Goal: Task Accomplishment & Management: Complete application form

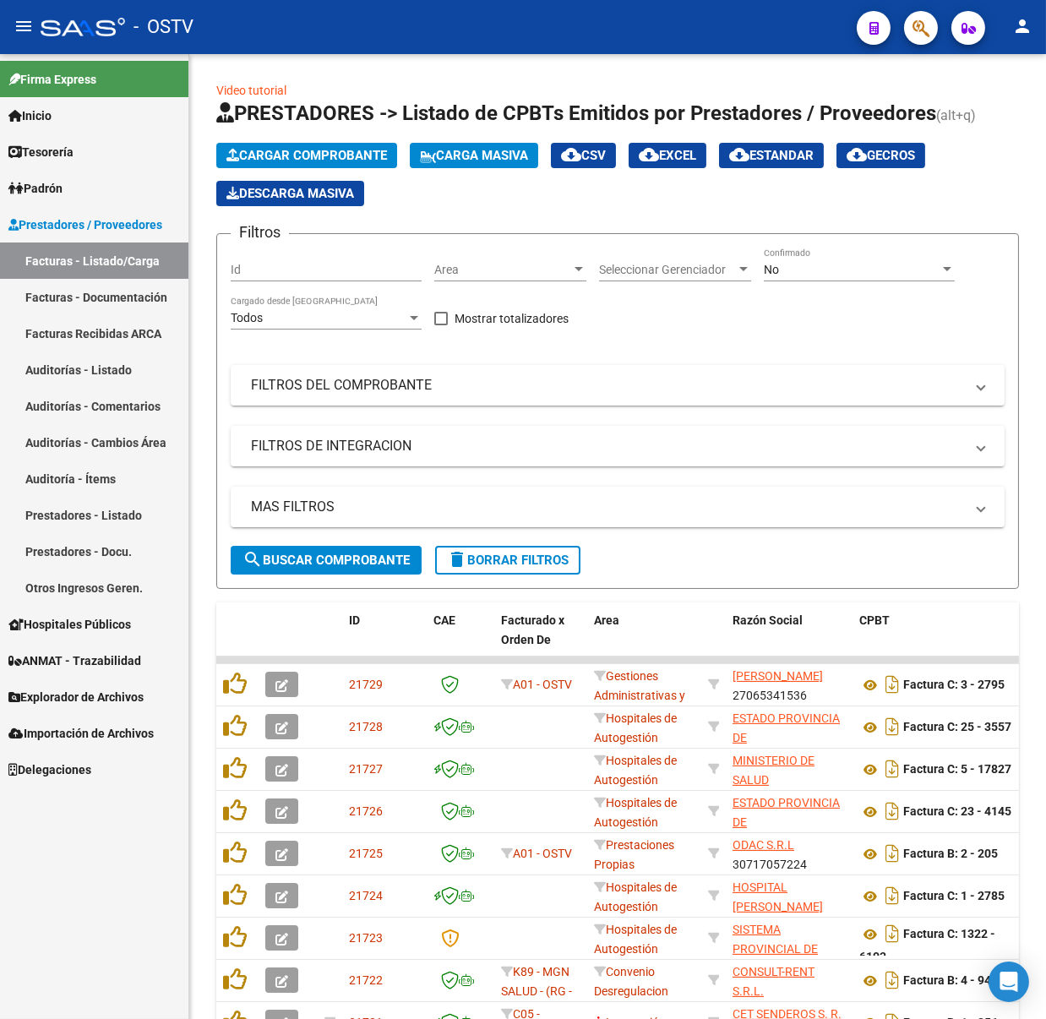
click at [22, 16] on mat-icon "menu" at bounding box center [24, 26] width 20 height 20
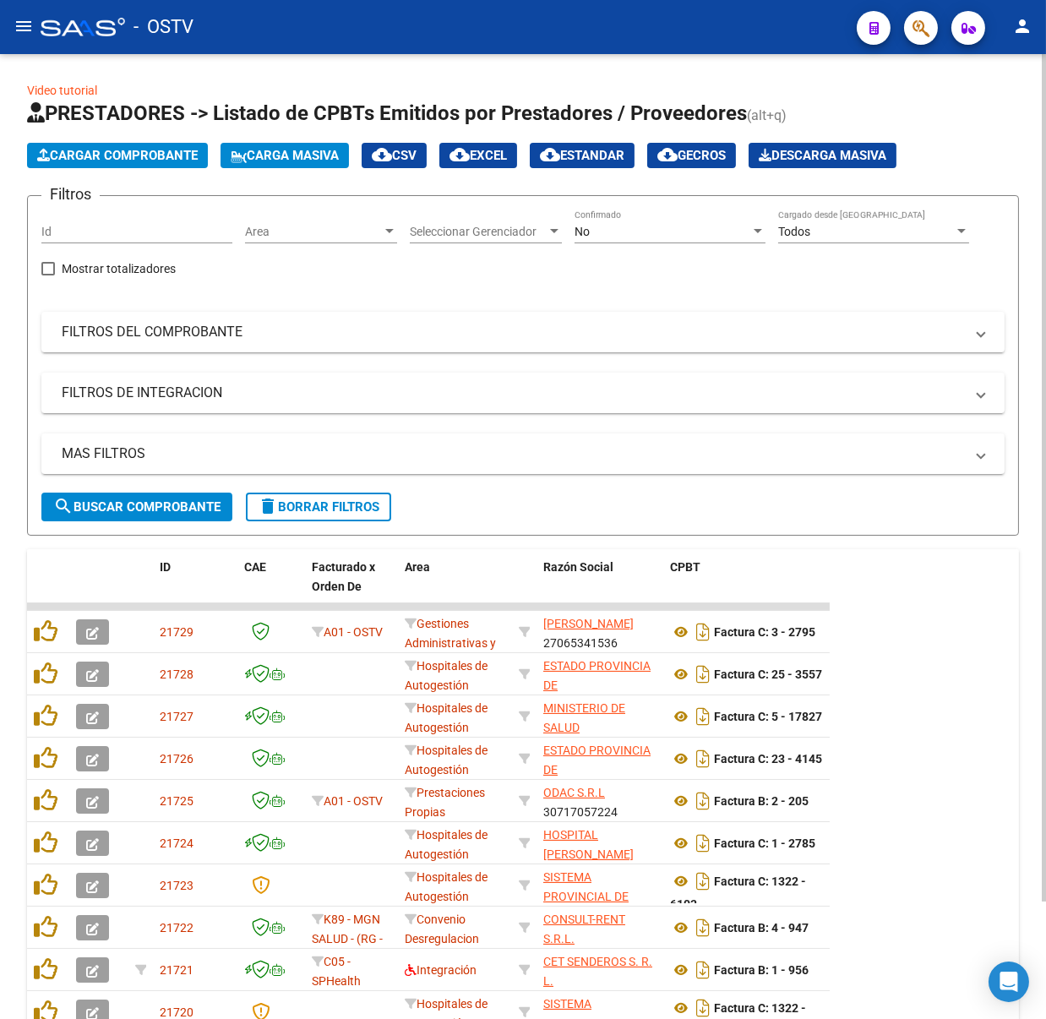
click at [610, 211] on div "No Confirmado" at bounding box center [669, 226] width 191 height 34
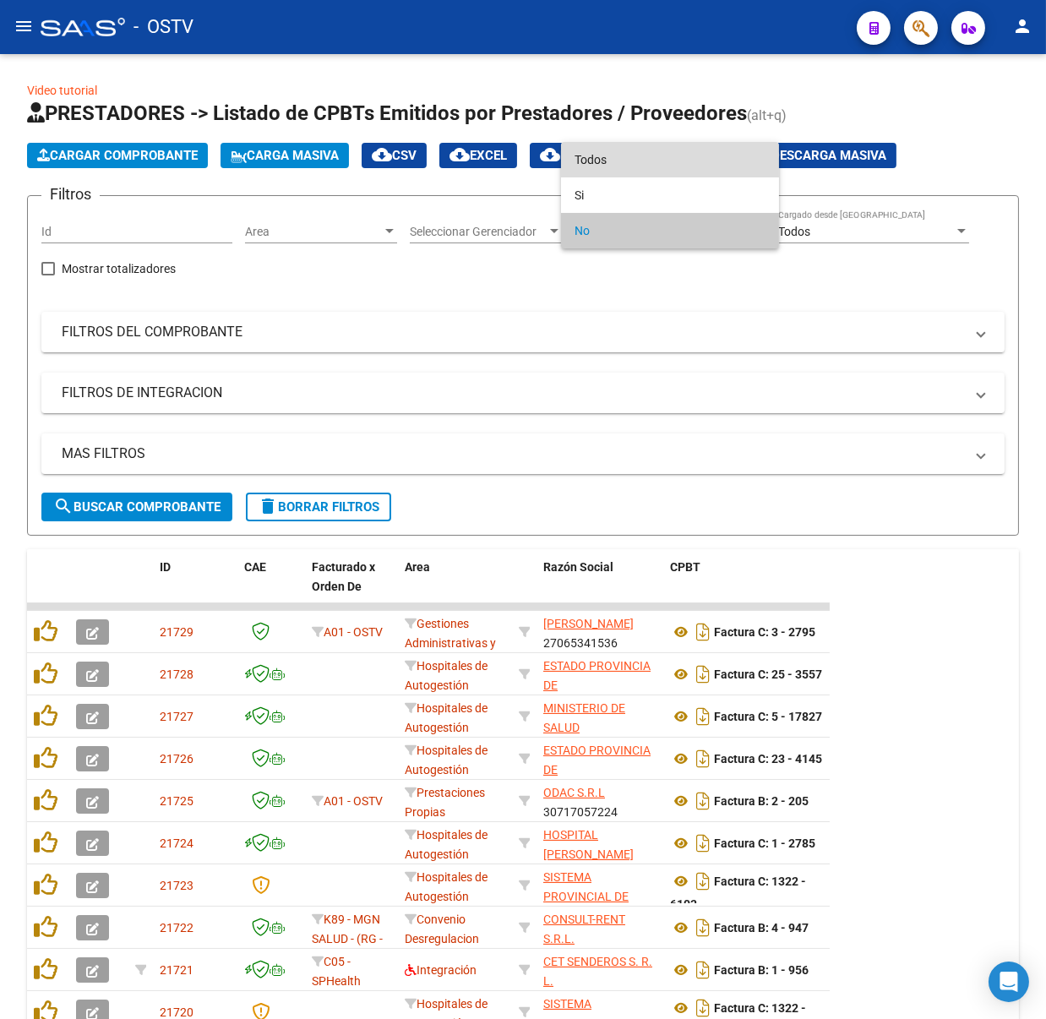
click at [601, 163] on span "Todos" at bounding box center [669, 159] width 191 height 35
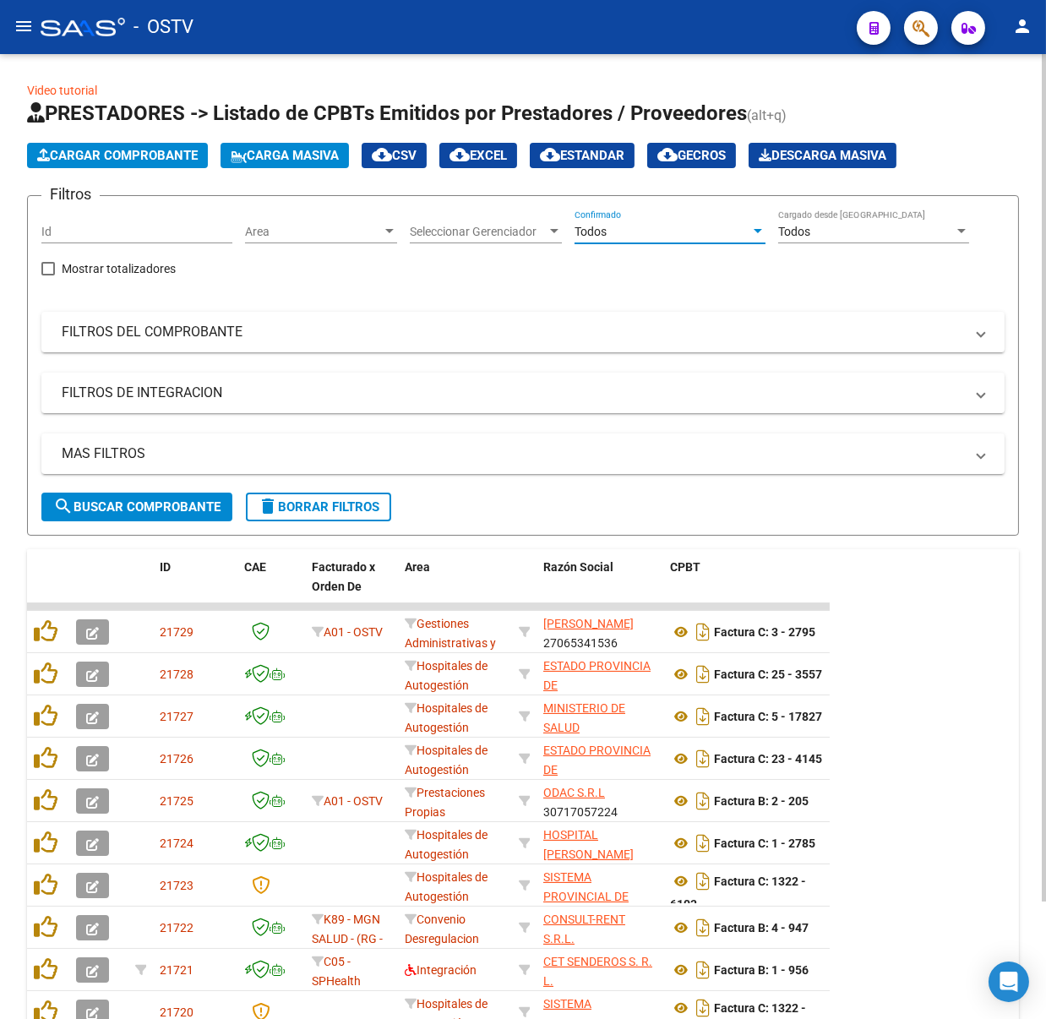
click at [183, 499] on span "search Buscar Comprobante" at bounding box center [136, 506] width 167 height 15
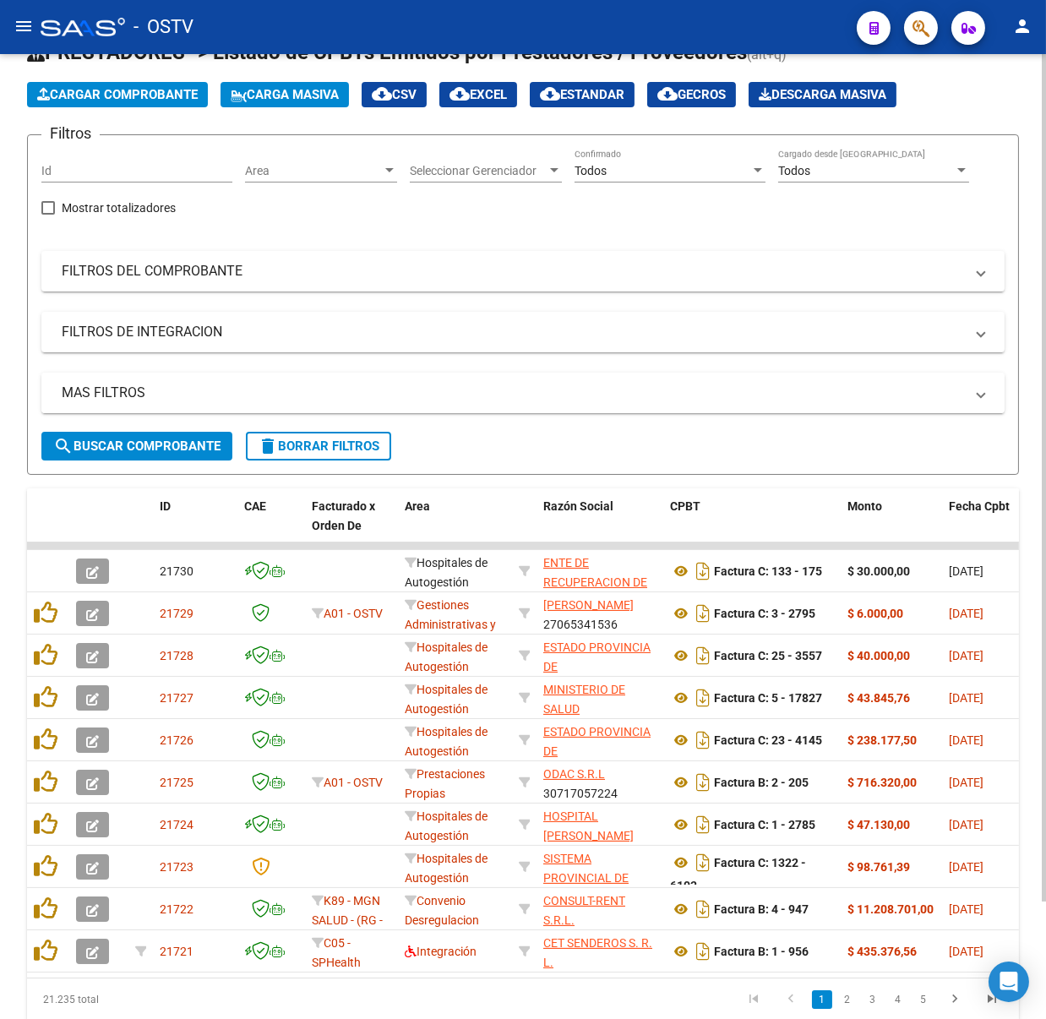
scroll to position [112, 0]
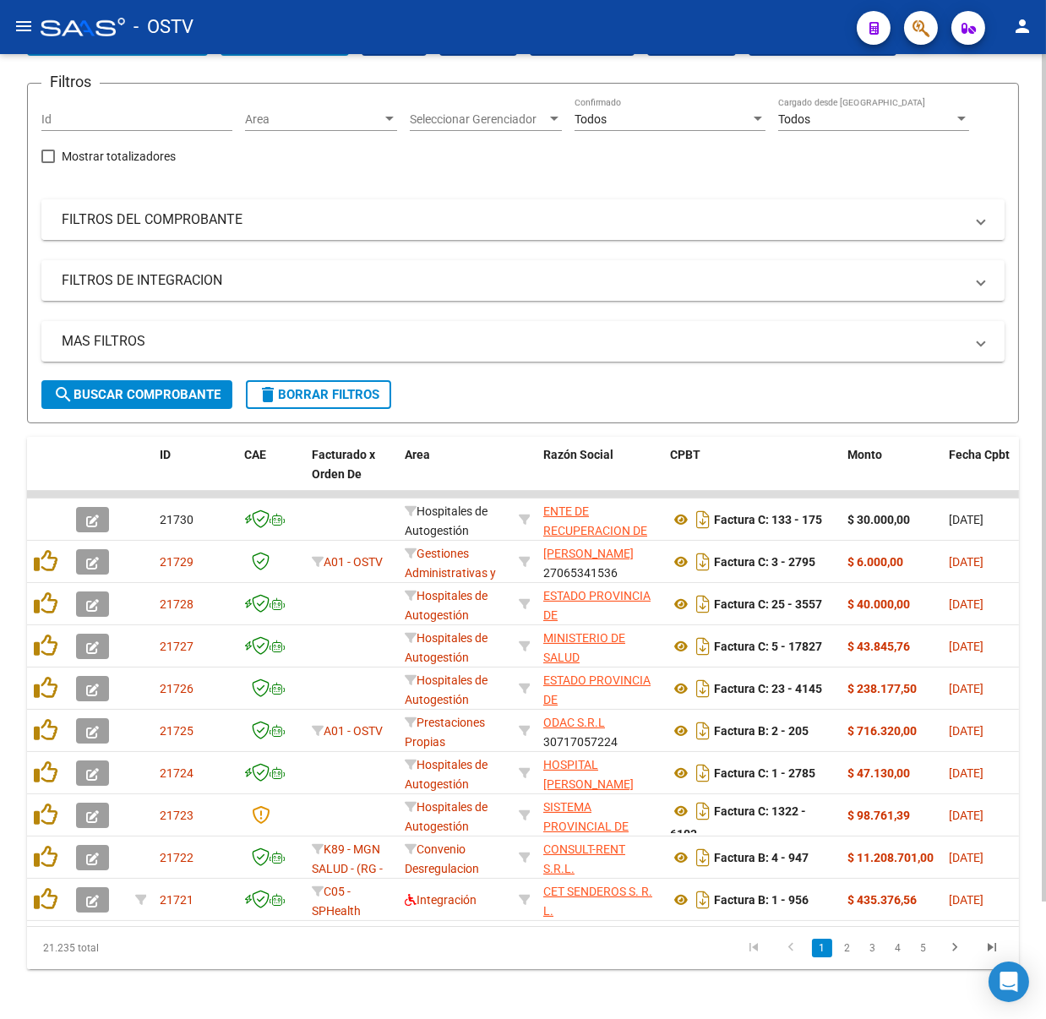
click at [786, 209] on mat-expansion-panel-header "FILTROS DEL COMPROBANTE" at bounding box center [522, 219] width 963 height 41
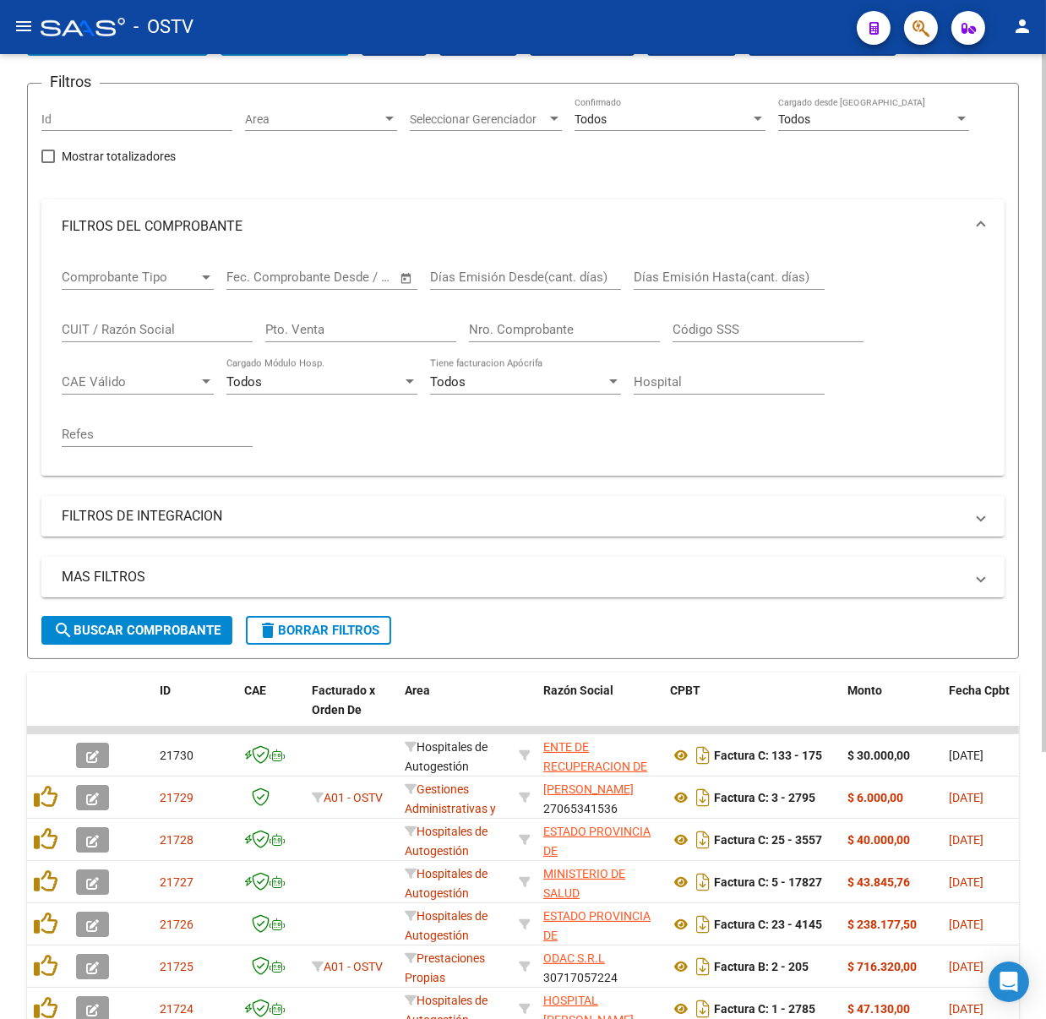
click at [509, 310] on div "Nro. Comprobante" at bounding box center [564, 324] width 191 height 36
click at [514, 313] on div "Nro. Comprobante" at bounding box center [564, 324] width 191 height 36
click at [523, 326] on input "Nro. Comprobante" at bounding box center [564, 329] width 191 height 15
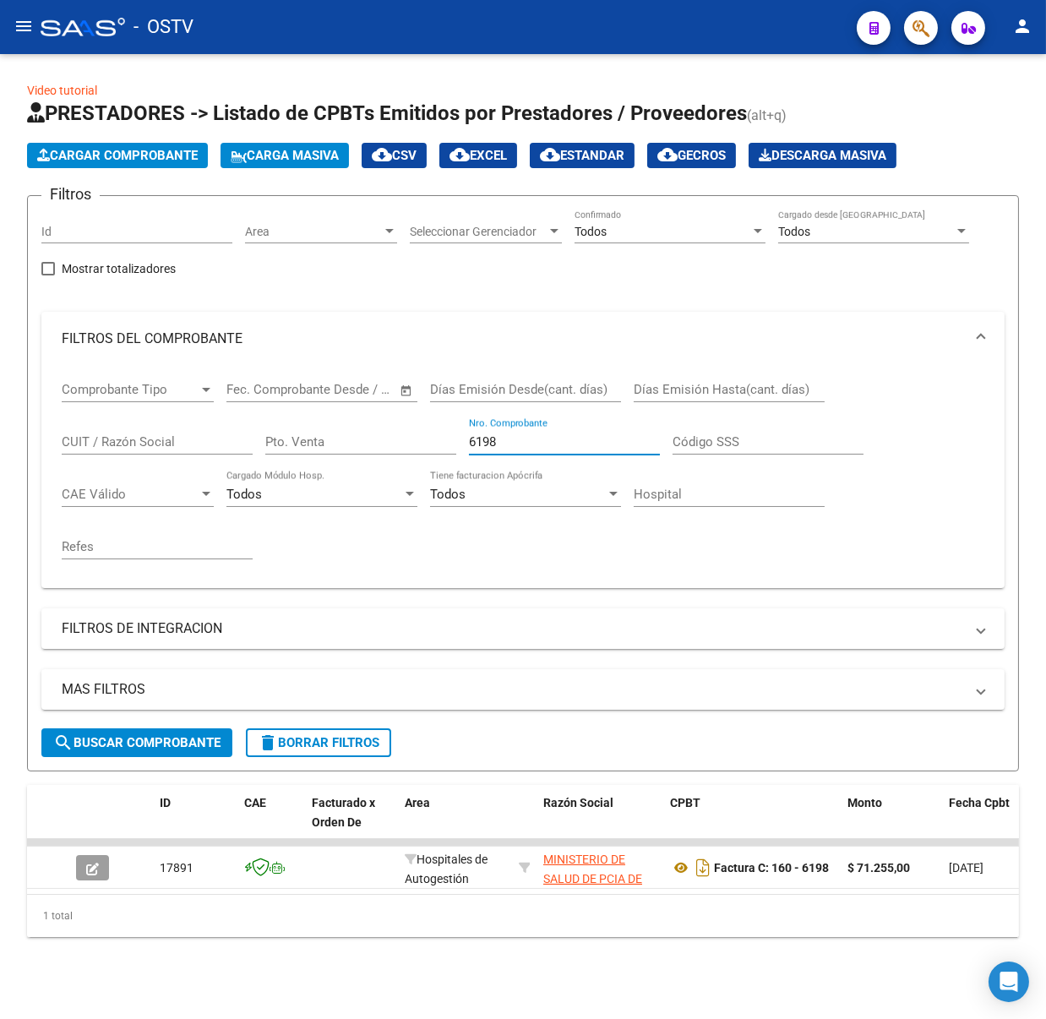
scroll to position [0, 0]
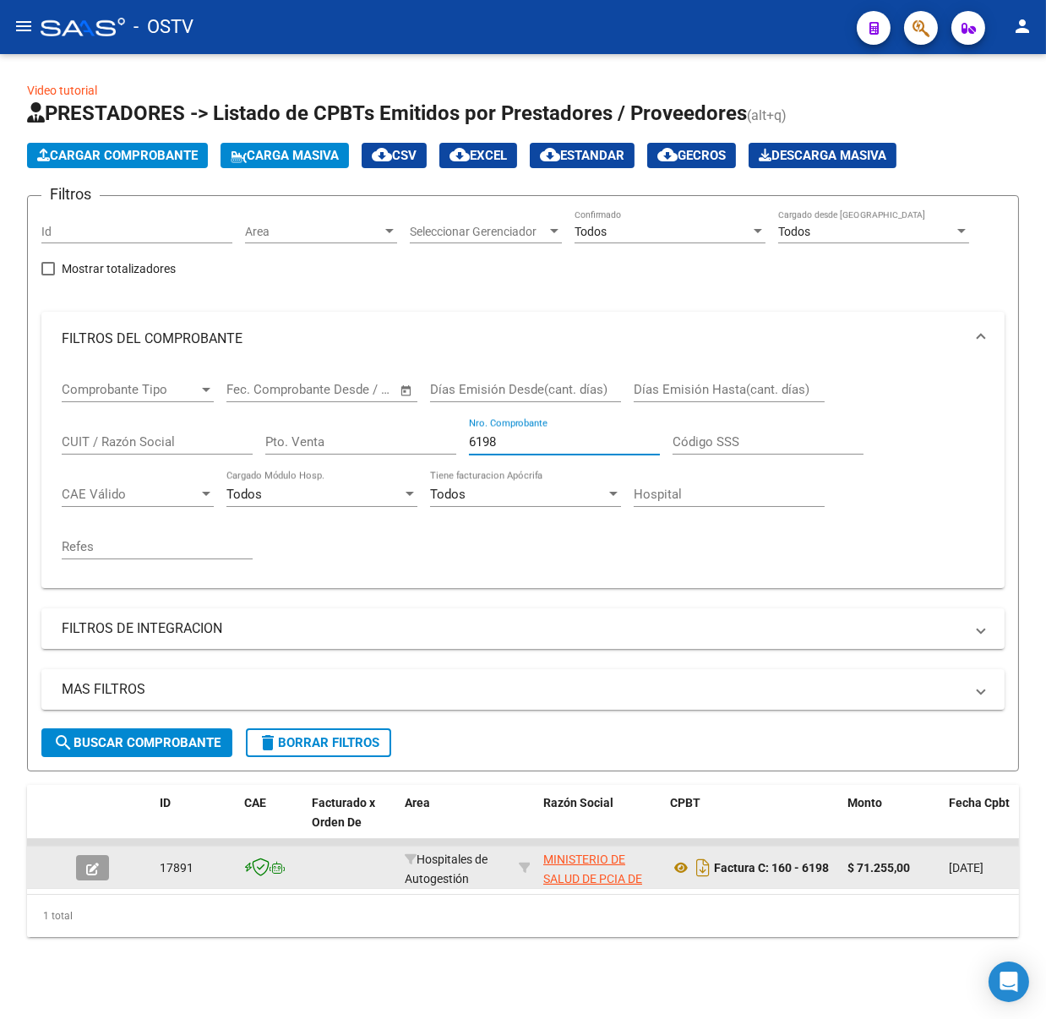
type input "6198"
click at [89, 862] on icon "button" at bounding box center [92, 868] width 13 height 13
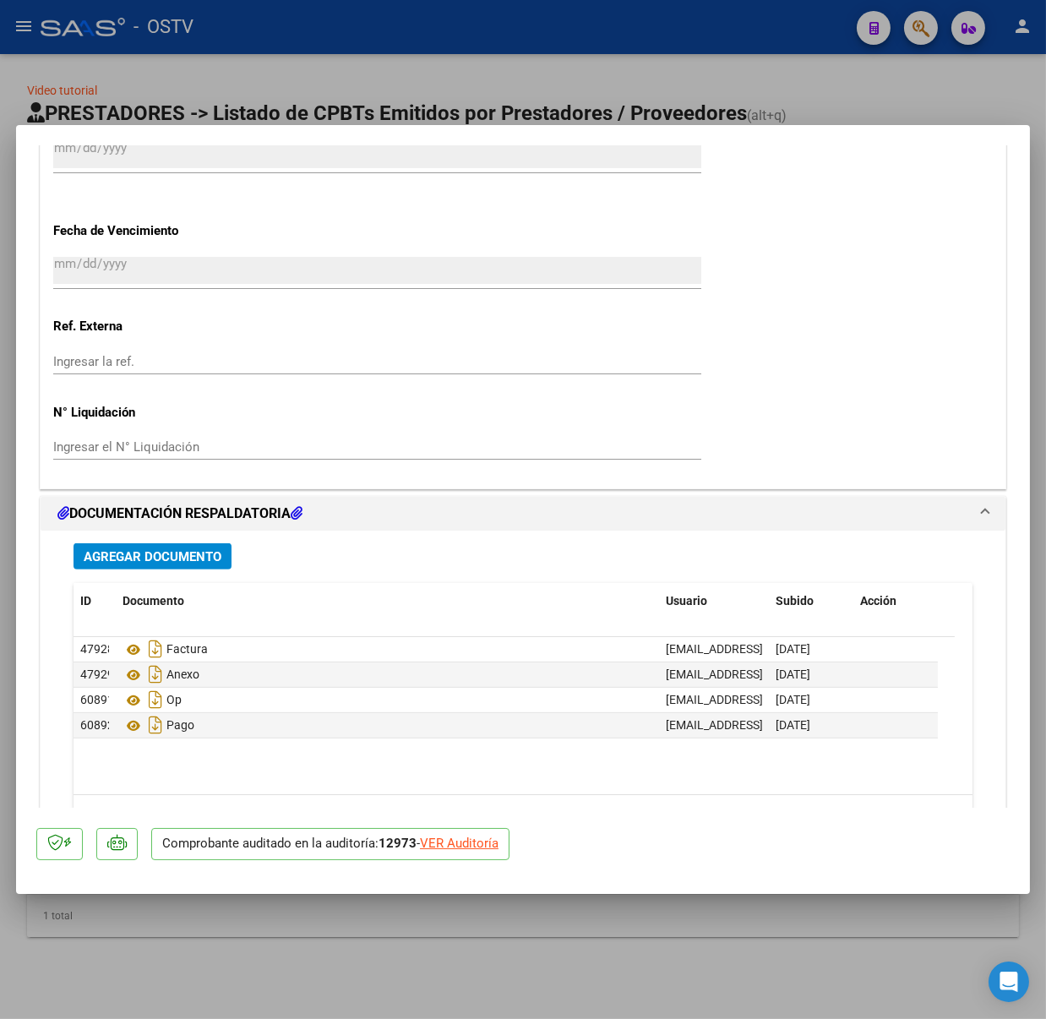
scroll to position [1238, 0]
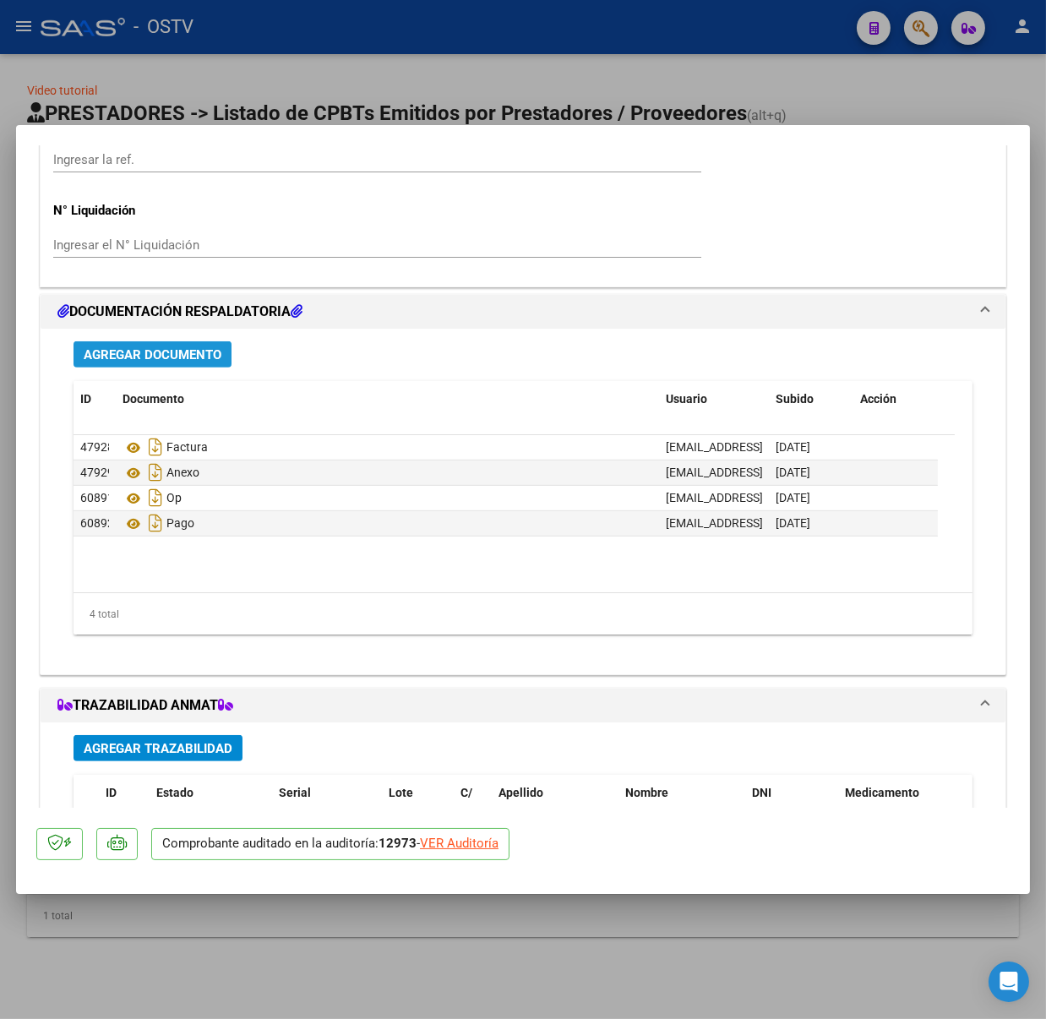
click at [161, 354] on span "Agregar Documento" at bounding box center [153, 354] width 138 height 15
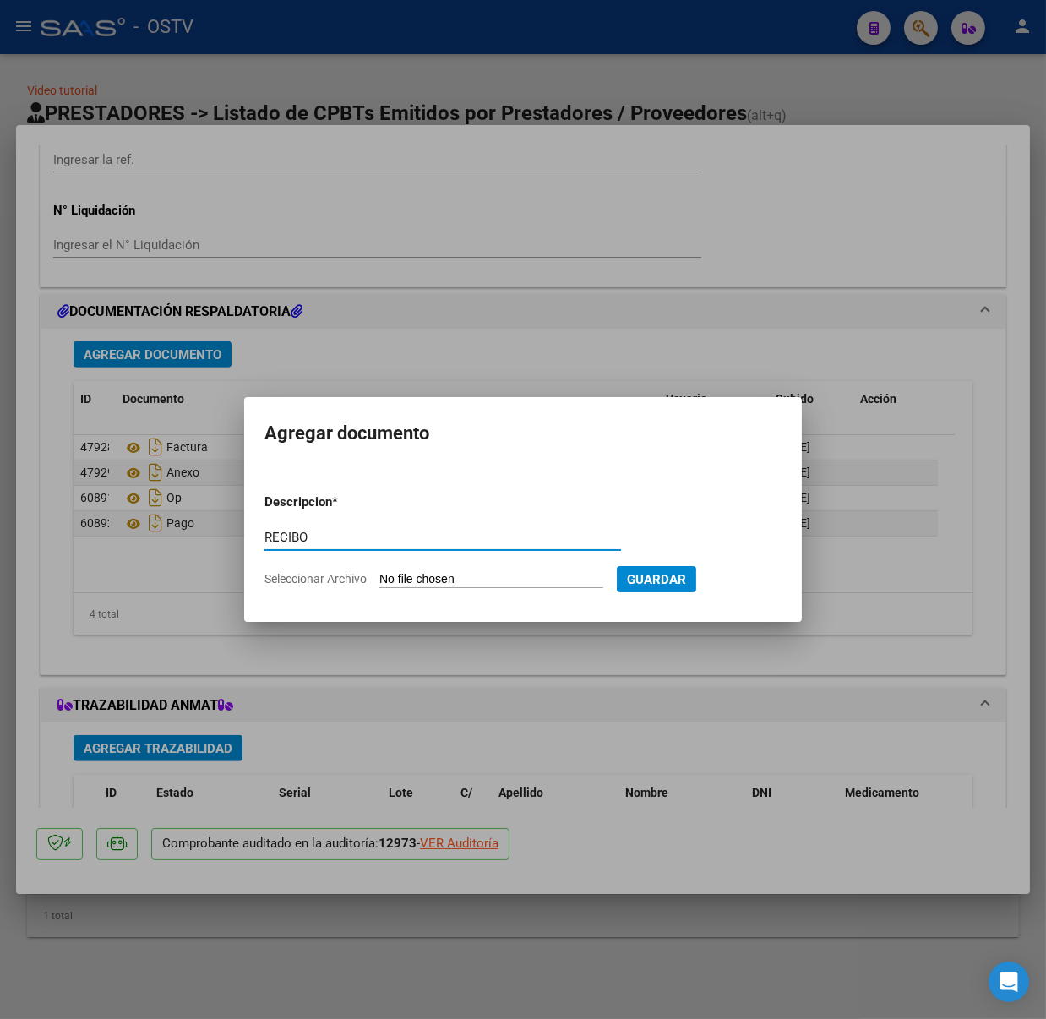
type input "RECIBO"
click at [474, 575] on input "Seleccionar Archivo" at bounding box center [491, 580] width 224 height 16
type input "C:\fakepath\RC 2881 OSTV.pdf"
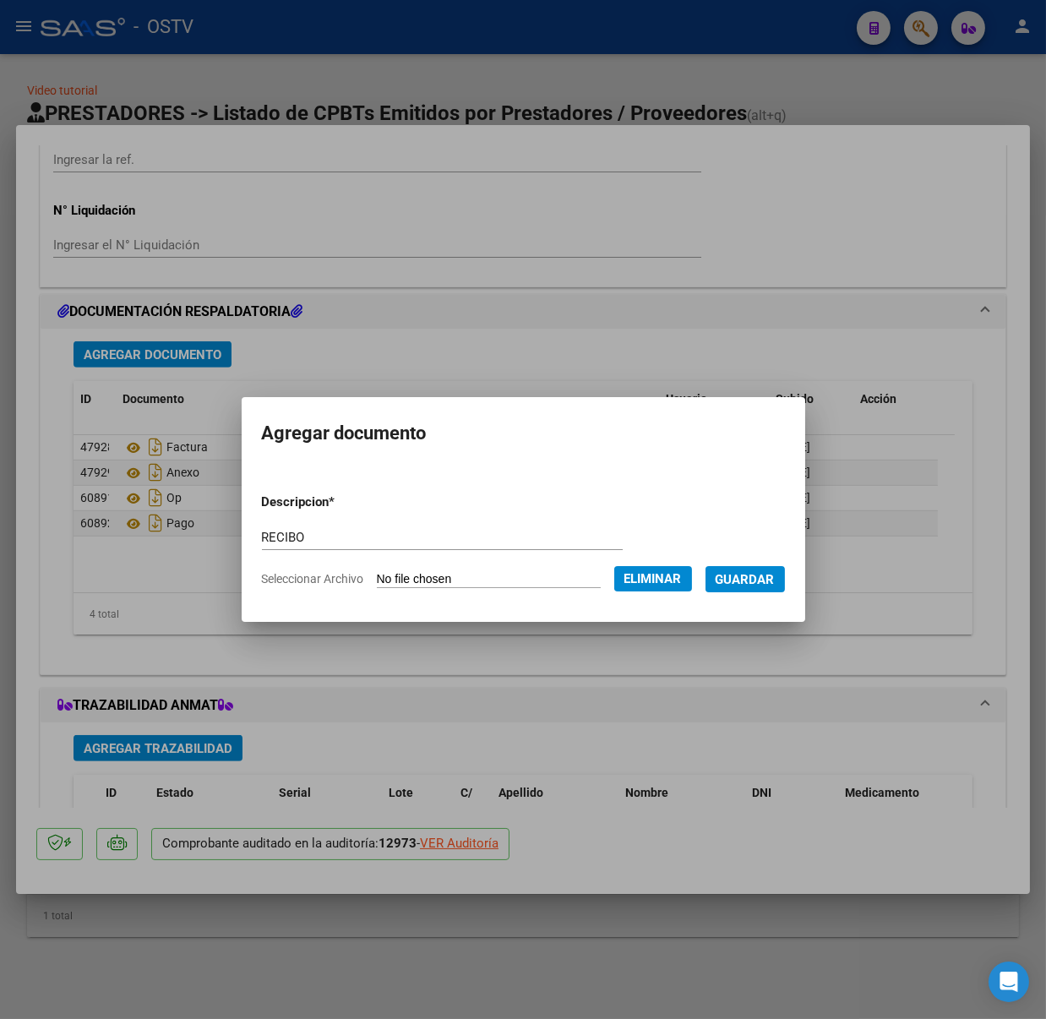
click at [764, 575] on span "Guardar" at bounding box center [744, 579] width 59 height 15
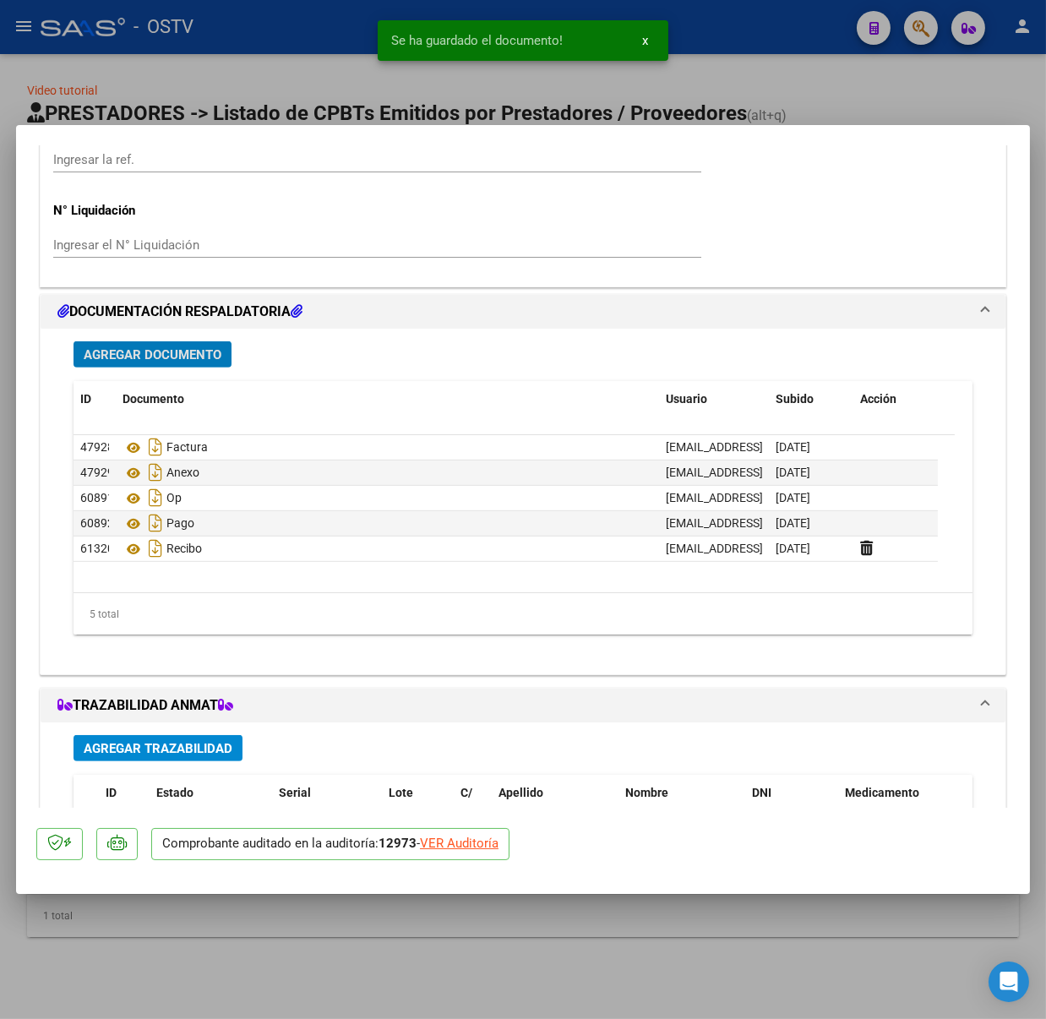
click at [529, 94] on div at bounding box center [523, 509] width 1046 height 1019
type input "$ 0,00"
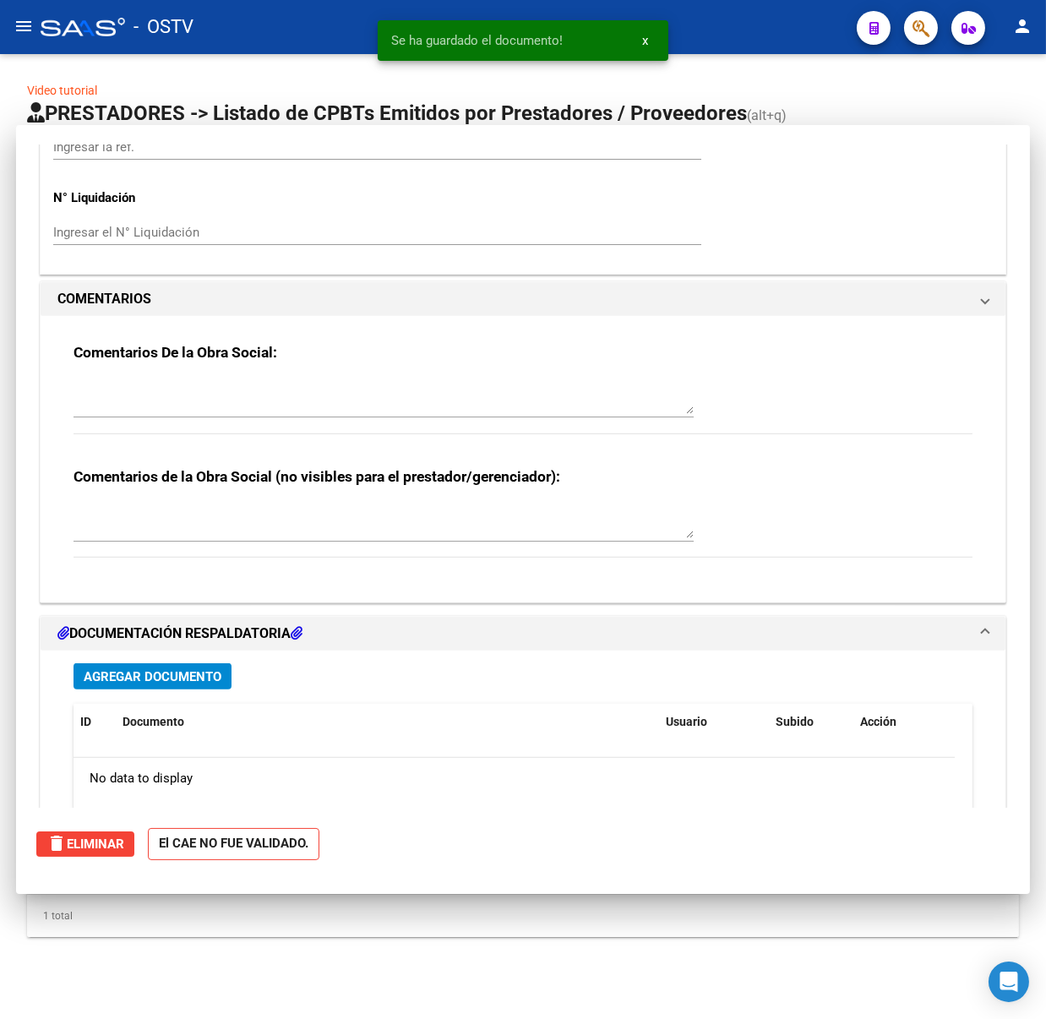
scroll to position [0, 0]
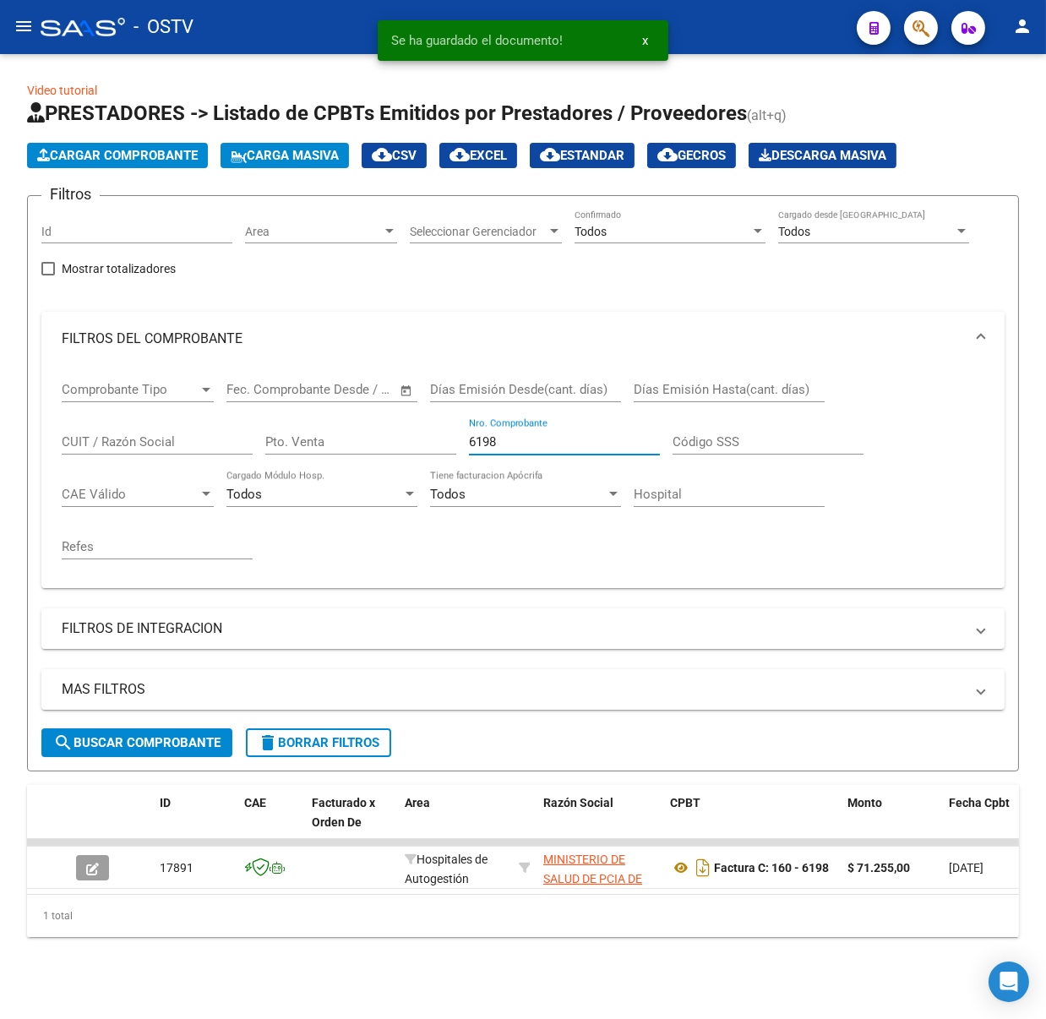
drag, startPoint x: 545, startPoint y: 440, endPoint x: 299, endPoint y: 416, distance: 247.0
click at [300, 416] on div "Comprobante Tipo Comprobante Tipo Fecha inicio – Fecha fin Fec. Comprobante Des…" at bounding box center [523, 470] width 922 height 209
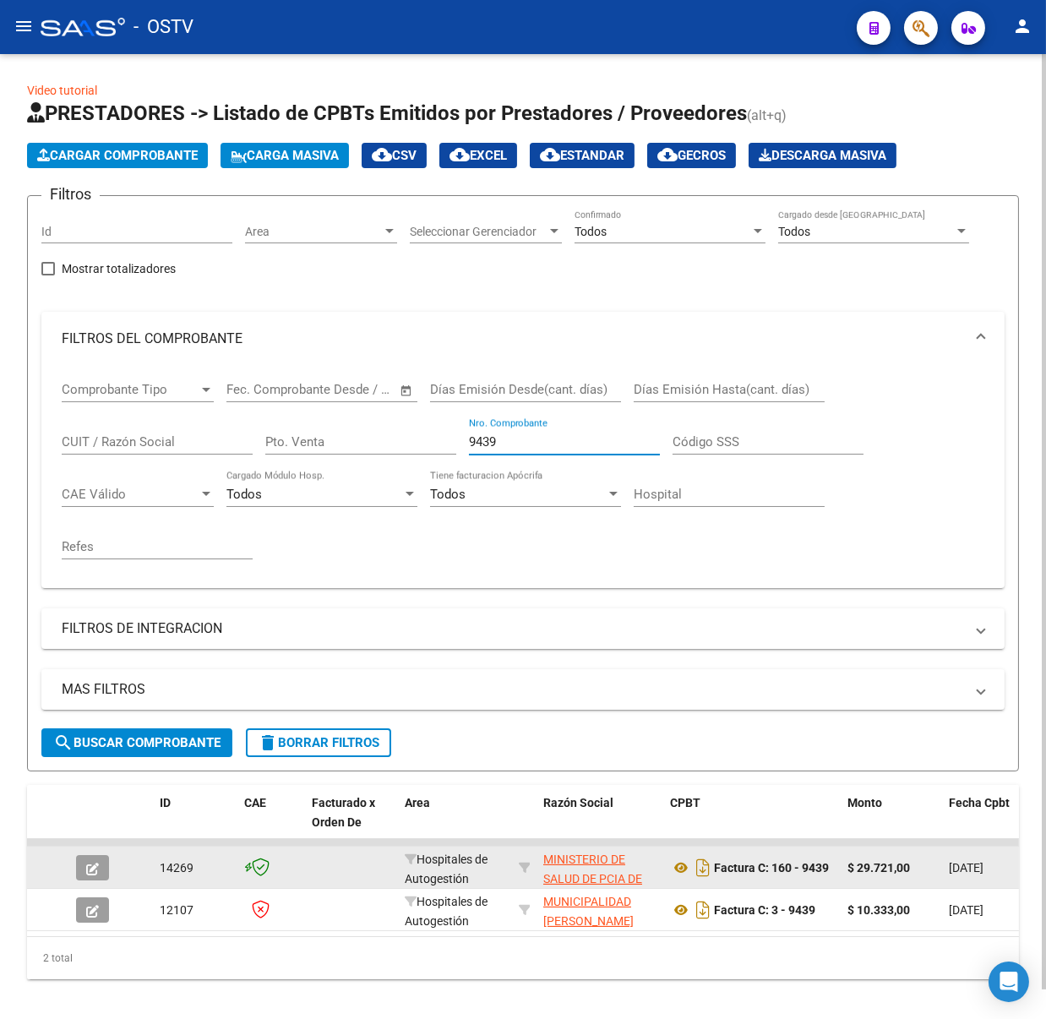
type input "9439"
click at [79, 867] on button "button" at bounding box center [92, 867] width 33 height 25
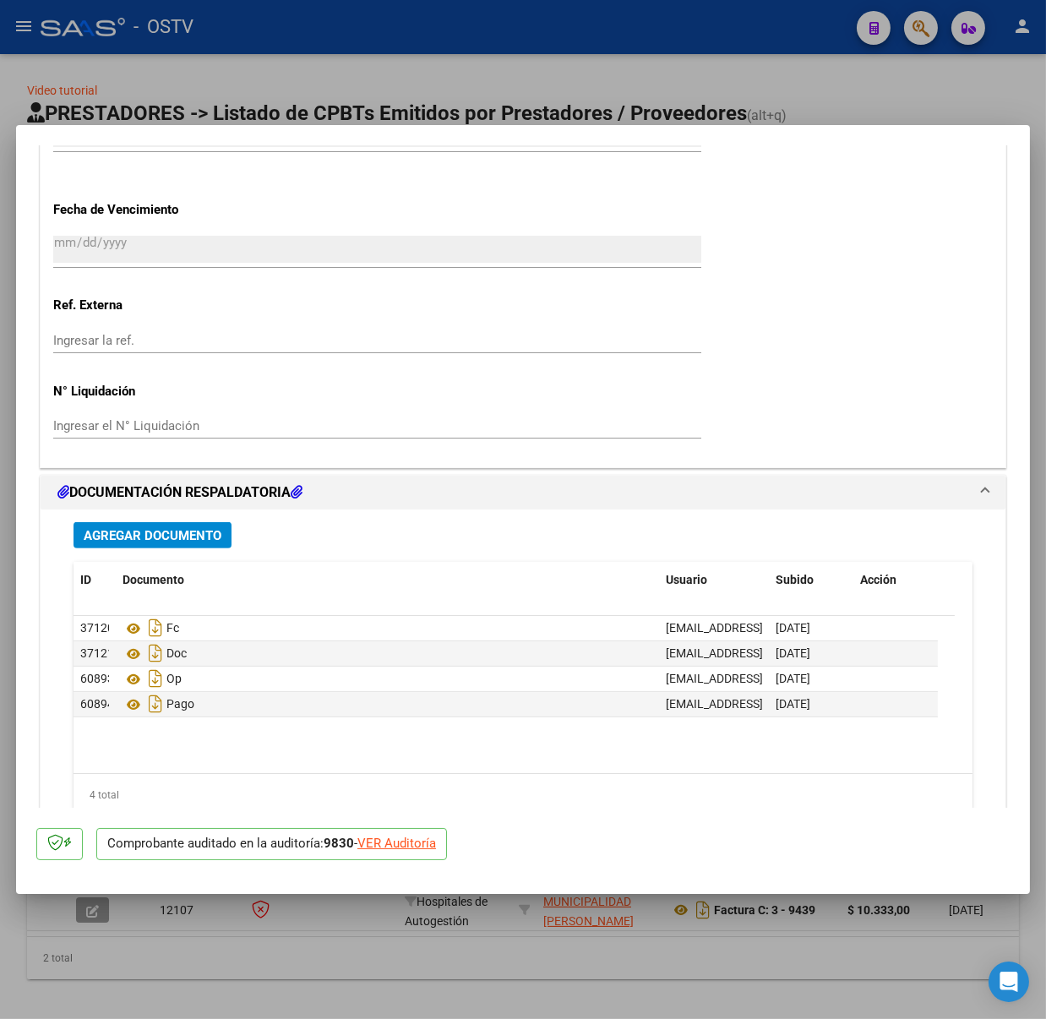
scroll to position [1158, 0]
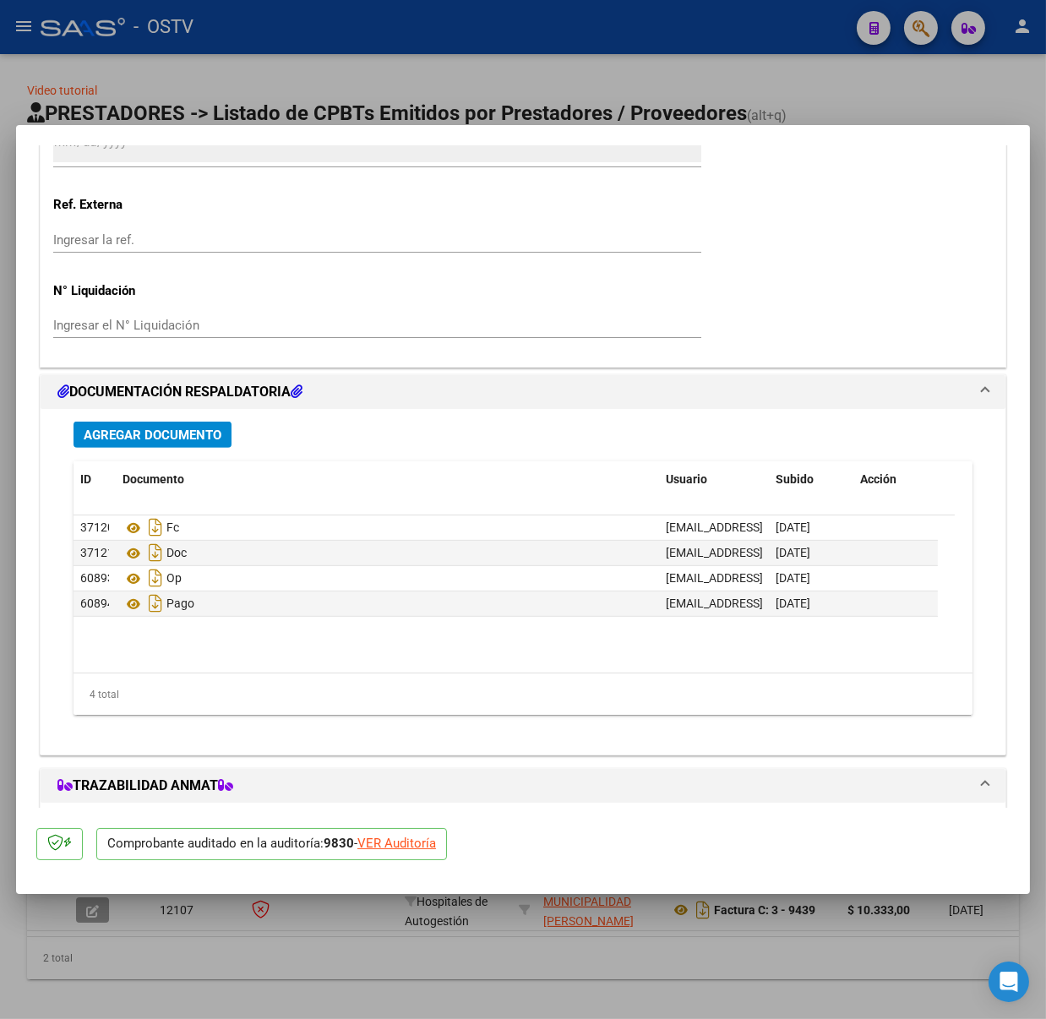
click at [171, 451] on div "Agregar Documento ID Documento Usuario Subido Acción 37120 Fc marisolgullotta@v…" at bounding box center [523, 575] width 924 height 332
click at [177, 433] on span "Agregar Documento" at bounding box center [153, 434] width 138 height 15
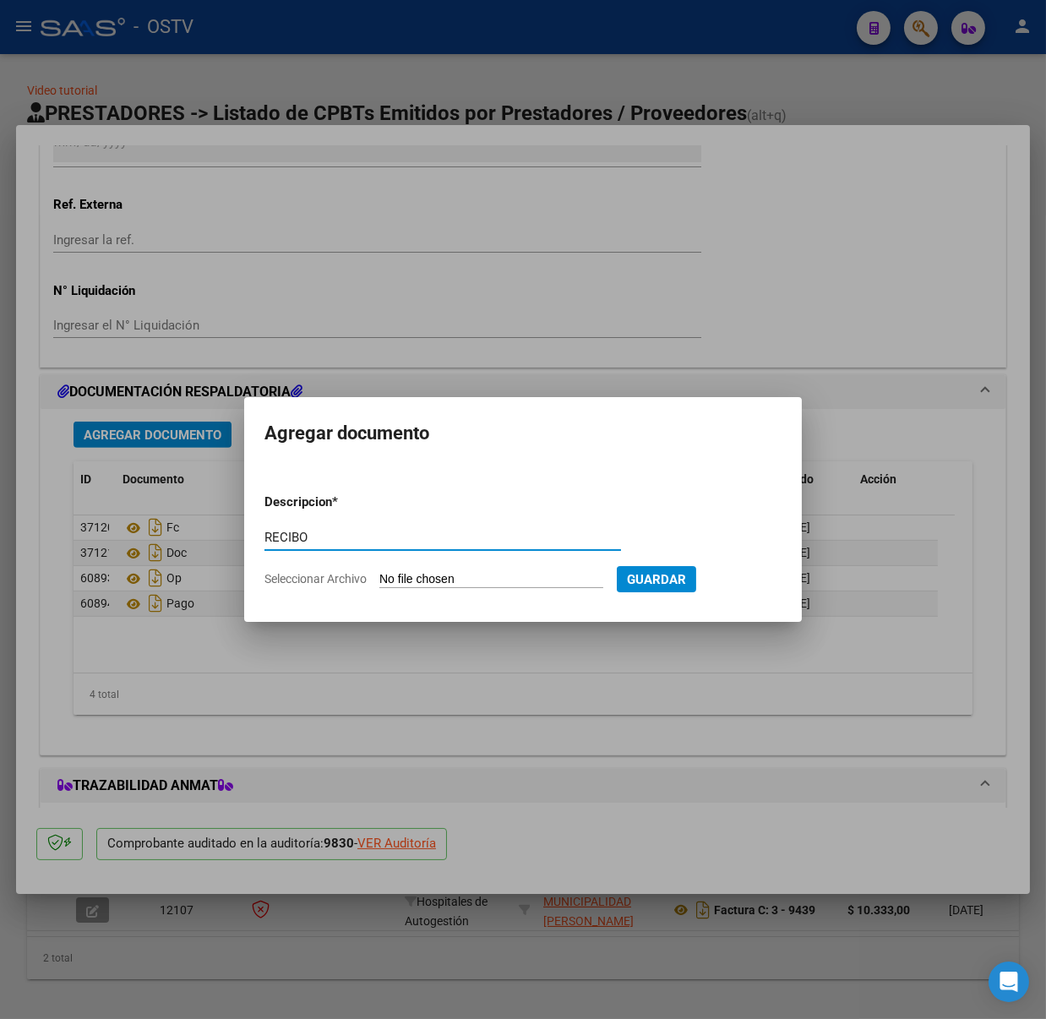
type input "RECIBO"
click at [467, 575] on input "Seleccionar Archivo" at bounding box center [491, 580] width 224 height 16
type input "C:\fakepath\RC 2881 OSTV.pdf"
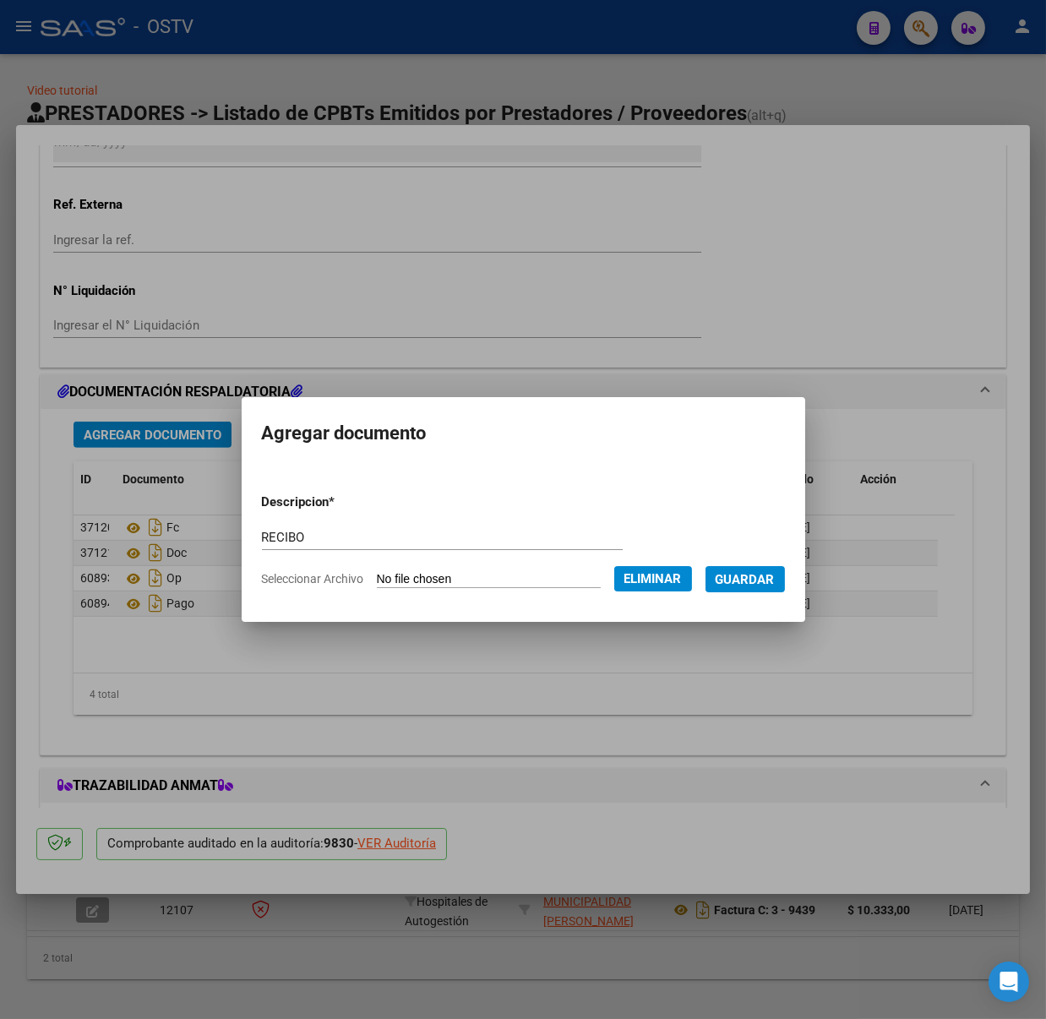
click at [760, 580] on span "Guardar" at bounding box center [744, 579] width 59 height 15
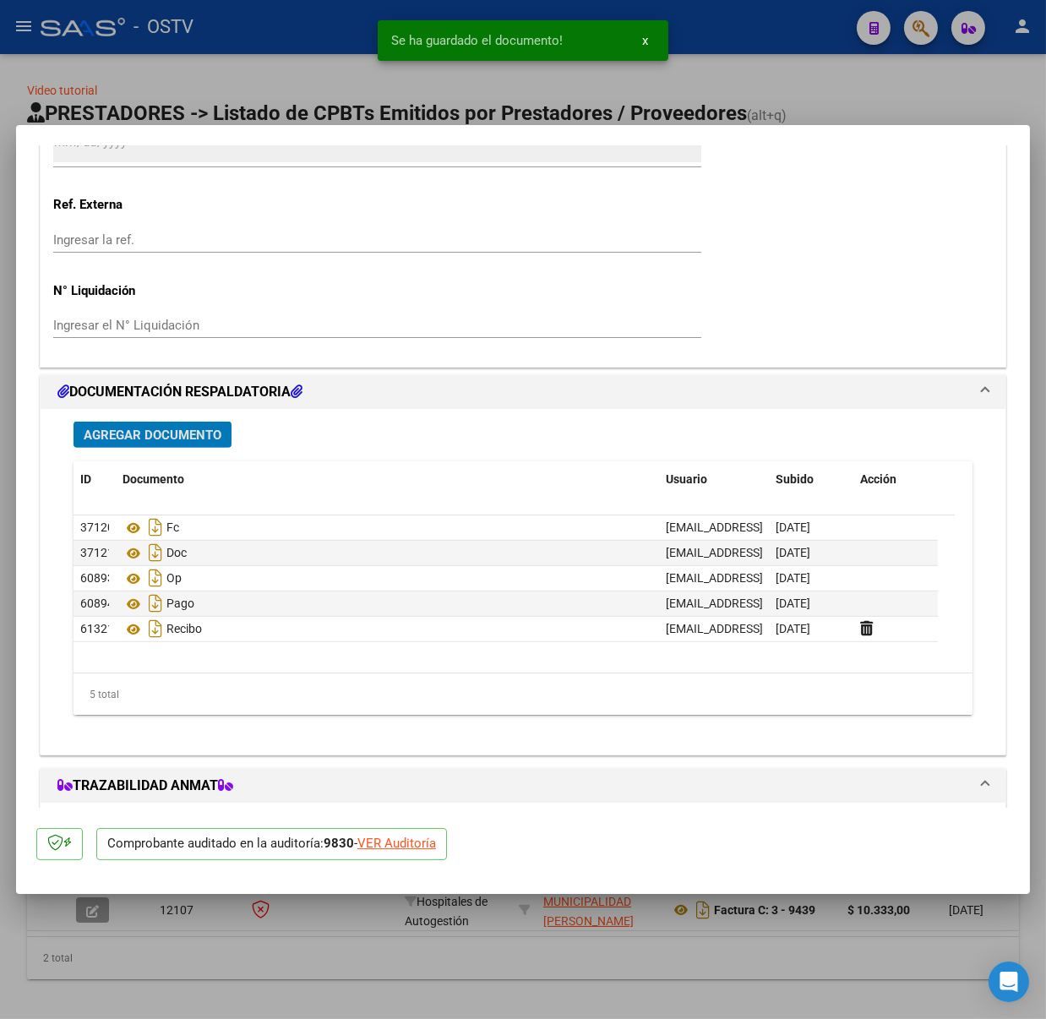
click at [442, 126] on mat-dialog-container "COMPROBANTE VER COMPROBANTE ESTADO: Auditoría liquidada en período 202509 DATOS…" at bounding box center [523, 509] width 1014 height 769
click at [189, 65] on div at bounding box center [523, 509] width 1046 height 1019
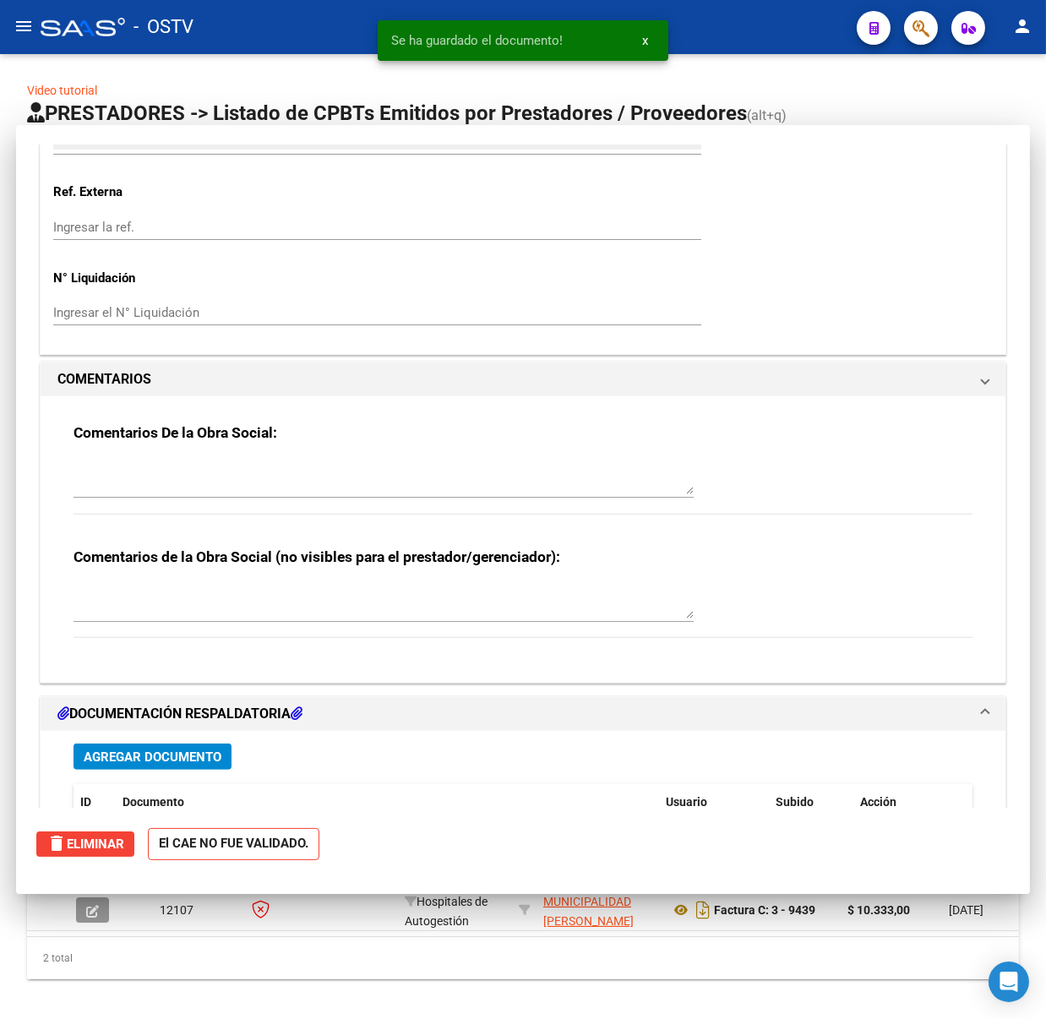
type input "$ 0,00"
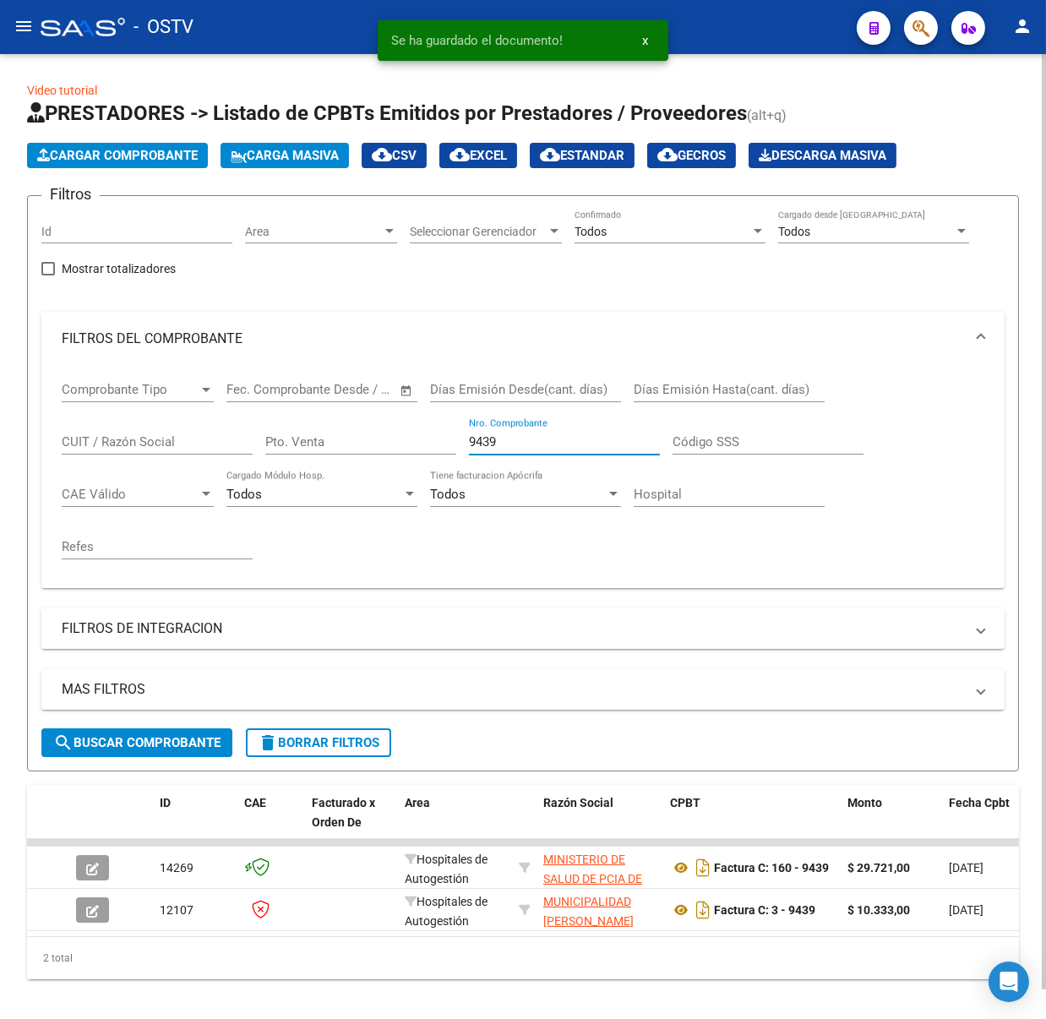
click at [518, 440] on input "9439" at bounding box center [564, 441] width 191 height 15
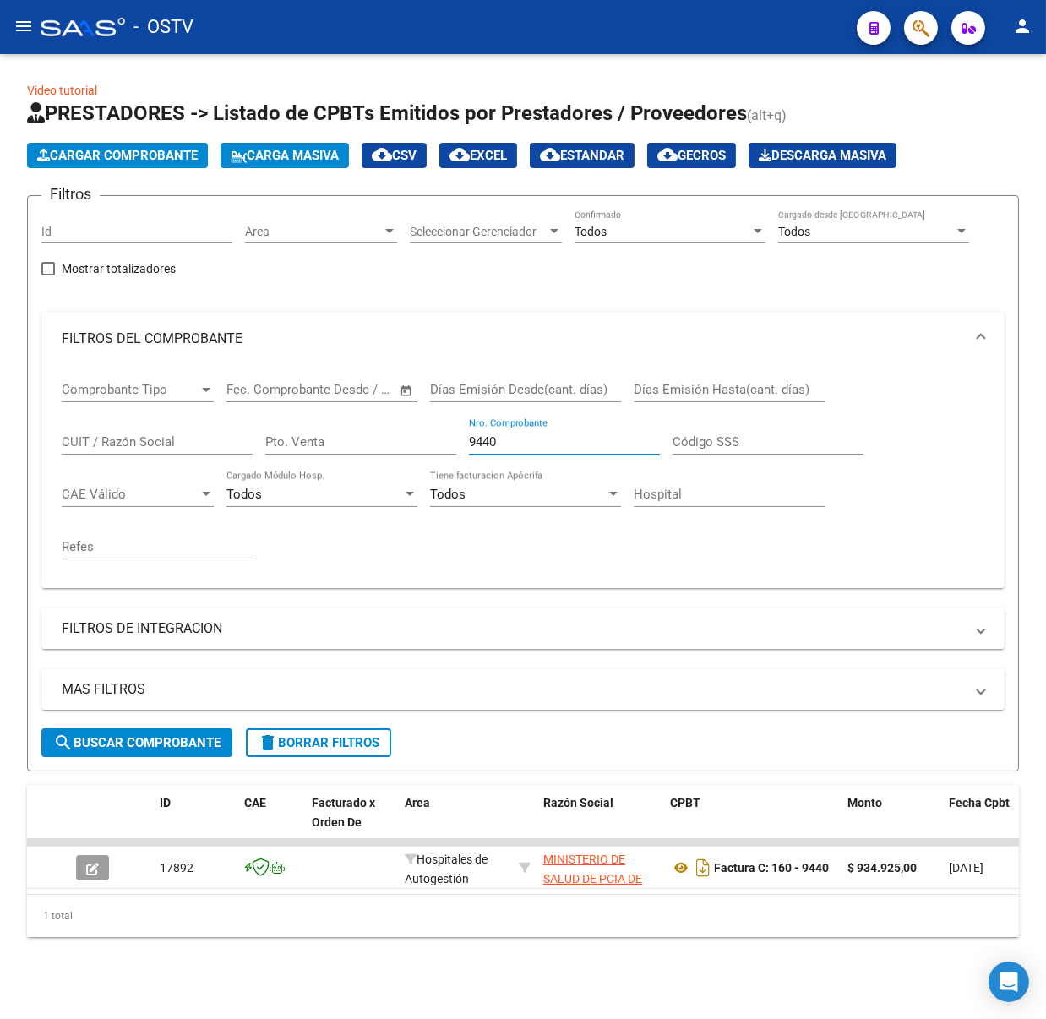
type input "9440"
click at [204, 728] on button "search Buscar Comprobante" at bounding box center [136, 742] width 191 height 29
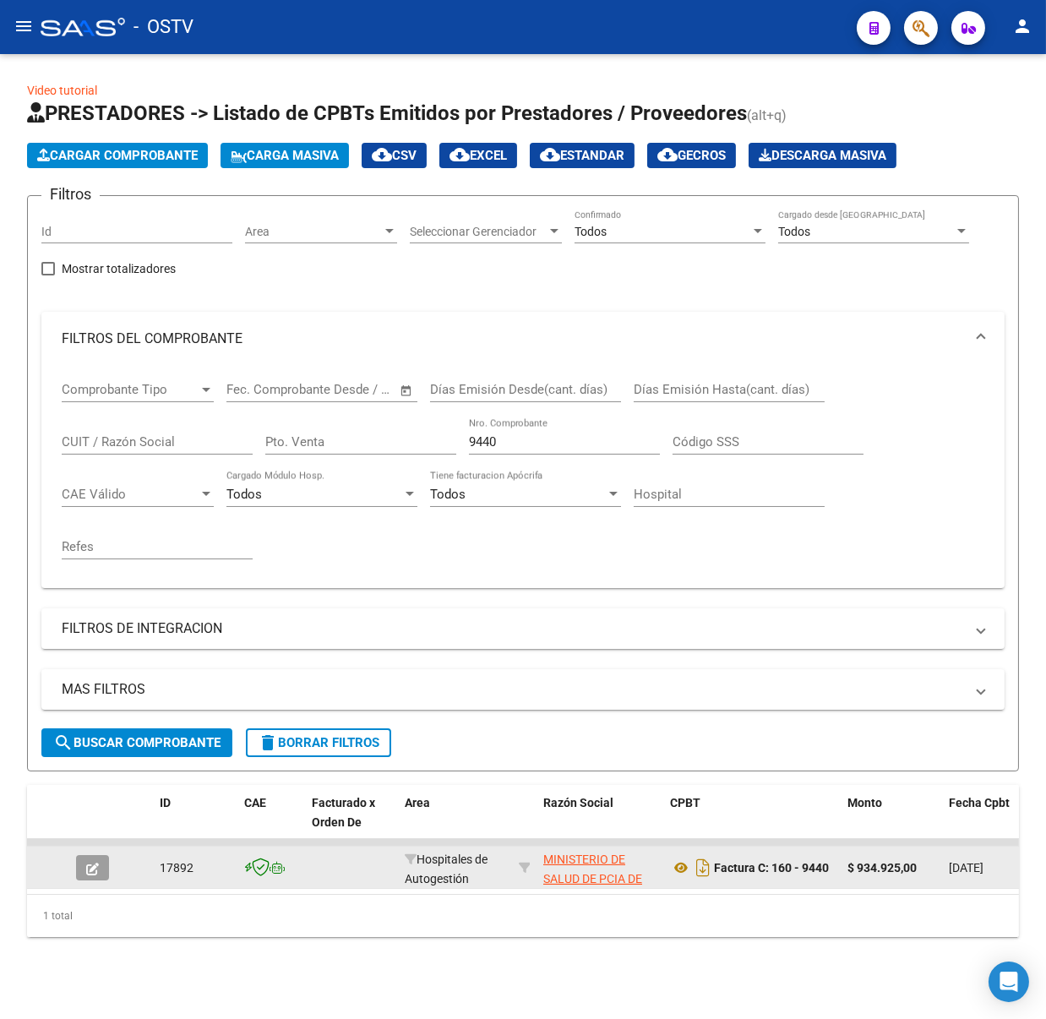
click at [86, 864] on icon "button" at bounding box center [92, 868] width 13 height 13
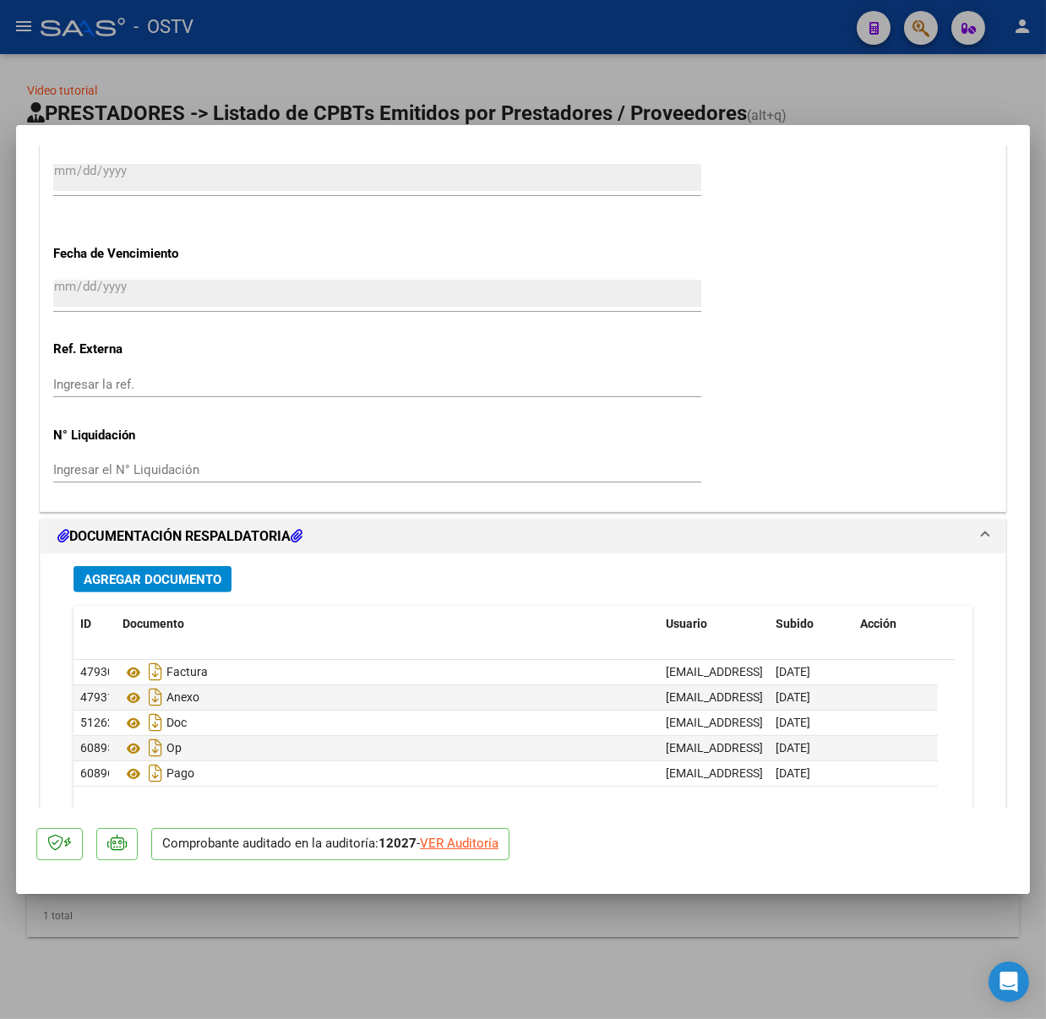
scroll to position [1351, 0]
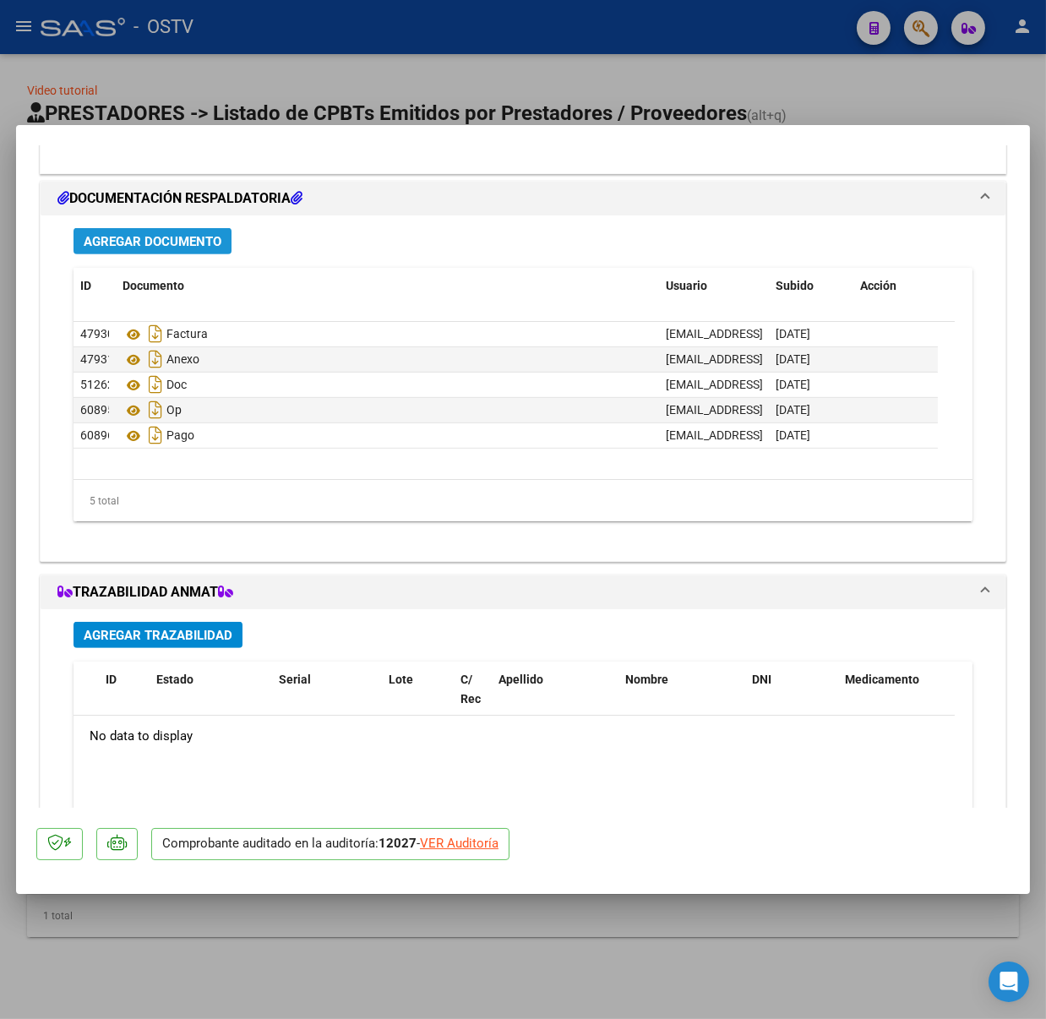
click at [189, 235] on span "Agregar Documento" at bounding box center [153, 241] width 138 height 15
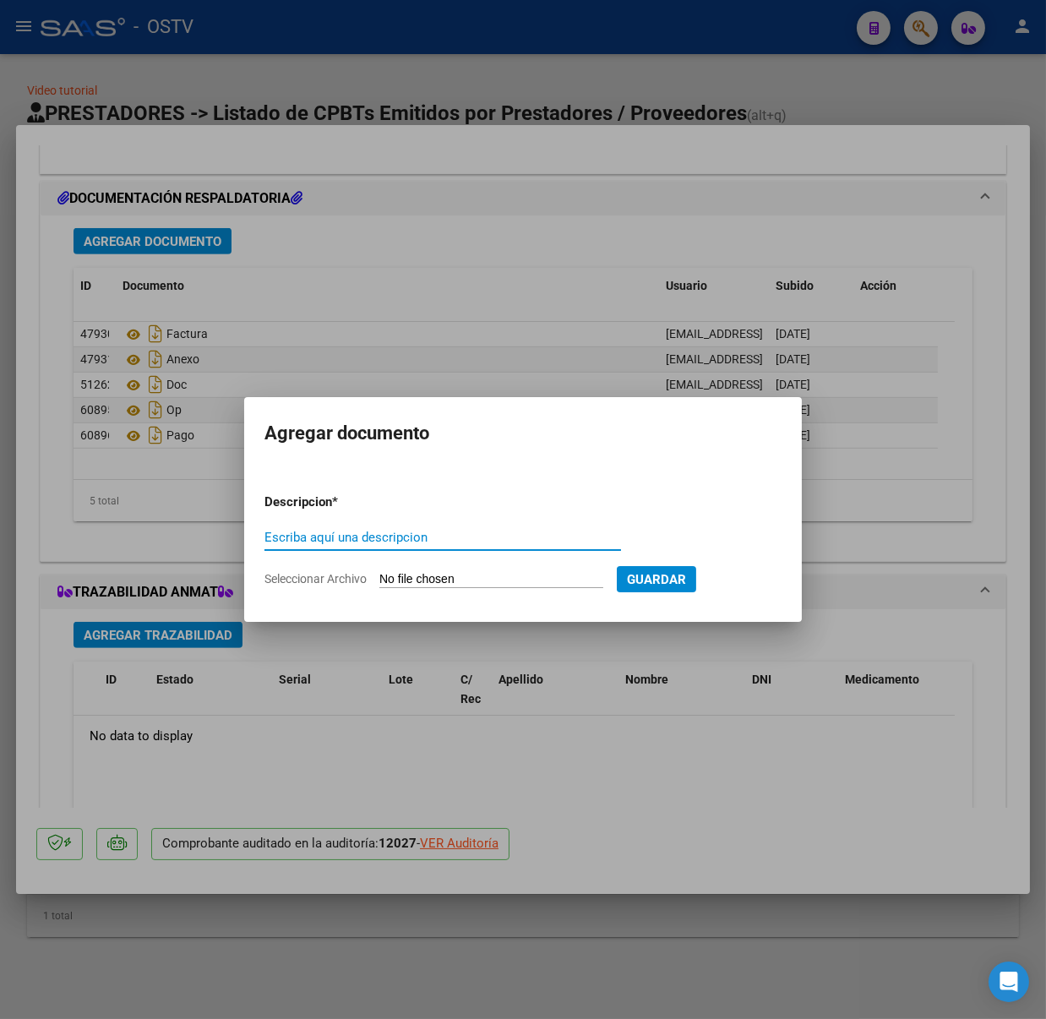
paste input "RECIBO"
type input "RECIBO"
click at [463, 583] on input "Seleccionar Archivo" at bounding box center [491, 580] width 224 height 16
type input "C:\fakepath\RC 2881 OSTV.pdf"
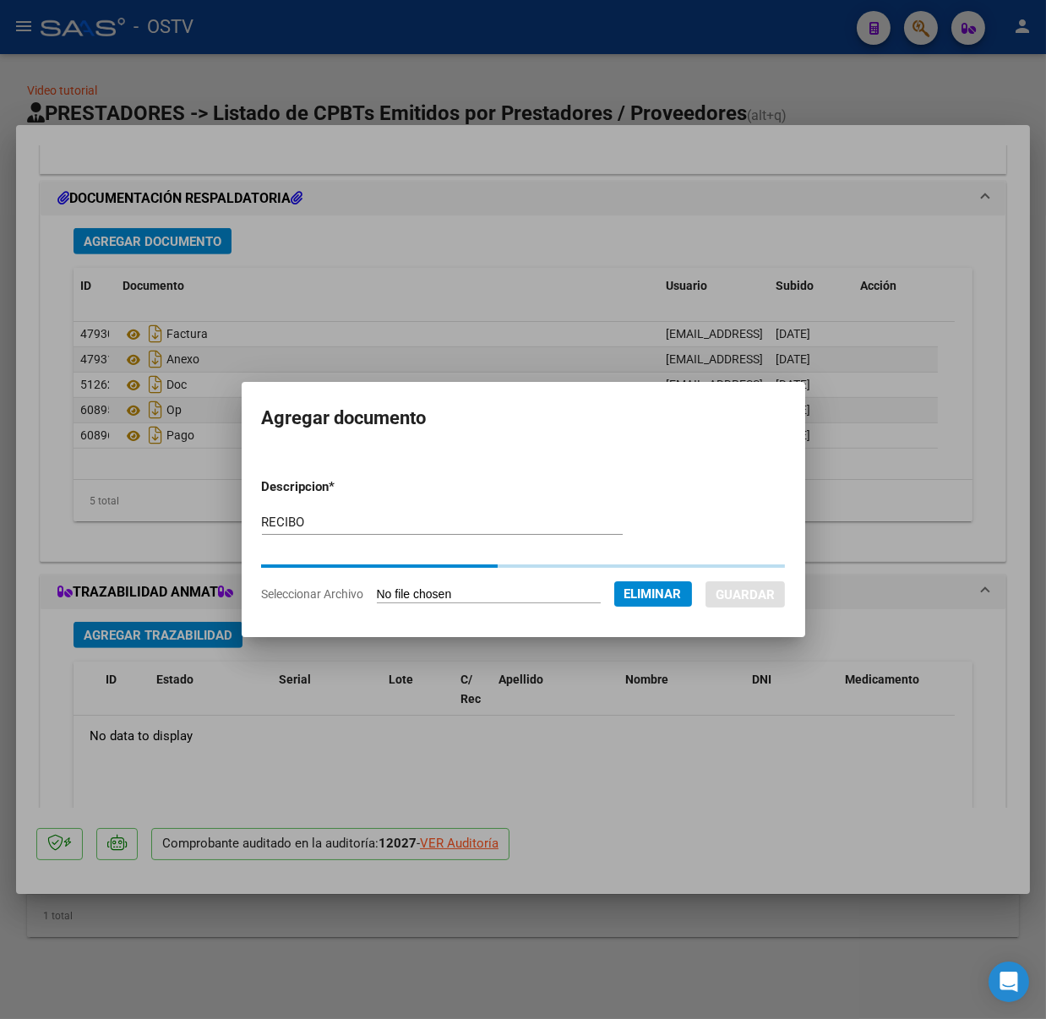
click at [343, 72] on div at bounding box center [523, 509] width 1046 height 1019
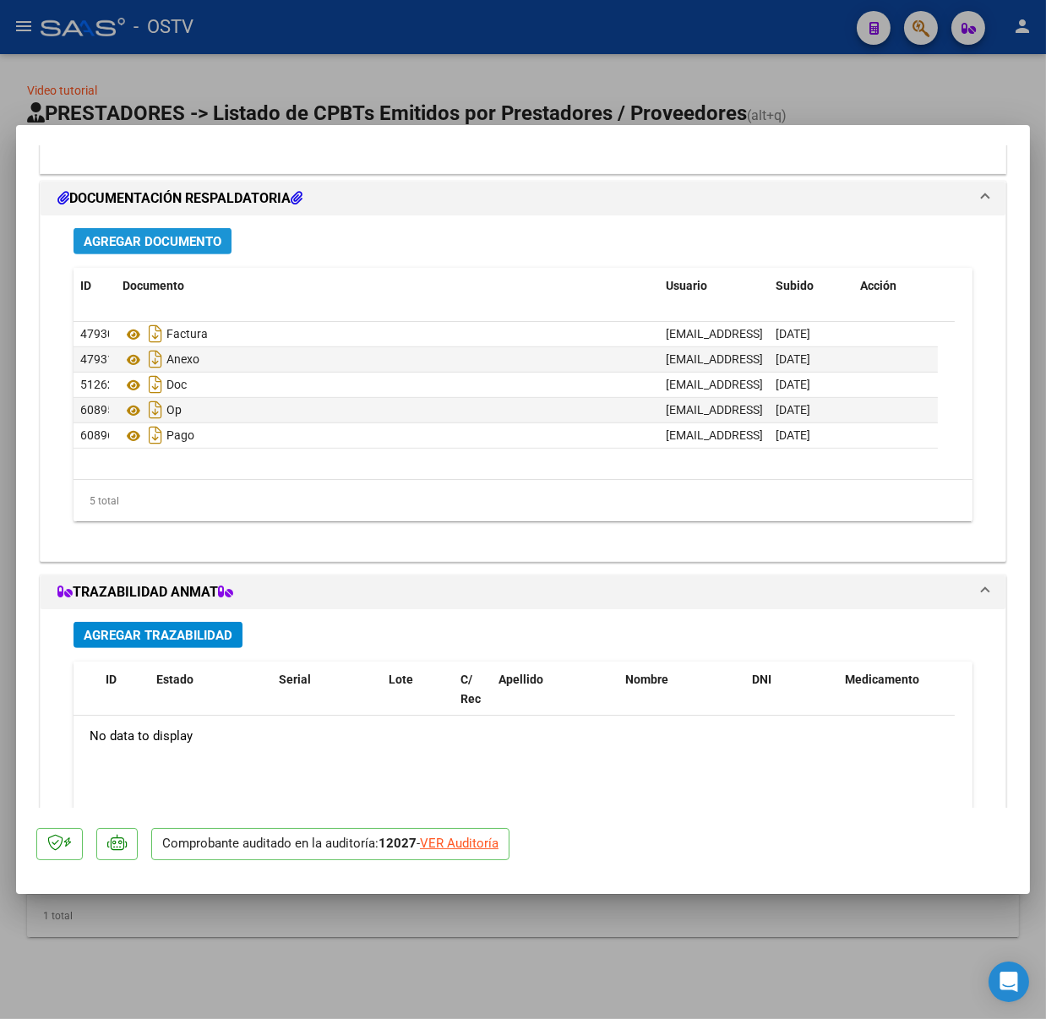
click at [128, 237] on span "Agregar Documento" at bounding box center [153, 241] width 138 height 15
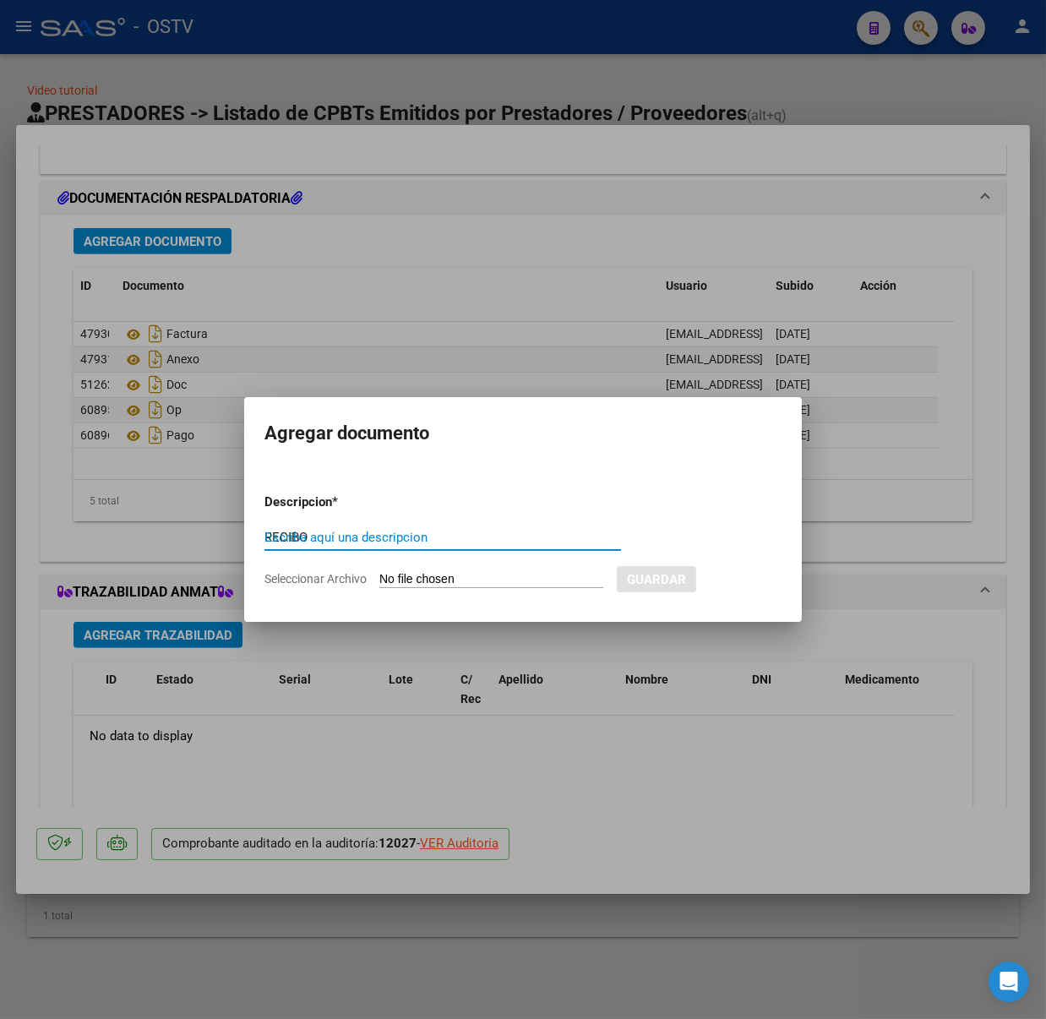
type input "RECIBO"
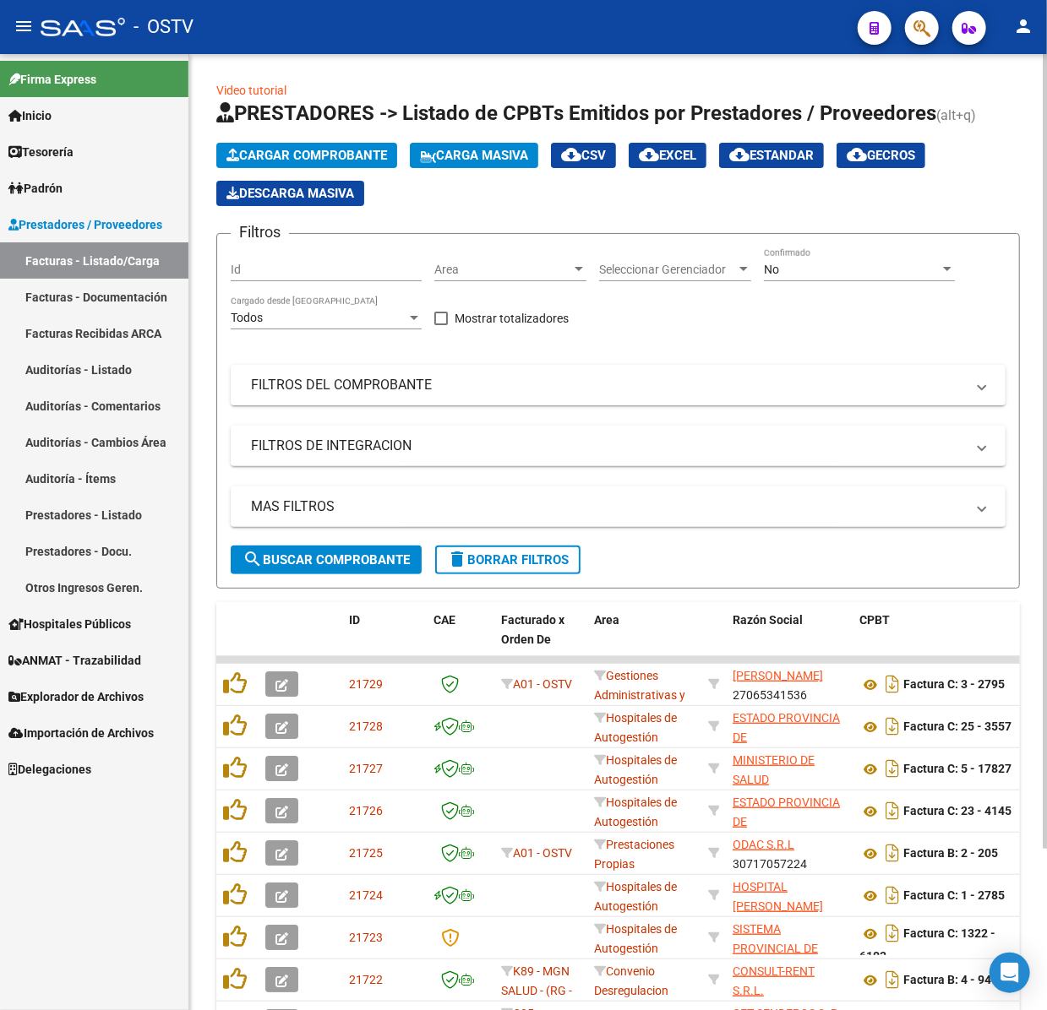
click at [912, 270] on div "No" at bounding box center [852, 270] width 176 height 14
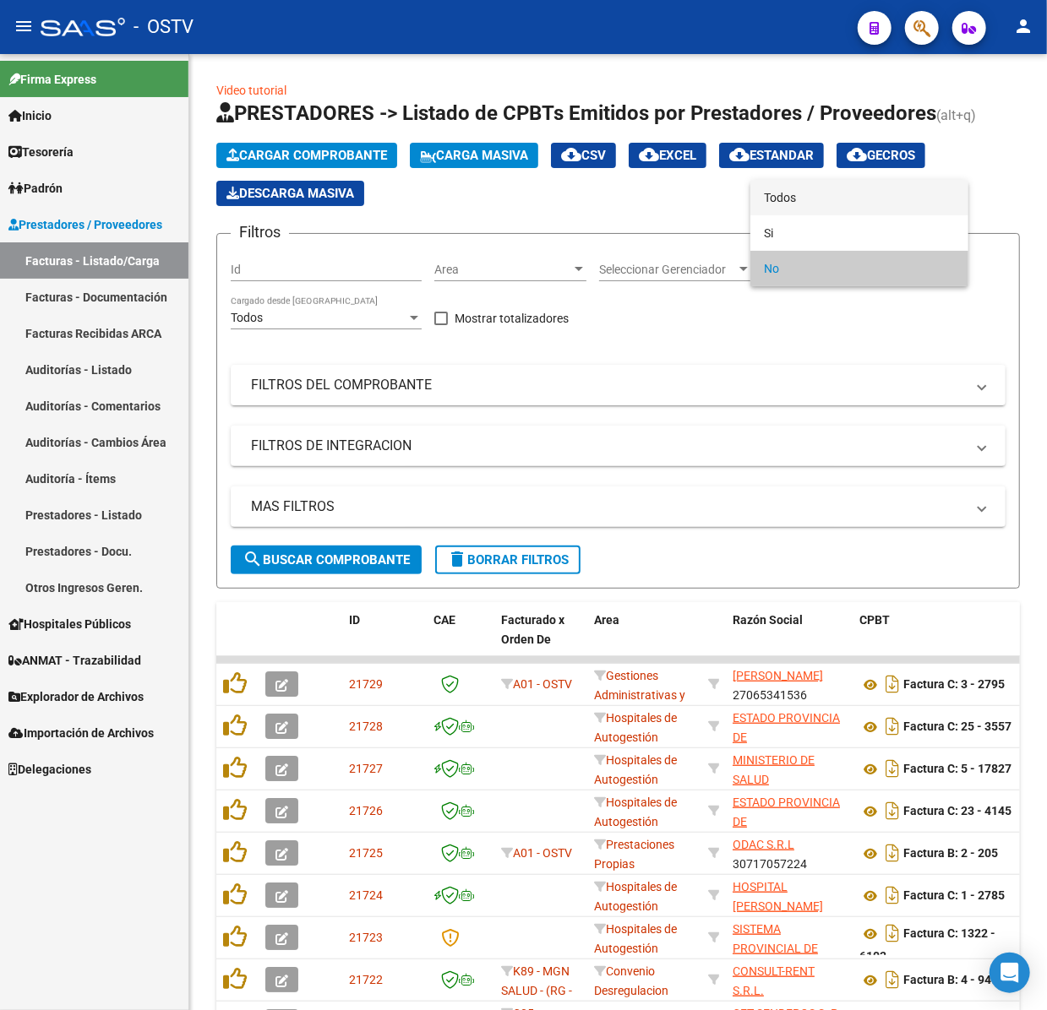
click at [804, 190] on span "Todos" at bounding box center [859, 197] width 191 height 35
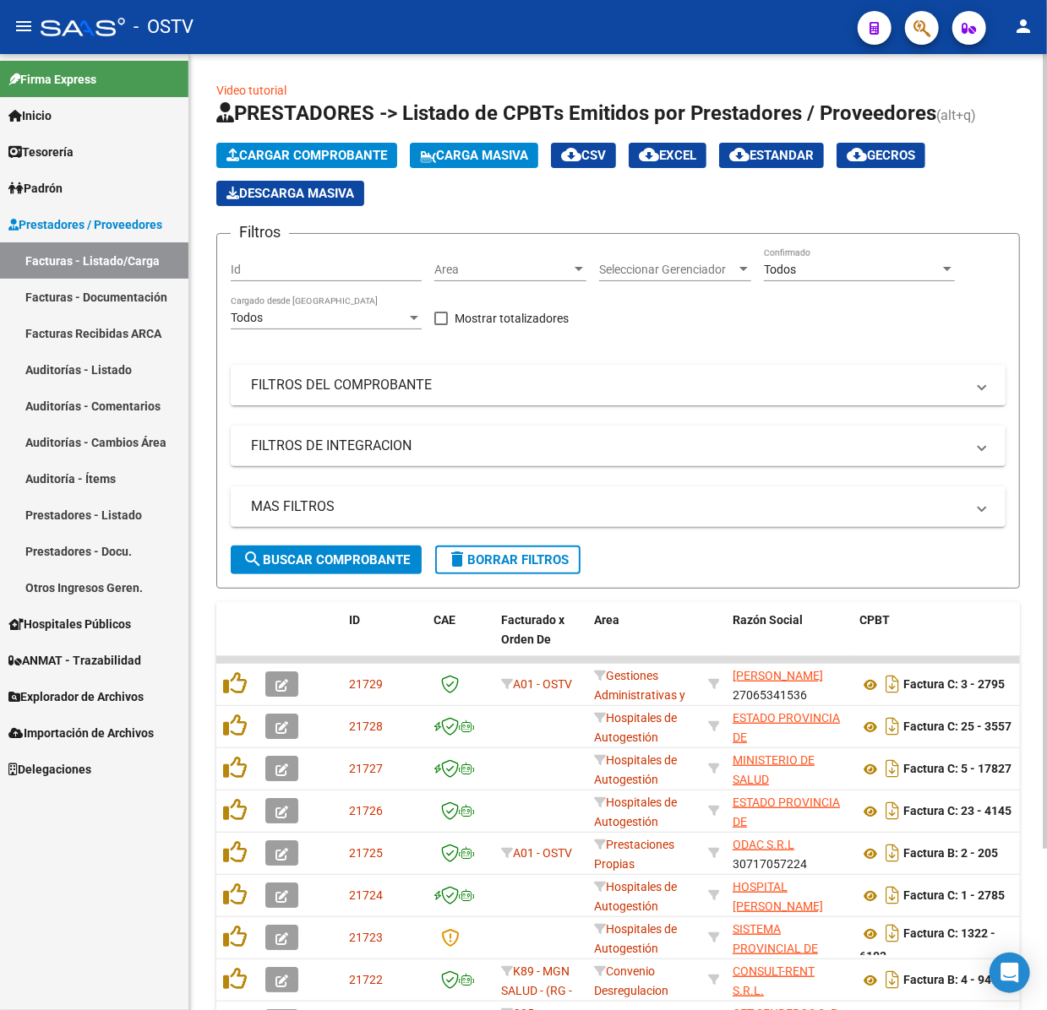
click at [662, 382] on mat-panel-title "FILTROS DEL COMPROBANTE" at bounding box center [608, 385] width 714 height 19
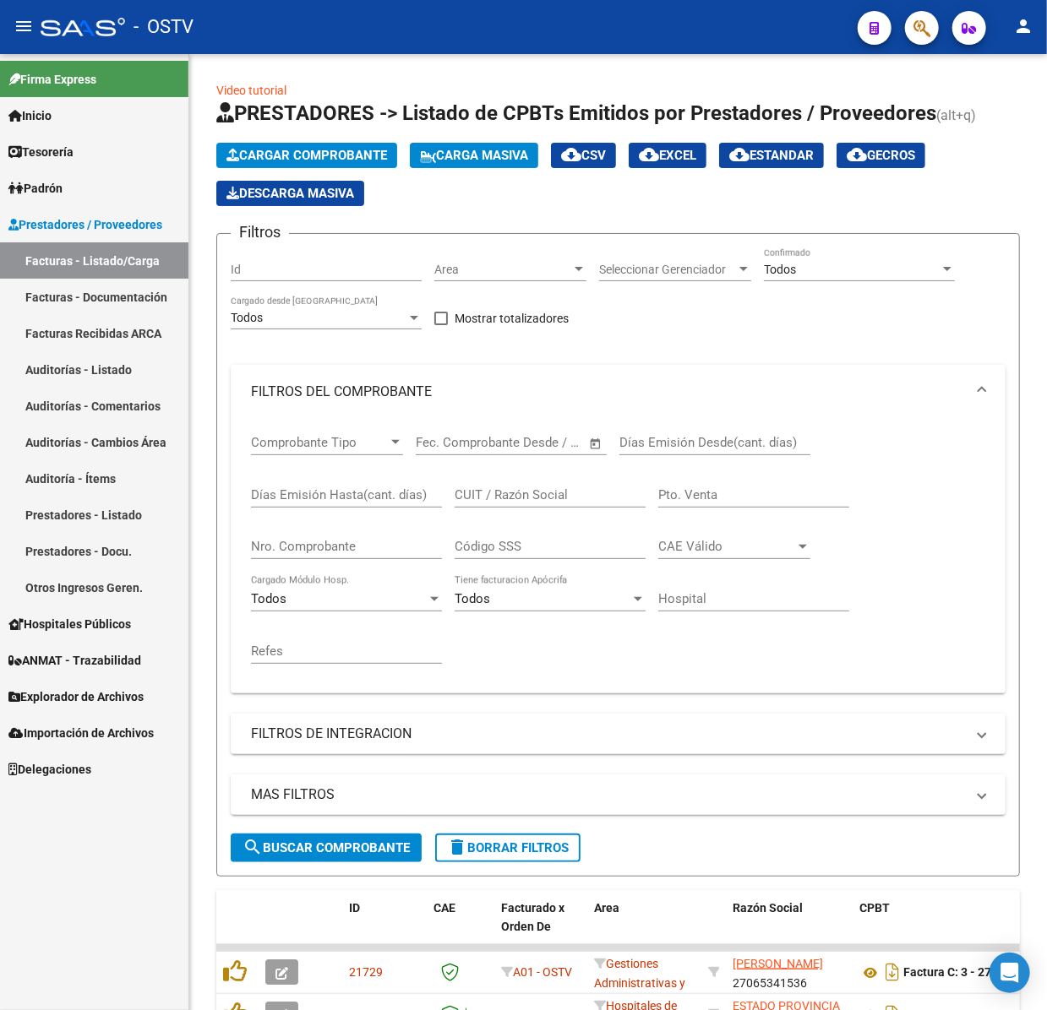
click at [17, 35] on button "menu" at bounding box center [24, 27] width 34 height 34
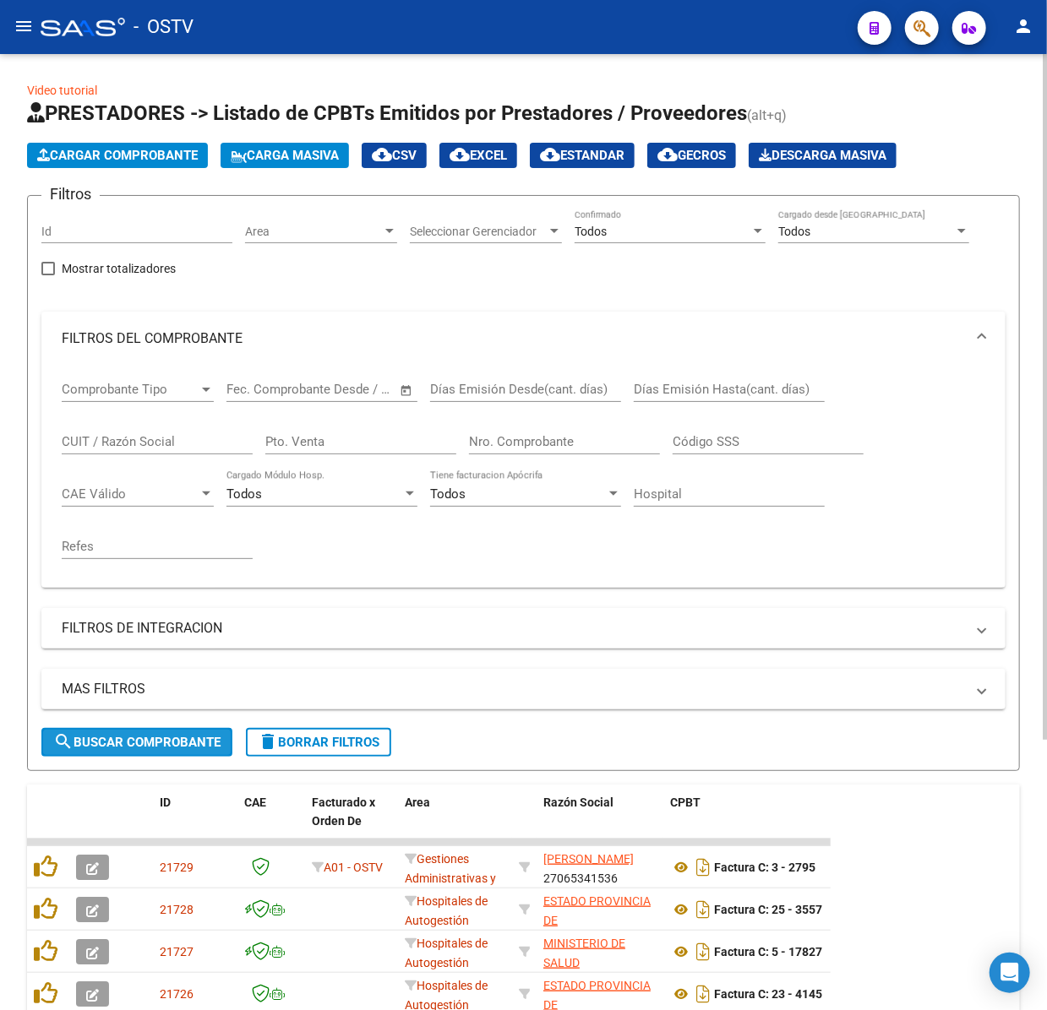
click at [144, 747] on button "search Buscar Comprobante" at bounding box center [136, 742] width 191 height 29
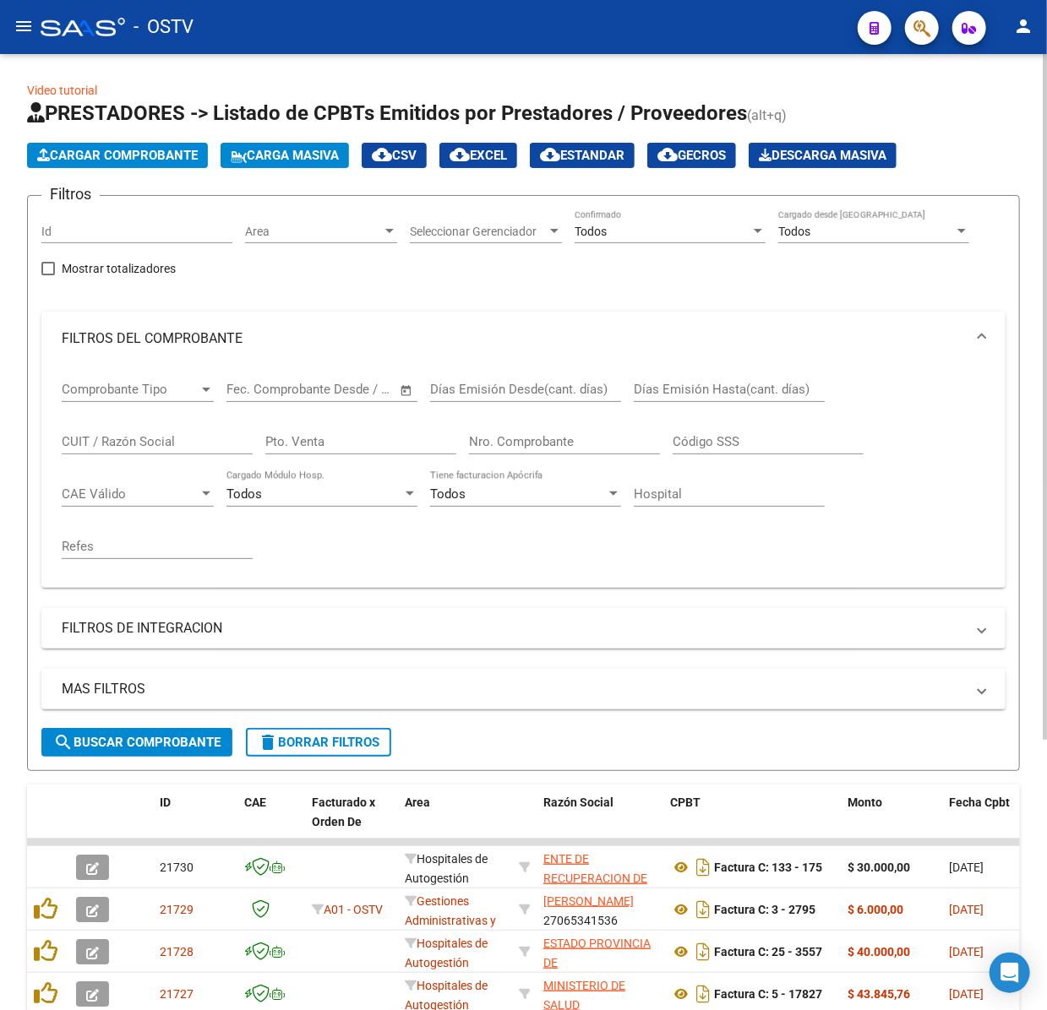
click at [518, 76] on div "Video tutorial PRESTADORES -> Listado de CPBTs Emitidos por Prestadores / Prove…" at bounding box center [523, 712] width 1047 height 1317
click at [595, 441] on input "Nro. Comprobante" at bounding box center [564, 441] width 191 height 15
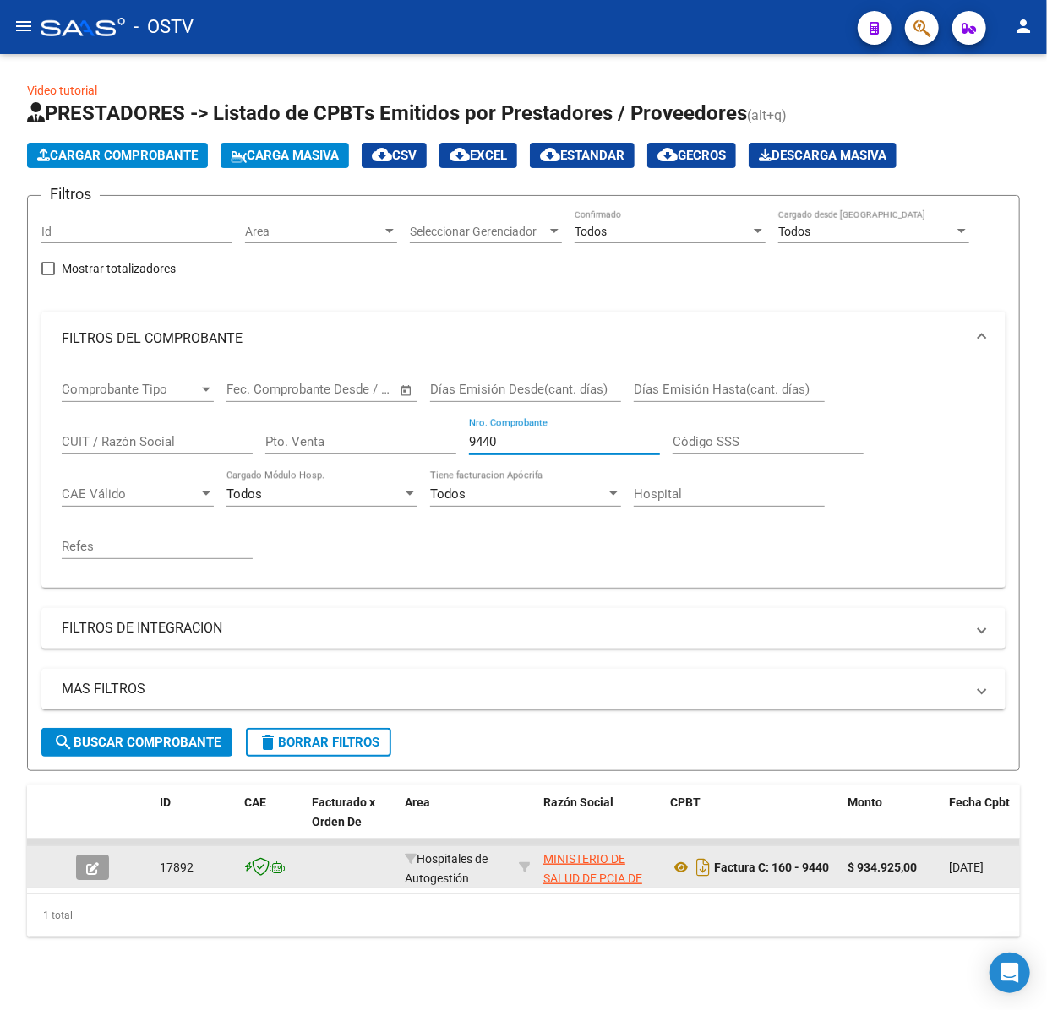
type input "9440"
click at [101, 859] on button "button" at bounding box center [92, 867] width 33 height 25
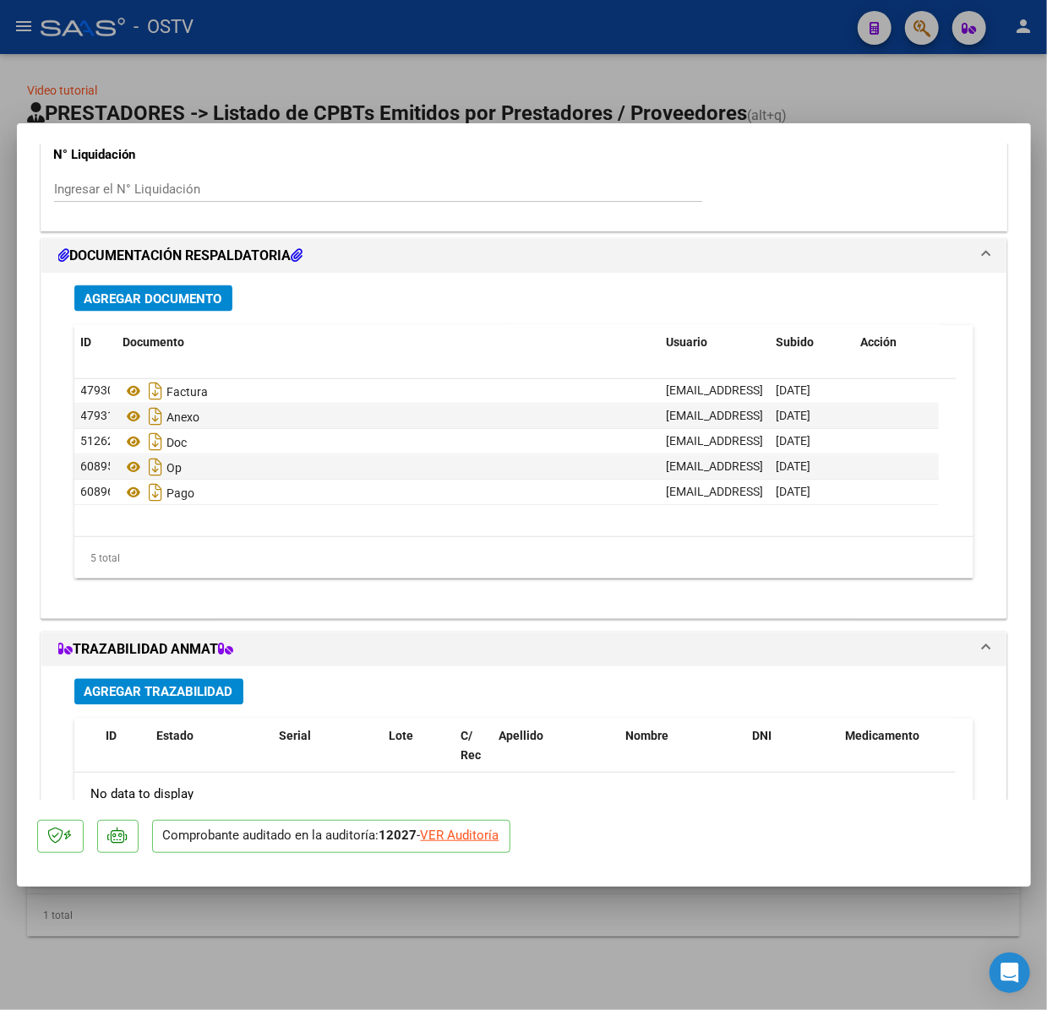
scroll to position [1291, 0]
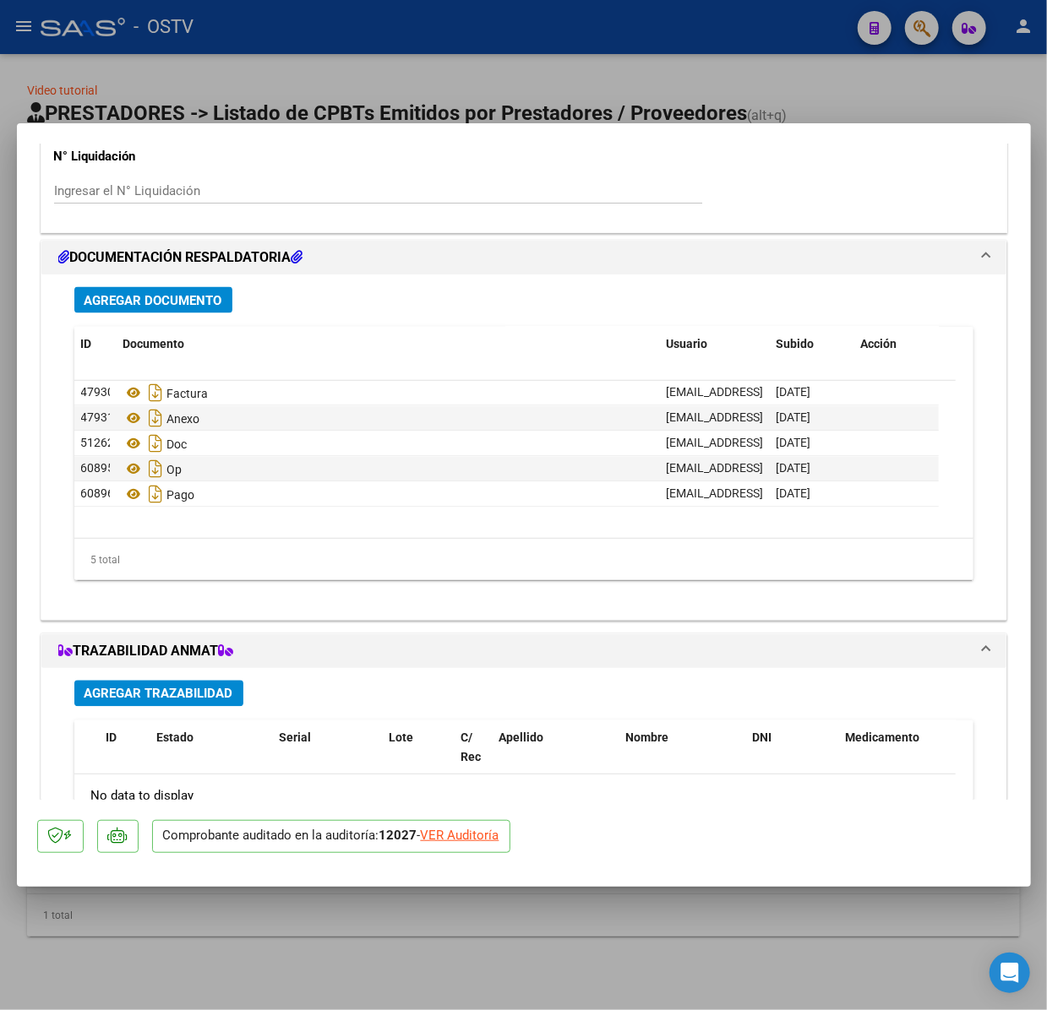
click at [182, 284] on div "Agregar Documento ID Documento Usuario Subido Acción 47930 Factura [EMAIL_ADDRE…" at bounding box center [524, 441] width 924 height 332
click at [184, 300] on span "Agregar Documento" at bounding box center [153, 300] width 138 height 15
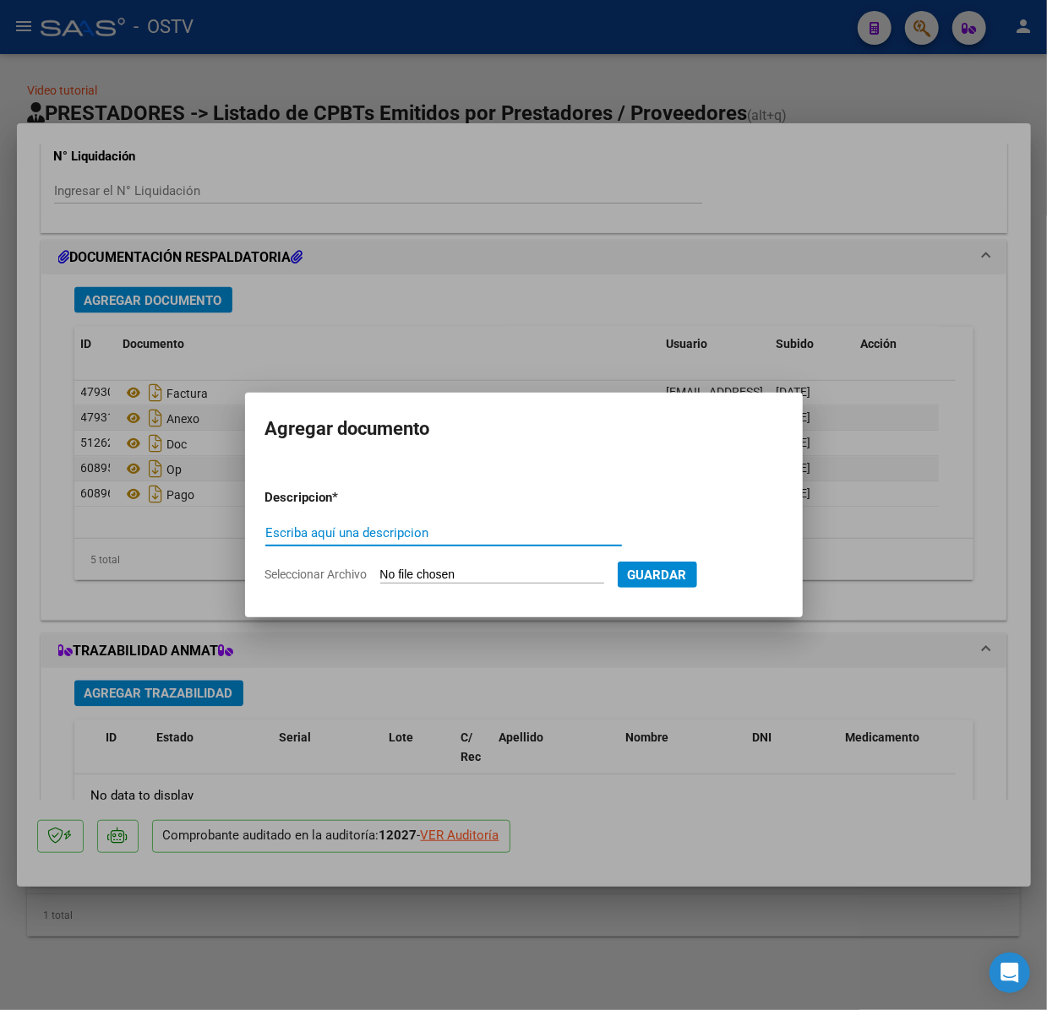
drag, startPoint x: 515, startPoint y: 535, endPoint x: 436, endPoint y: 528, distance: 79.7
click at [436, 528] on input "Escriba aquí una descripcion" at bounding box center [443, 532] width 356 height 15
type input "RECIBO"
click at [484, 578] on input "Seleccionar Archivo" at bounding box center [492, 576] width 224 height 16
type input "C:\fakepath\RC 2881 OSTV.pdf"
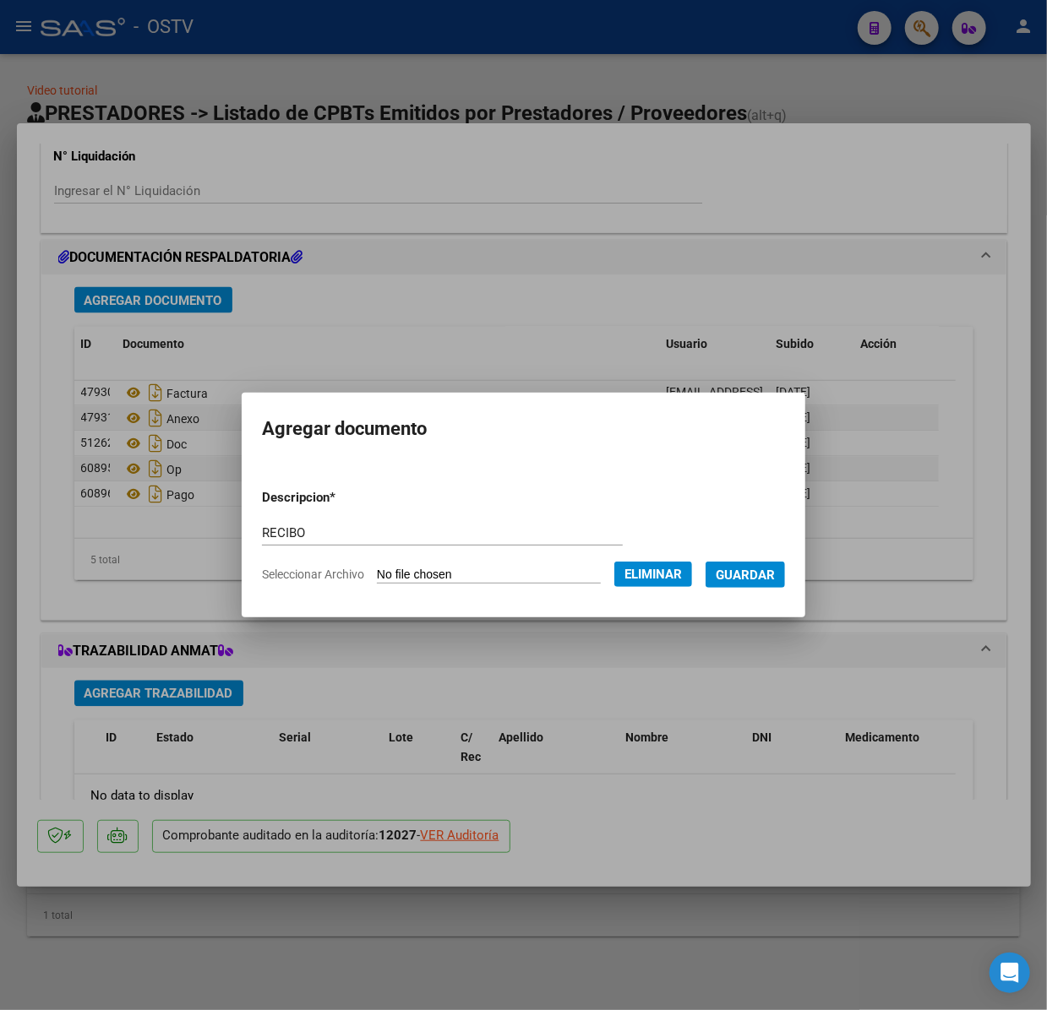
click at [775, 579] on span "Guardar" at bounding box center [744, 575] width 59 height 15
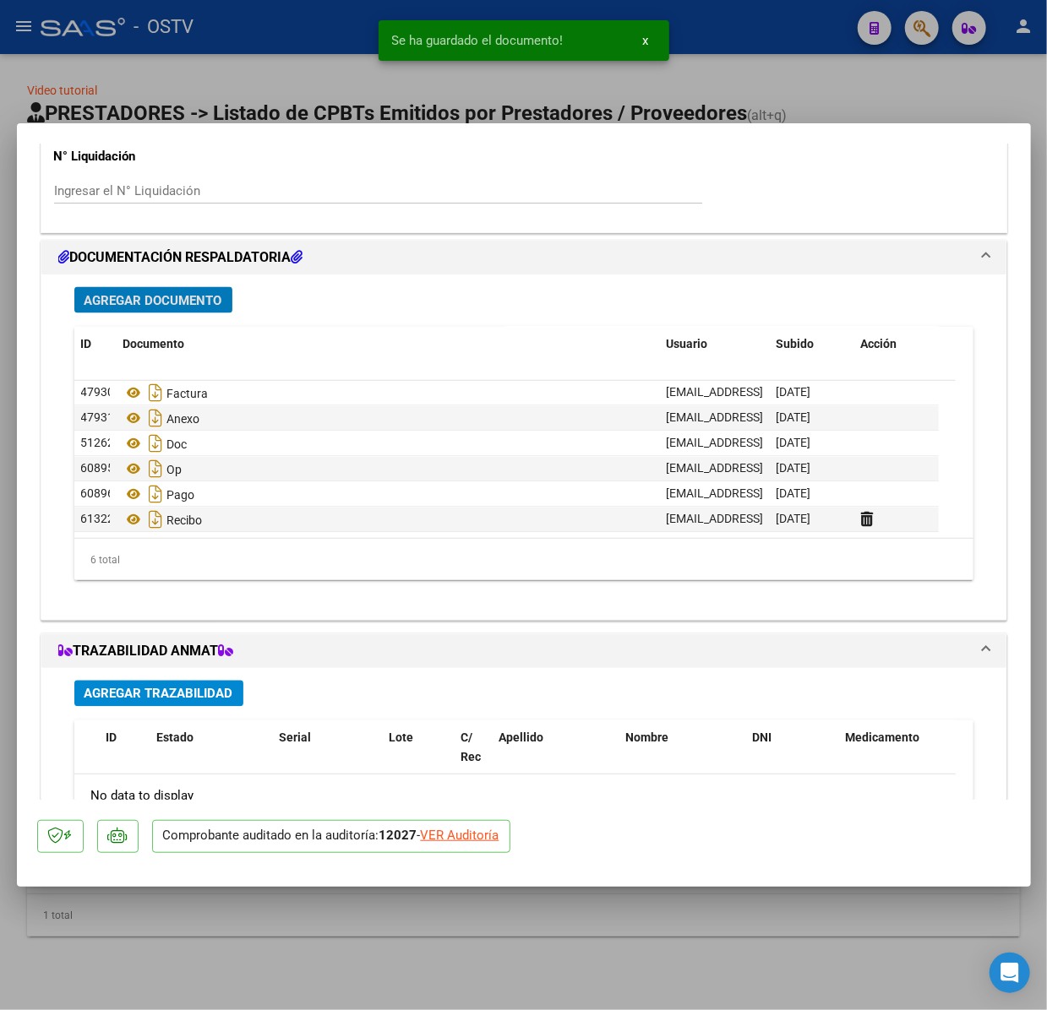
click at [309, 74] on div at bounding box center [523, 505] width 1047 height 1010
type input "$ 0,00"
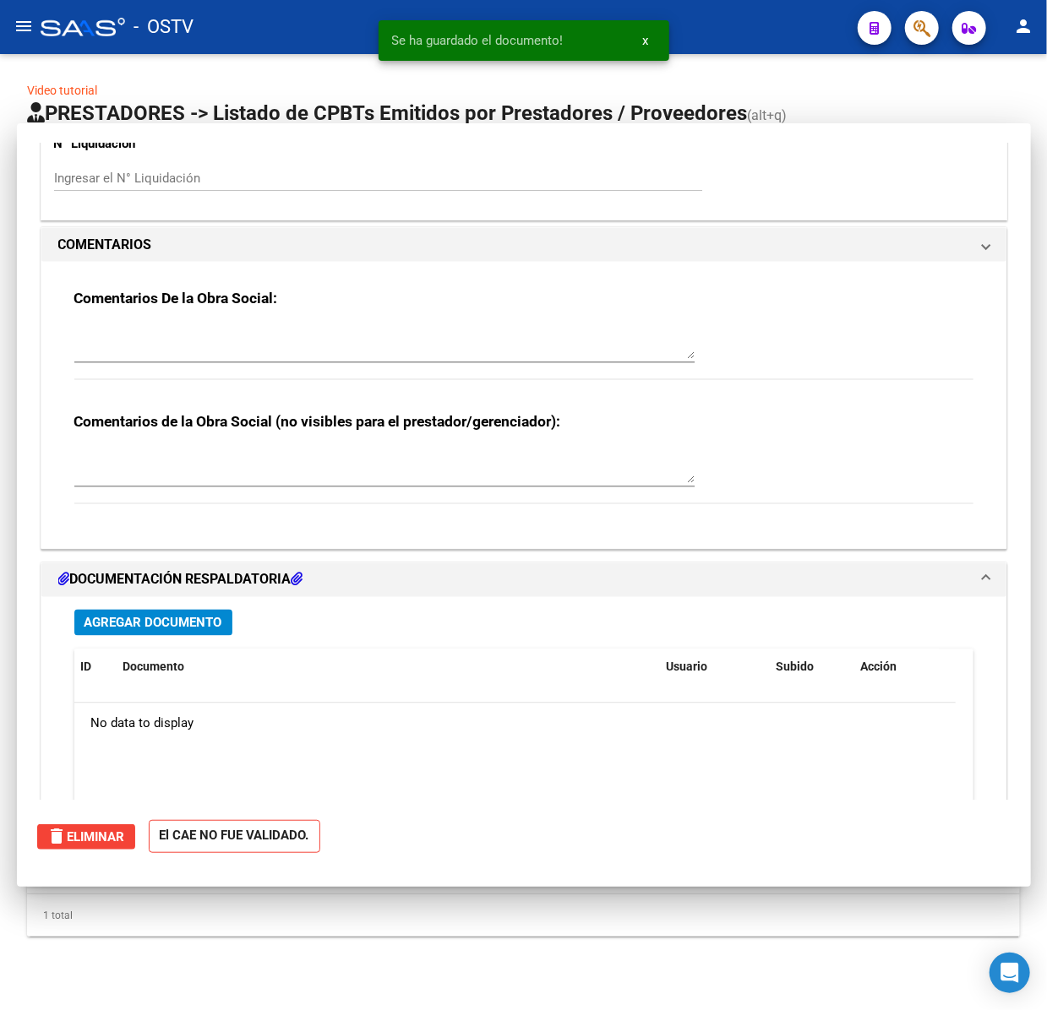
scroll to position [0, 0]
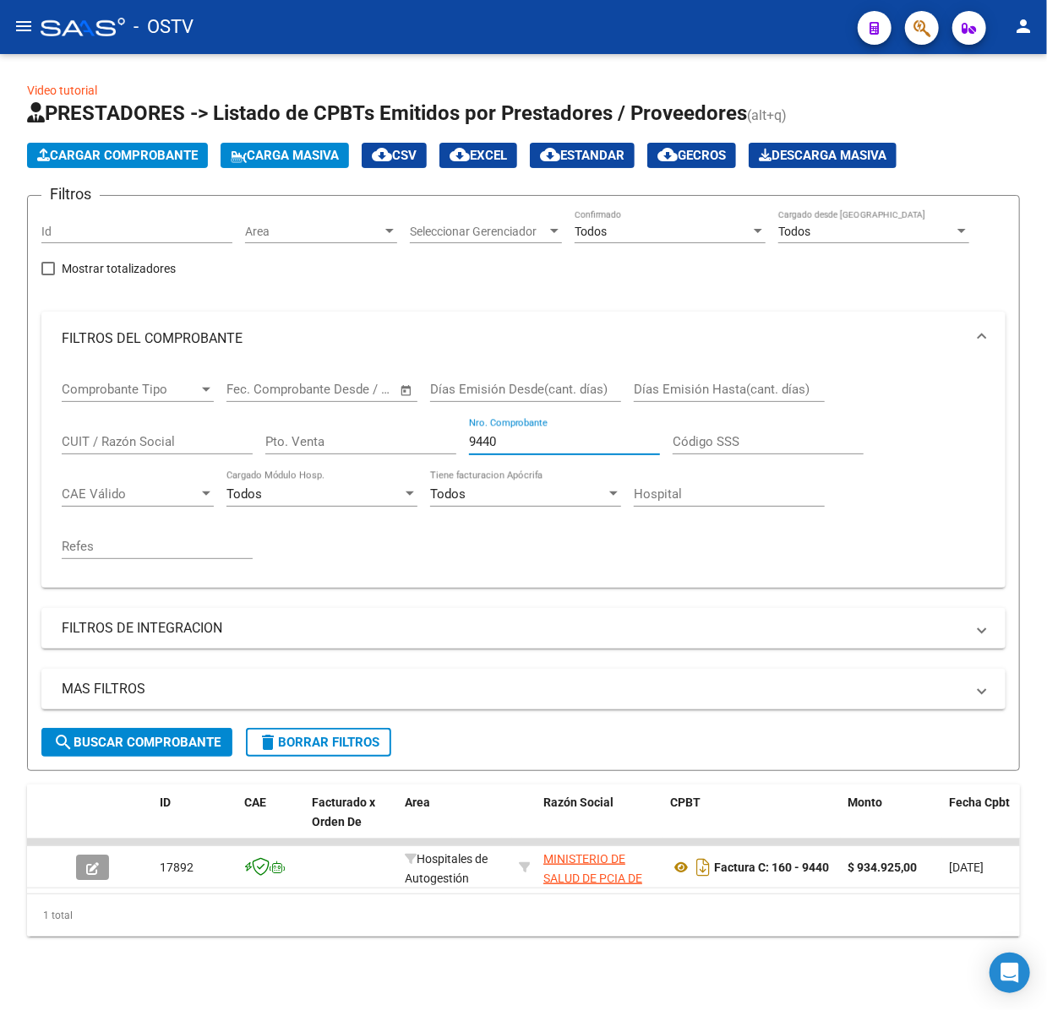
drag, startPoint x: 578, startPoint y: 432, endPoint x: 63, endPoint y: 417, distance: 515.5
click at [63, 417] on div "Comprobante Tipo Comprobante Tipo Fecha inicio – Fecha fin Fec. Comprobante Des…" at bounding box center [523, 470] width 923 height 209
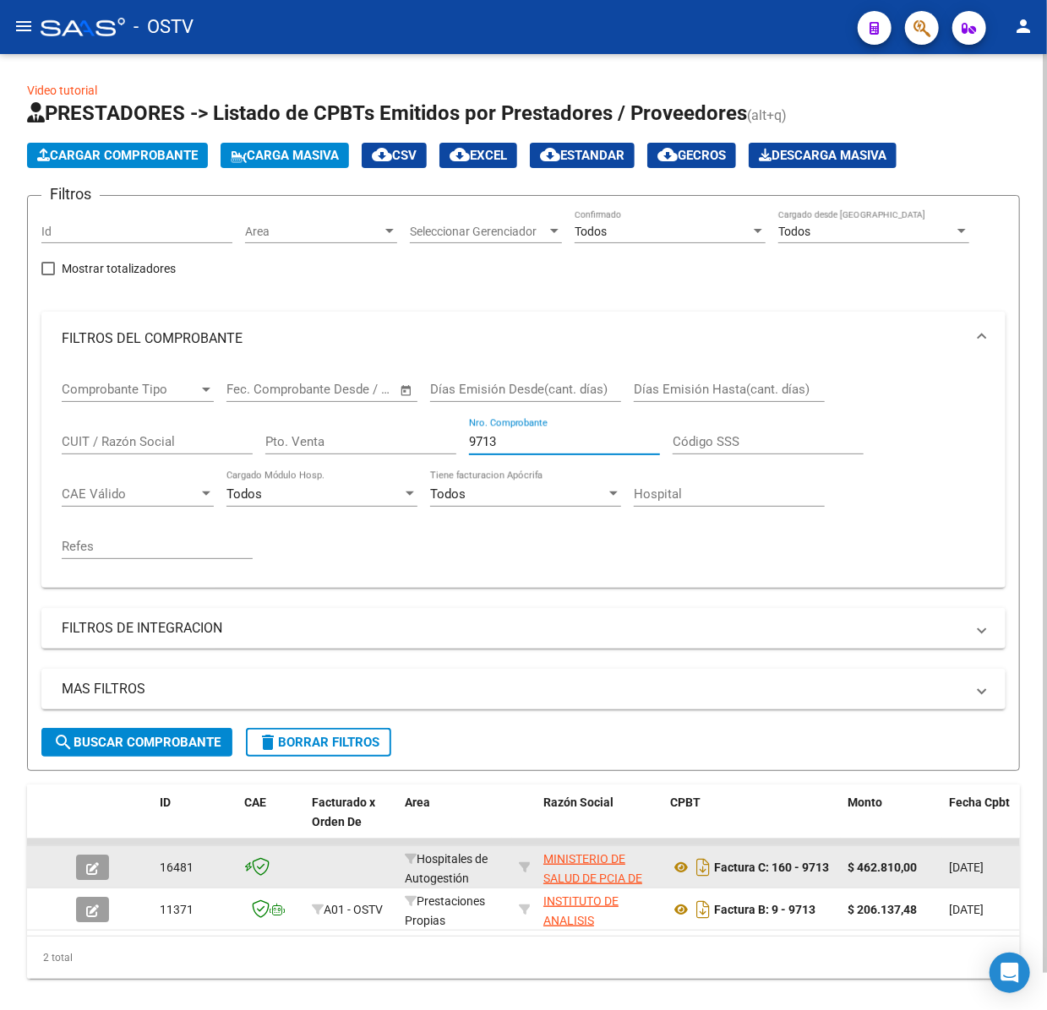
type input "9713"
click at [104, 869] on button "button" at bounding box center [92, 867] width 33 height 25
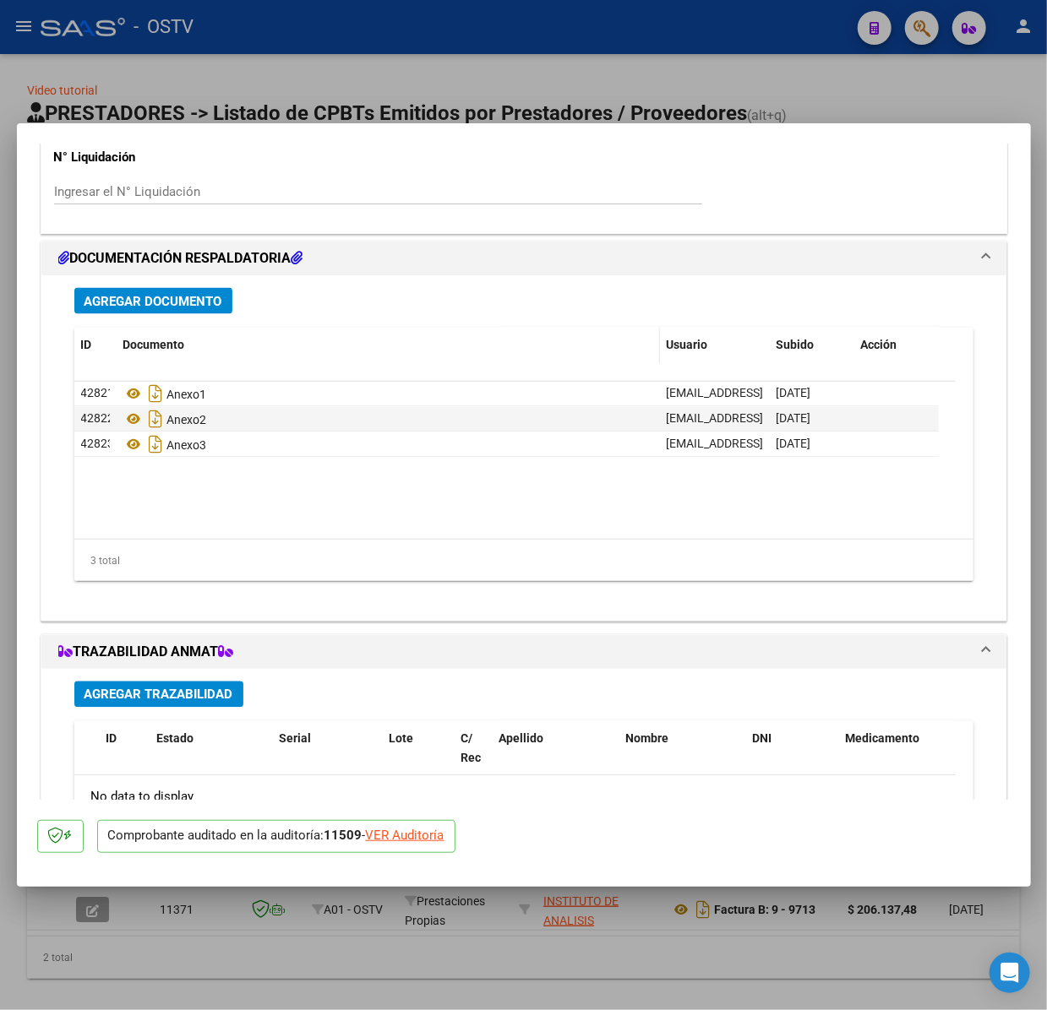
scroll to position [1238, 0]
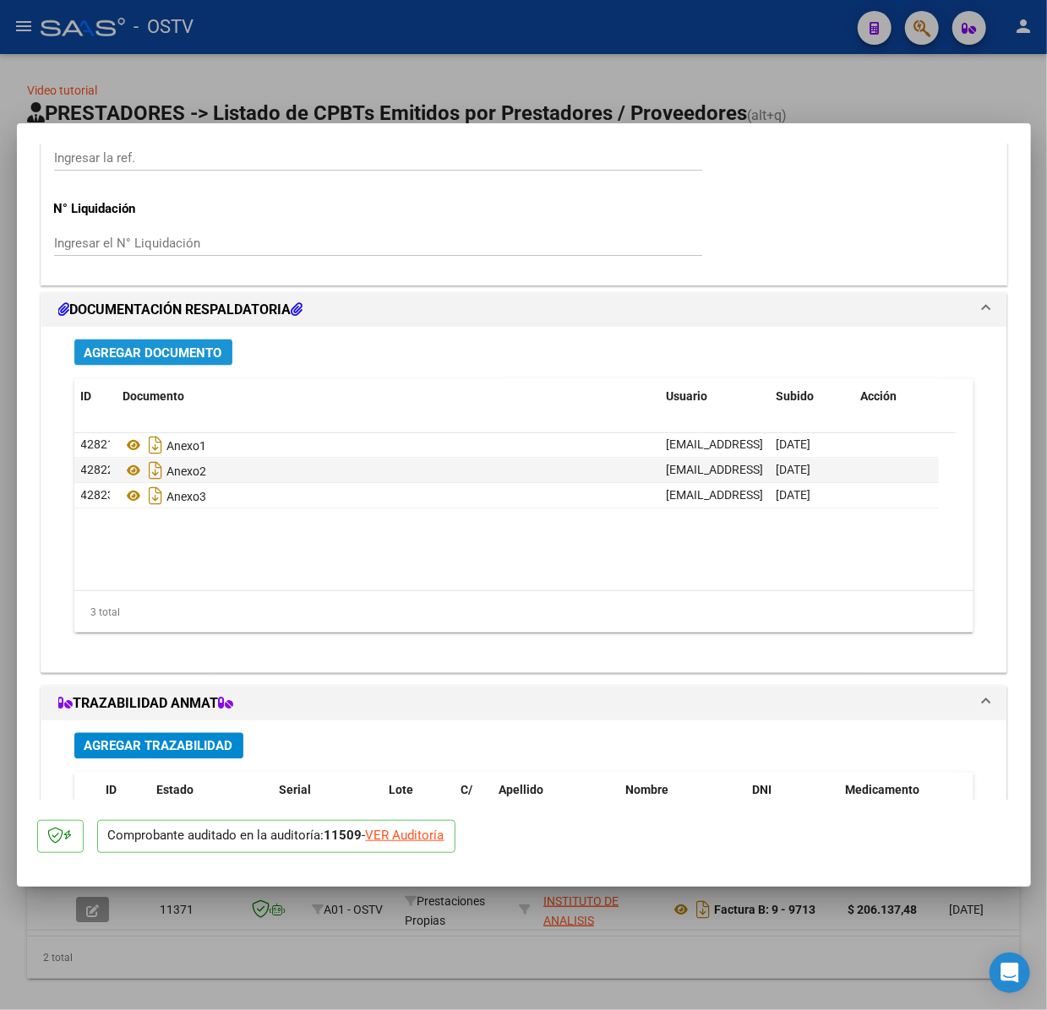
click at [205, 350] on span "Agregar Documento" at bounding box center [153, 352] width 138 height 15
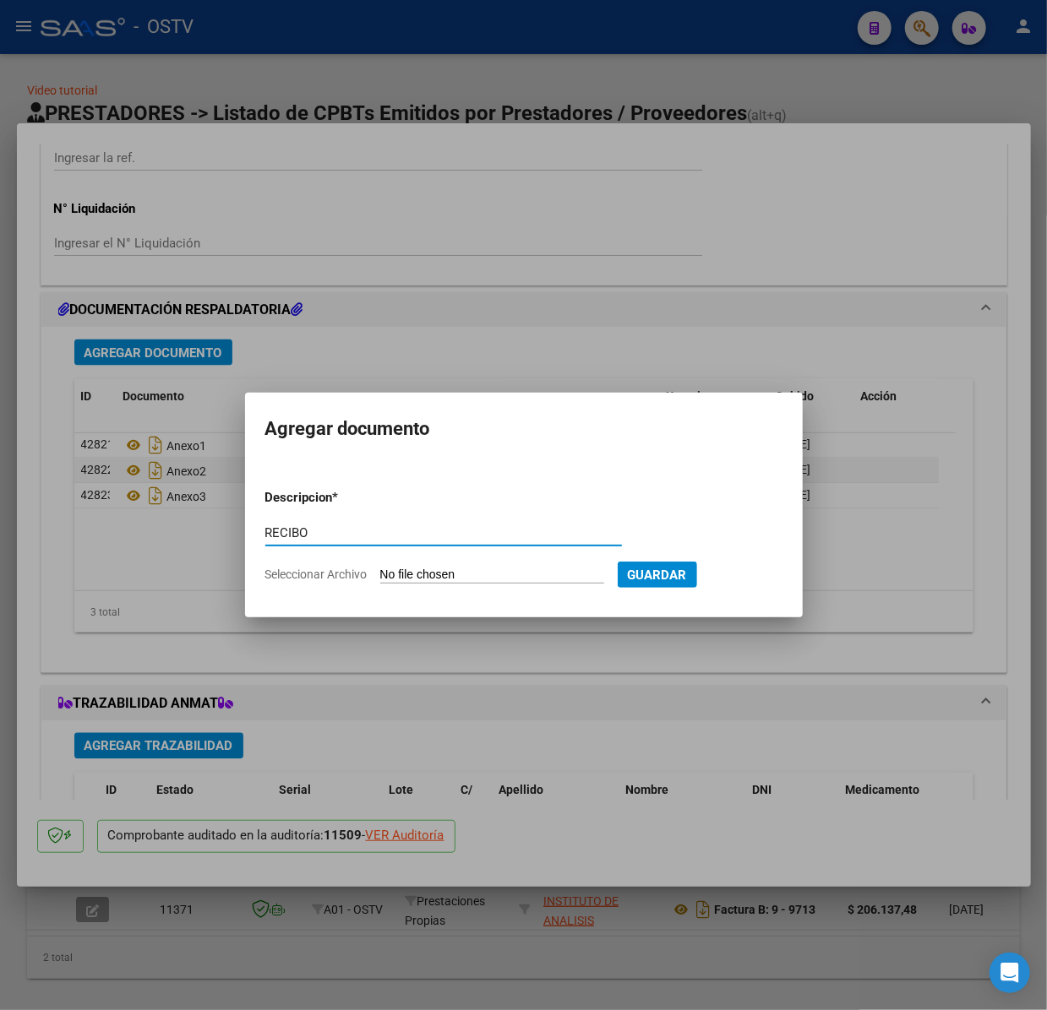
type input "RECIBO"
click at [470, 574] on input "Seleccionar Archivo" at bounding box center [492, 576] width 224 height 16
type input "C:\fakepath\RC 2881 OSTV.pdf"
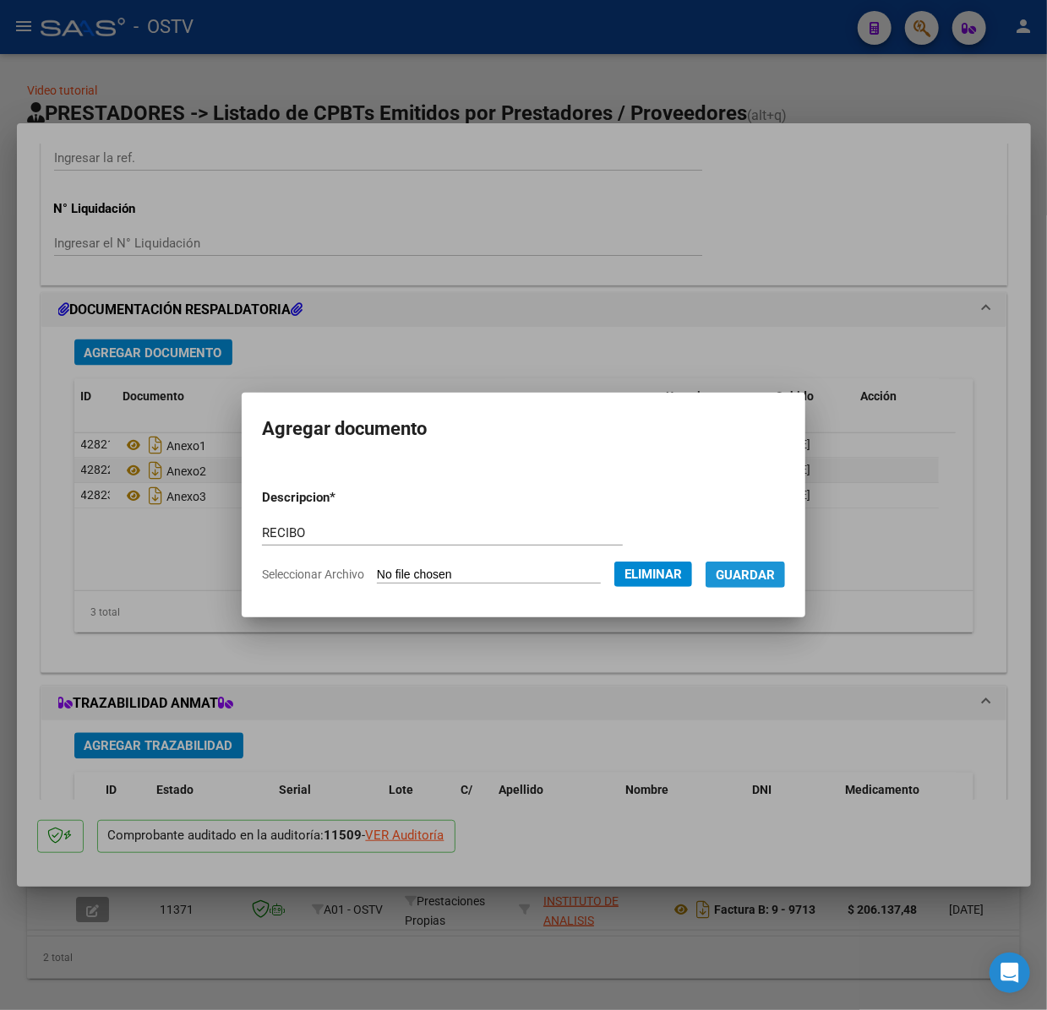
click at [758, 568] on span "Guardar" at bounding box center [744, 575] width 59 height 15
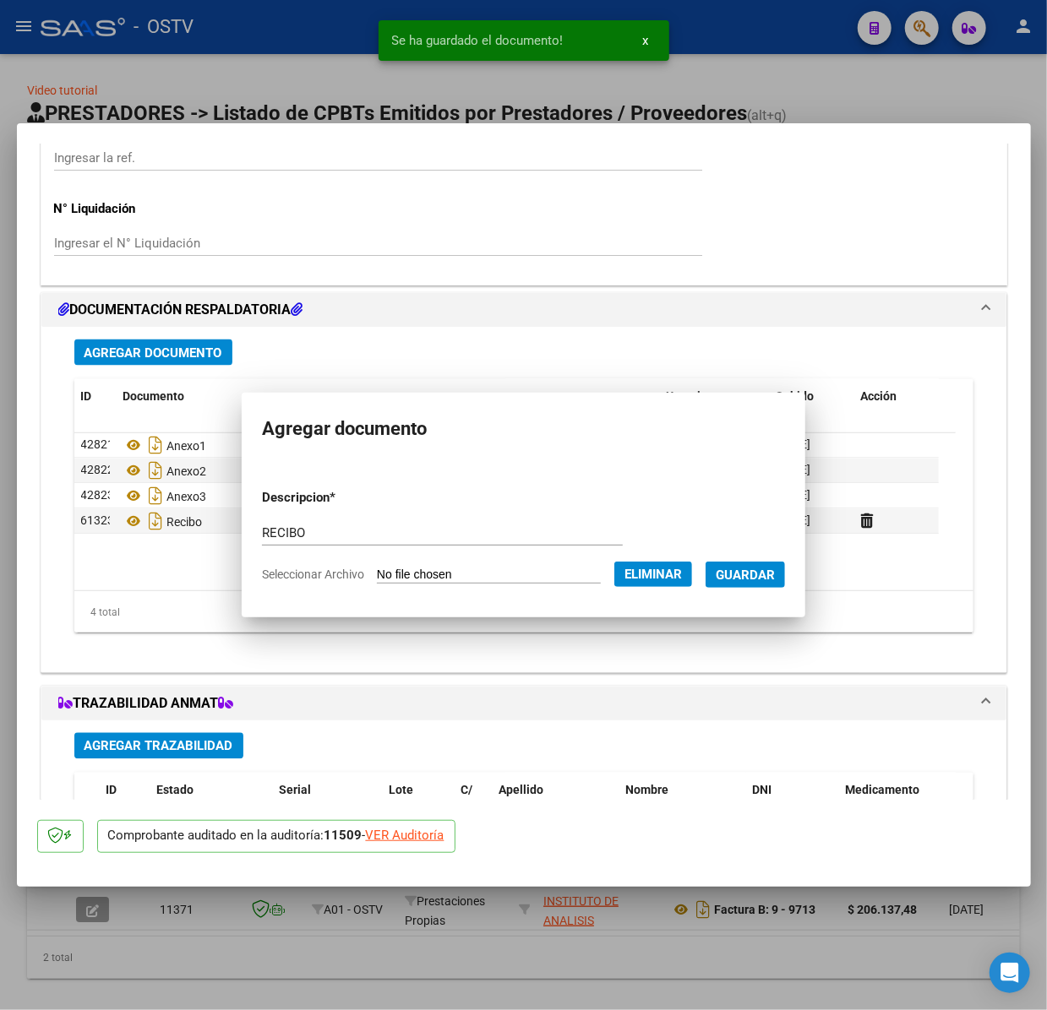
click at [227, 78] on div at bounding box center [523, 505] width 1047 height 1010
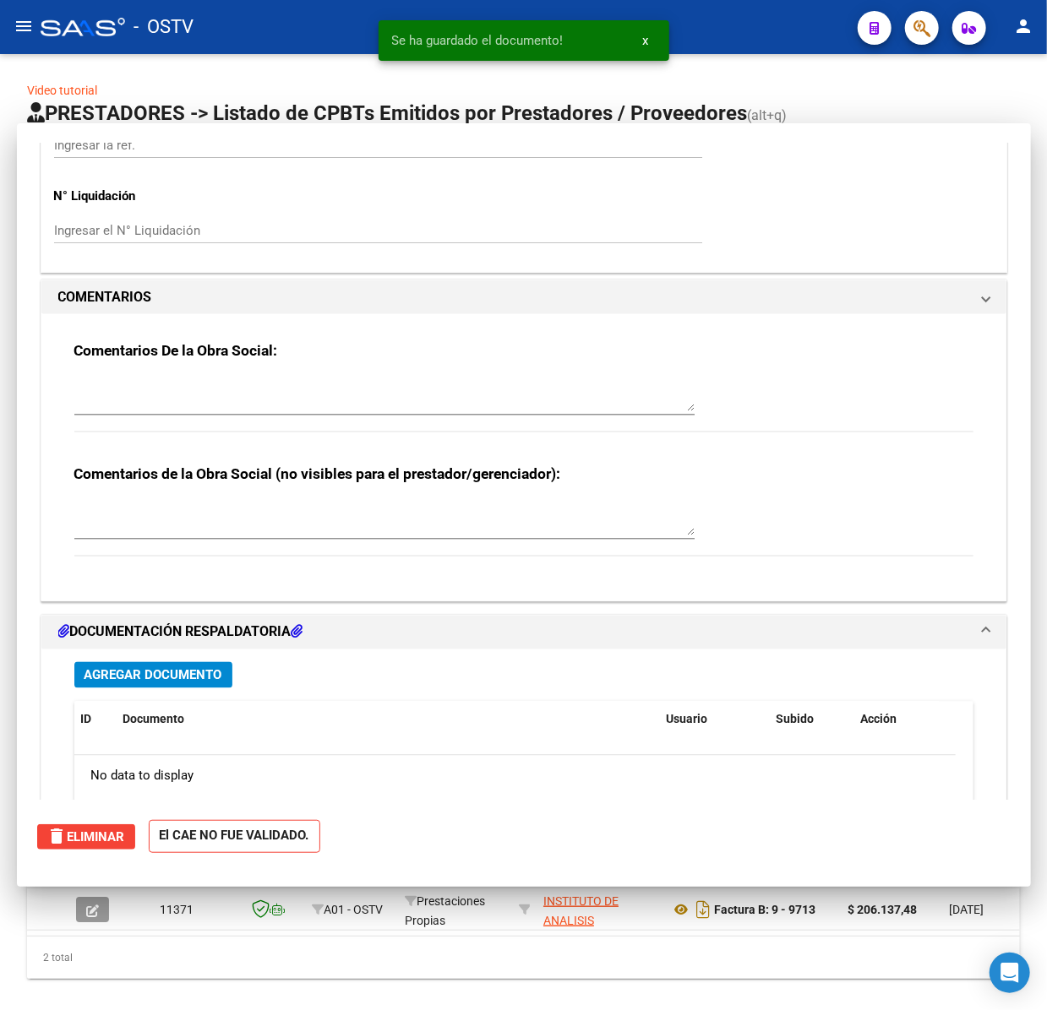
type input "$ 0,00"
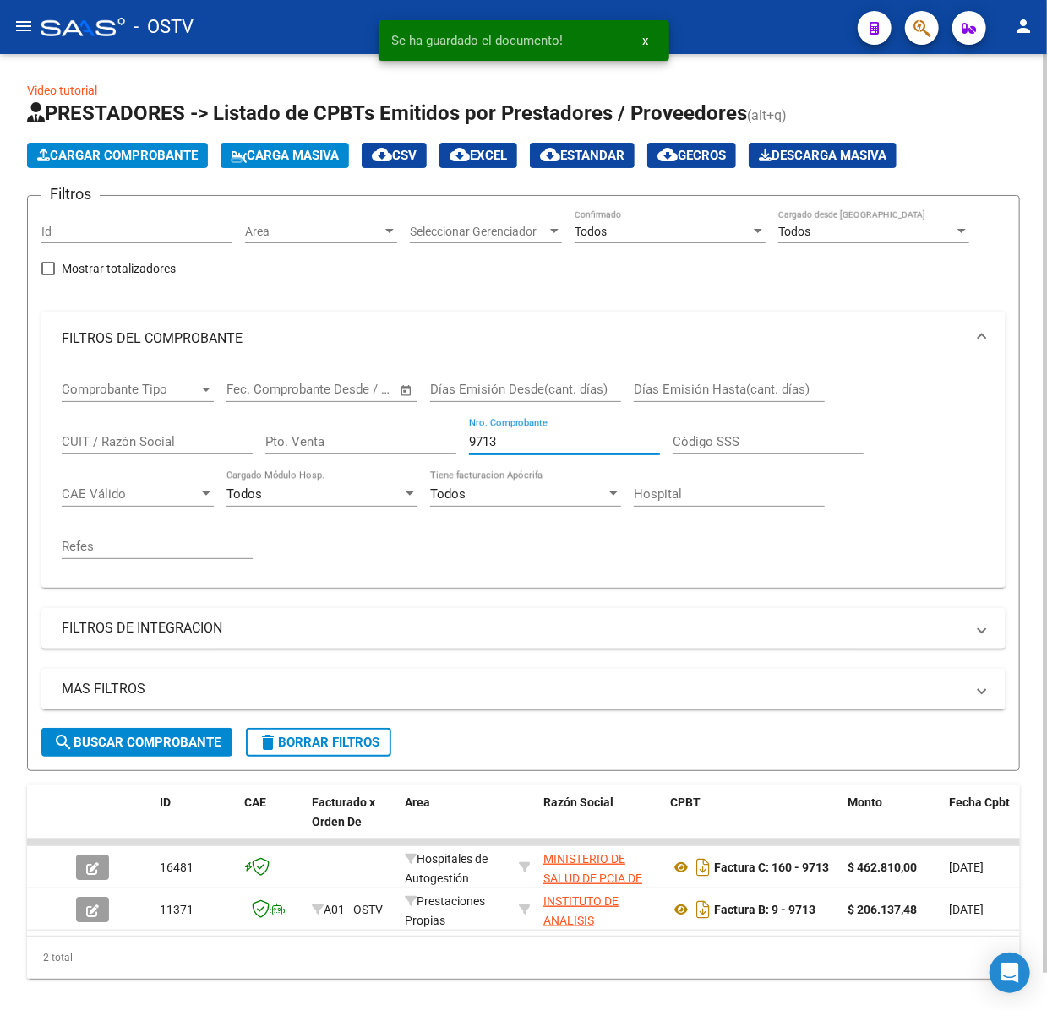
drag, startPoint x: 537, startPoint y: 435, endPoint x: 372, endPoint y: 431, distance: 165.6
click at [372, 431] on div "Comprobante Tipo Comprobante Tipo Fecha inicio – Fecha fin Fec. Comprobante Des…" at bounding box center [523, 470] width 923 height 209
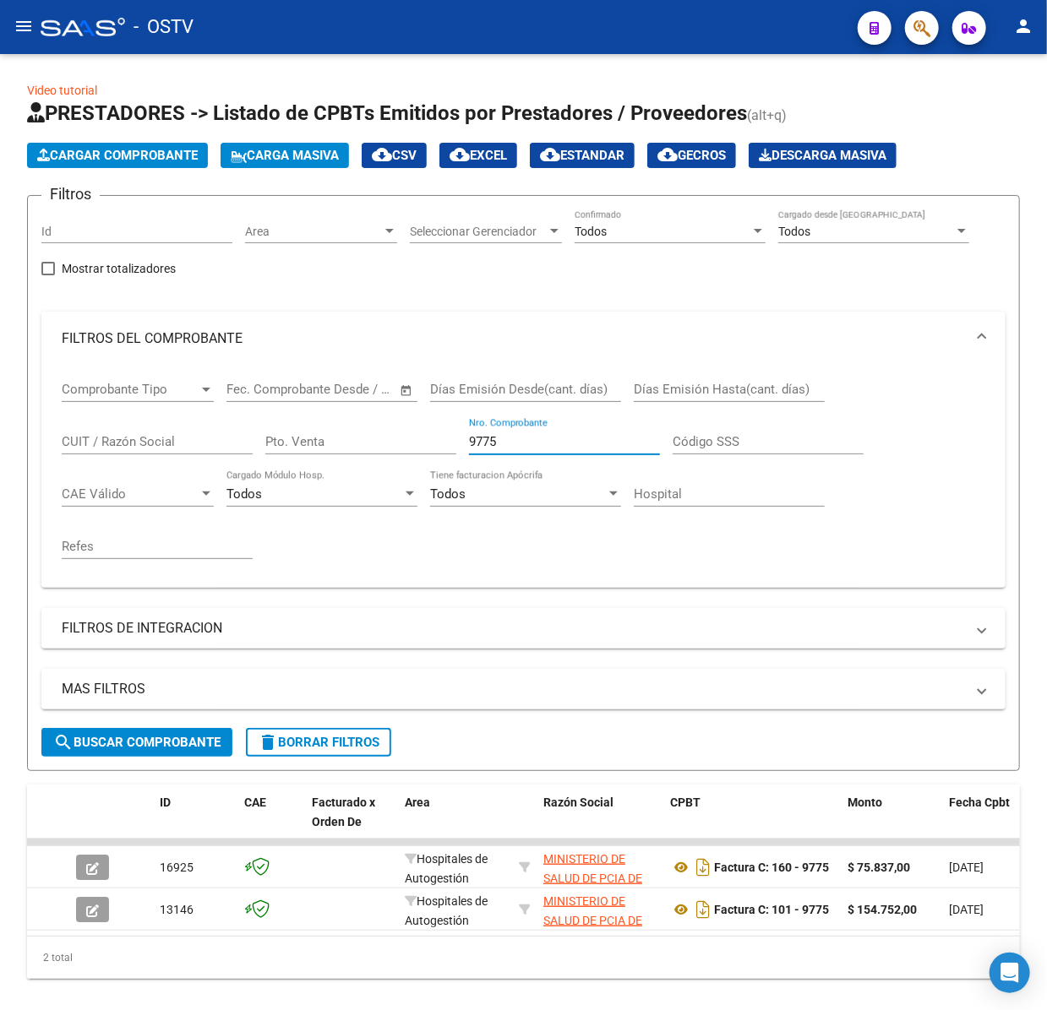
type input "9775"
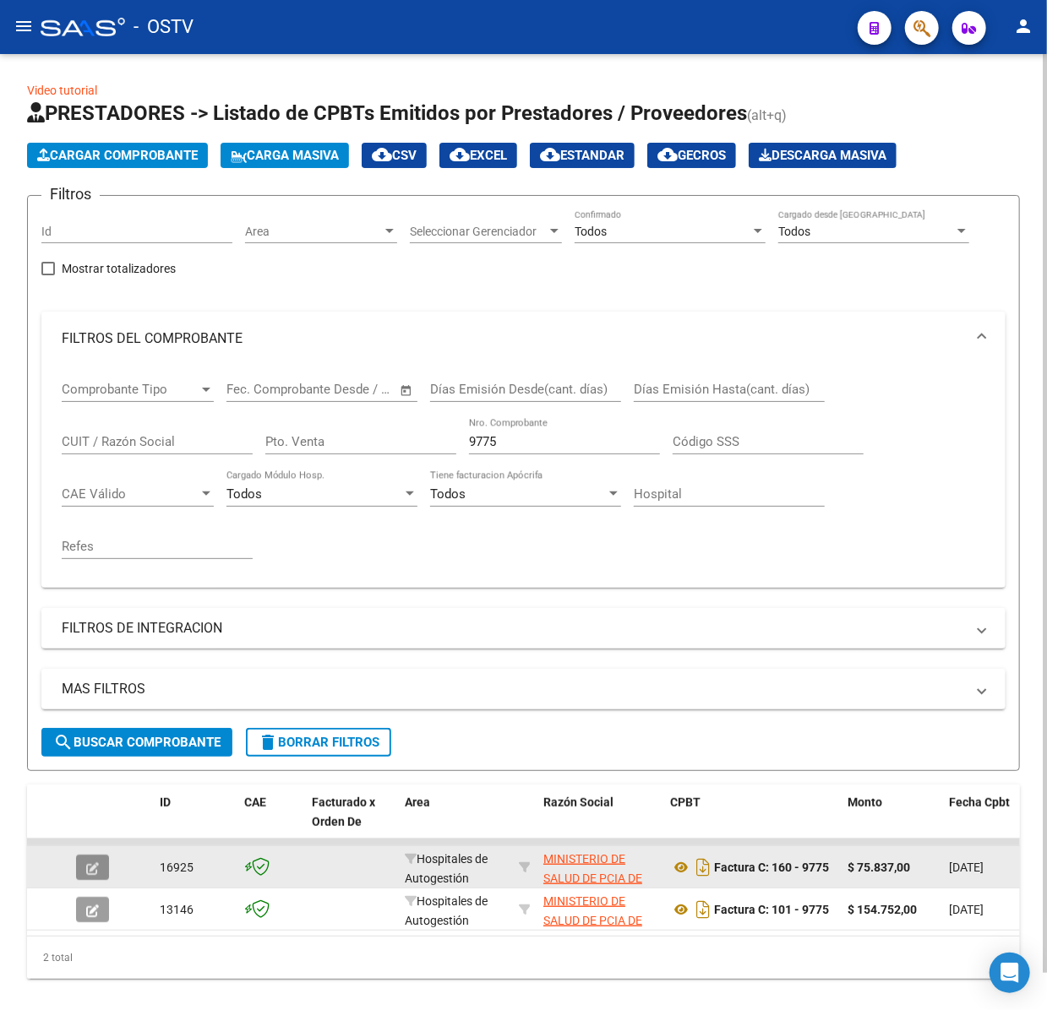
click at [98, 873] on button "button" at bounding box center [92, 867] width 33 height 25
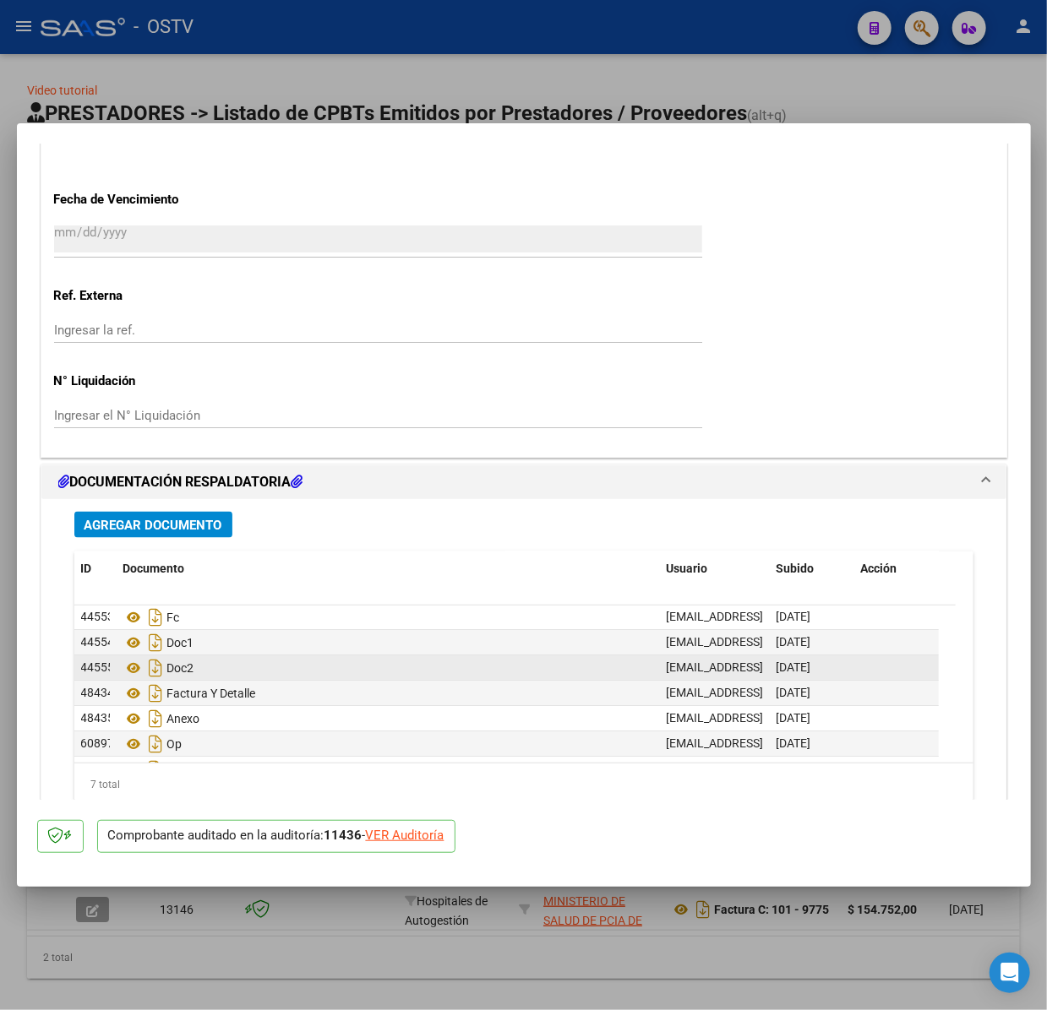
scroll to position [42, 0]
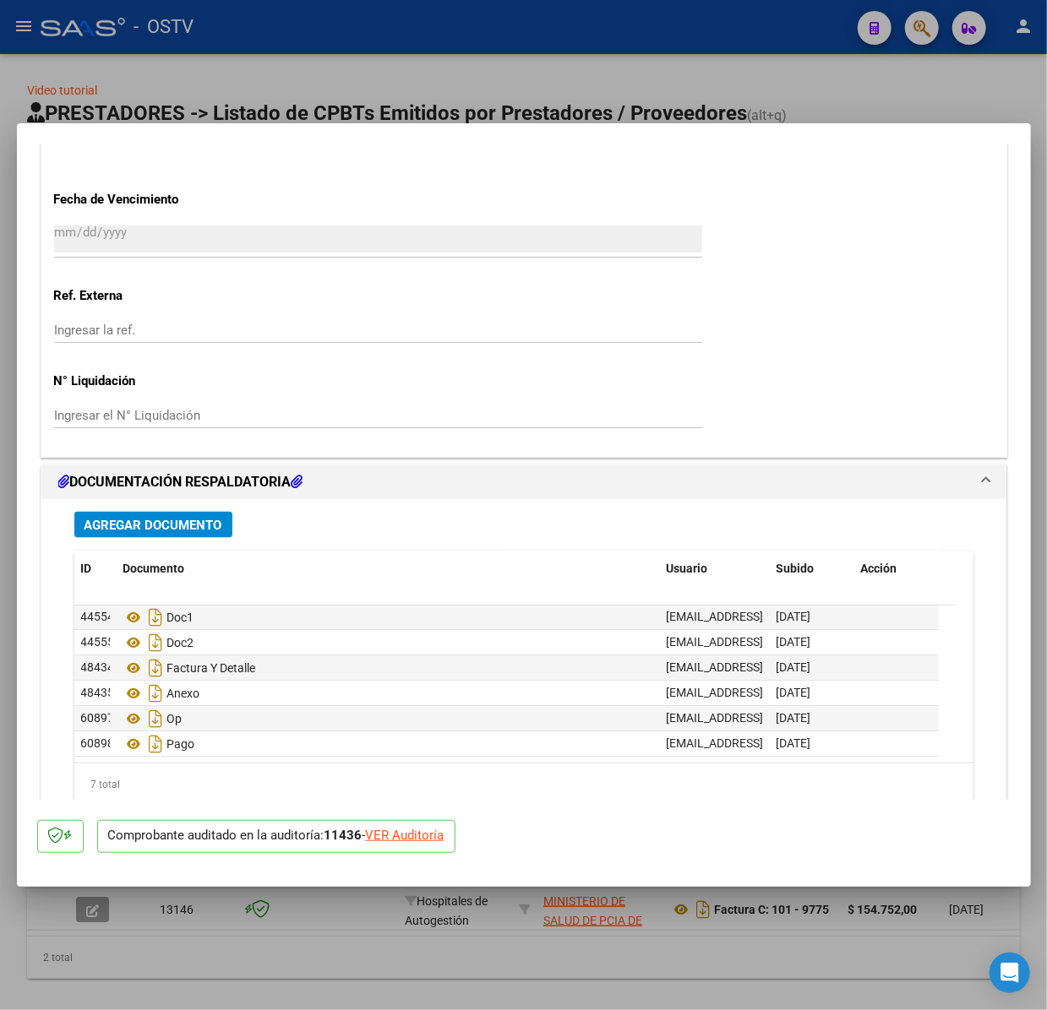
click at [182, 527] on span "Agregar Documento" at bounding box center [153, 525] width 138 height 15
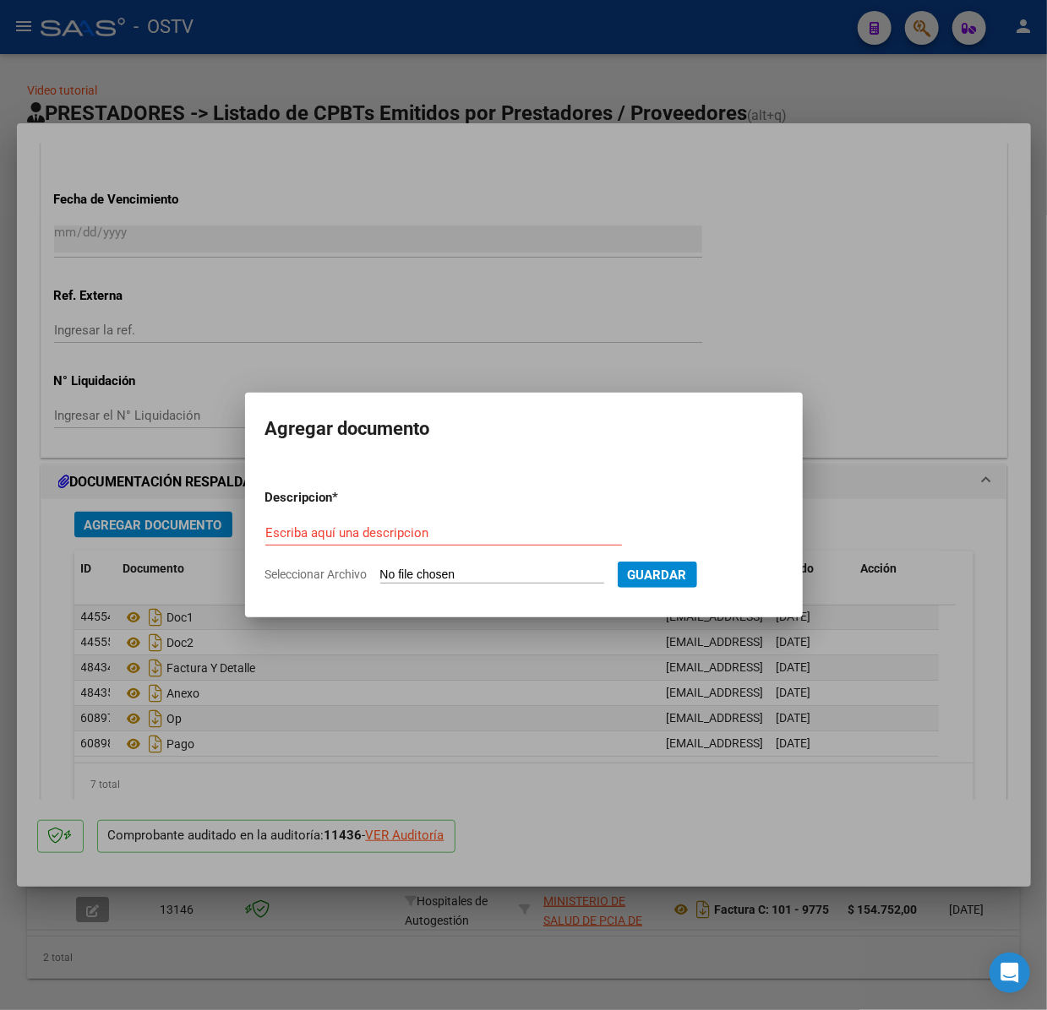
drag, startPoint x: 390, startPoint y: 524, endPoint x: 394, endPoint y: 540, distance: 16.4
paste input "RECIBO"
type input "RECIBO"
click at [487, 570] on input "Seleccionar Archivo" at bounding box center [492, 576] width 224 height 16
type input "C:\fakepath\RC 2881 OSTV.pdf"
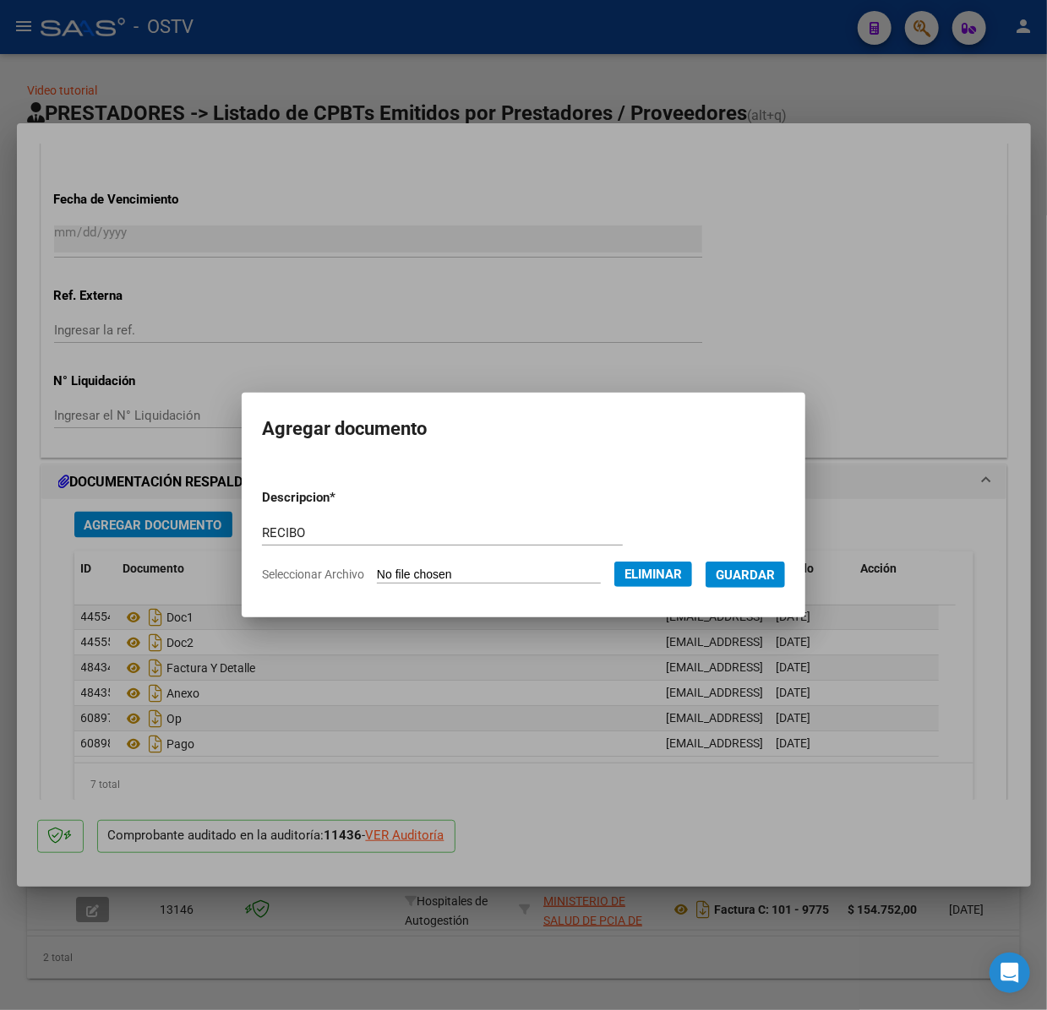
click at [760, 578] on span "Guardar" at bounding box center [744, 575] width 59 height 15
click at [366, 81] on div at bounding box center [523, 505] width 1047 height 1010
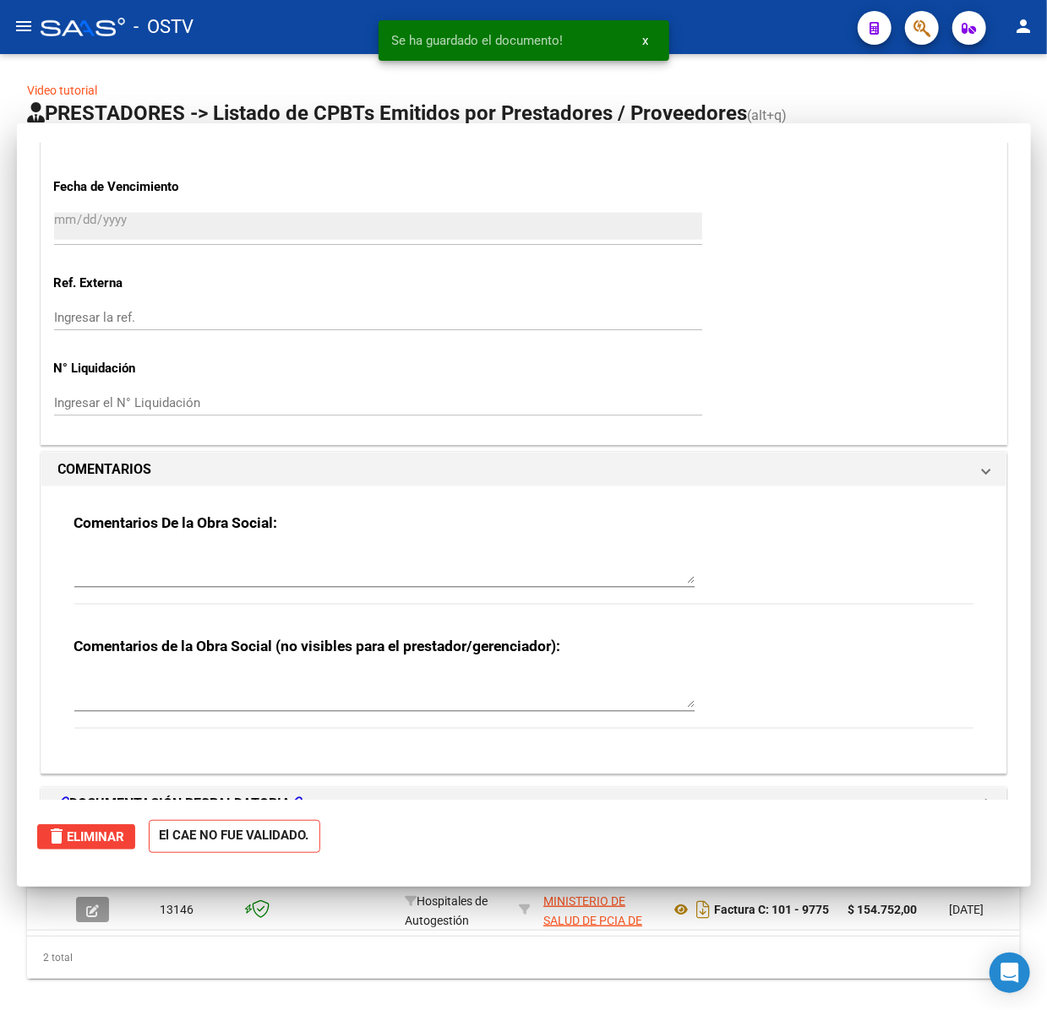
type input "$ 0,00"
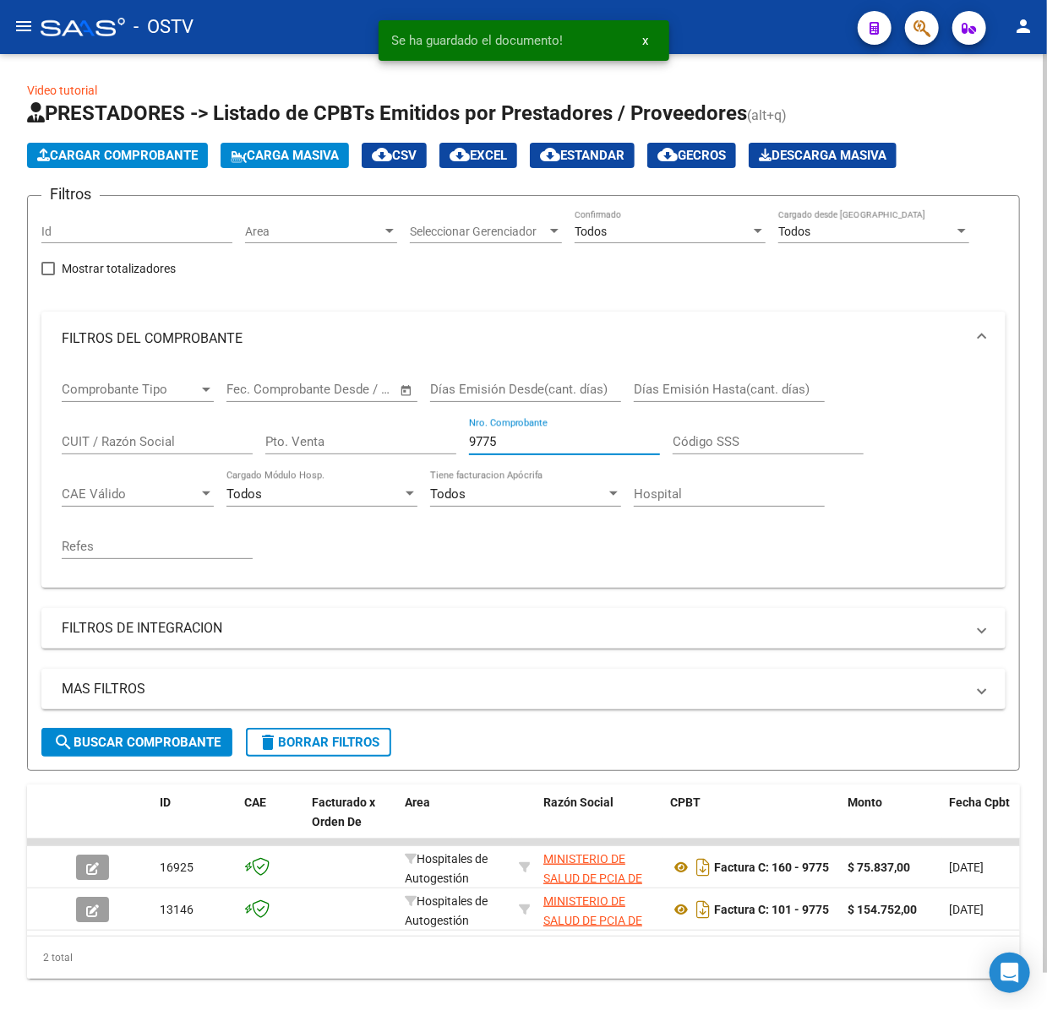
drag, startPoint x: 583, startPoint y: 443, endPoint x: 419, endPoint y: 428, distance: 164.6
click at [419, 428] on div "Comprobante Tipo Comprobante Tipo Fecha inicio – Fecha fin Fec. Comprobante Des…" at bounding box center [523, 470] width 923 height 209
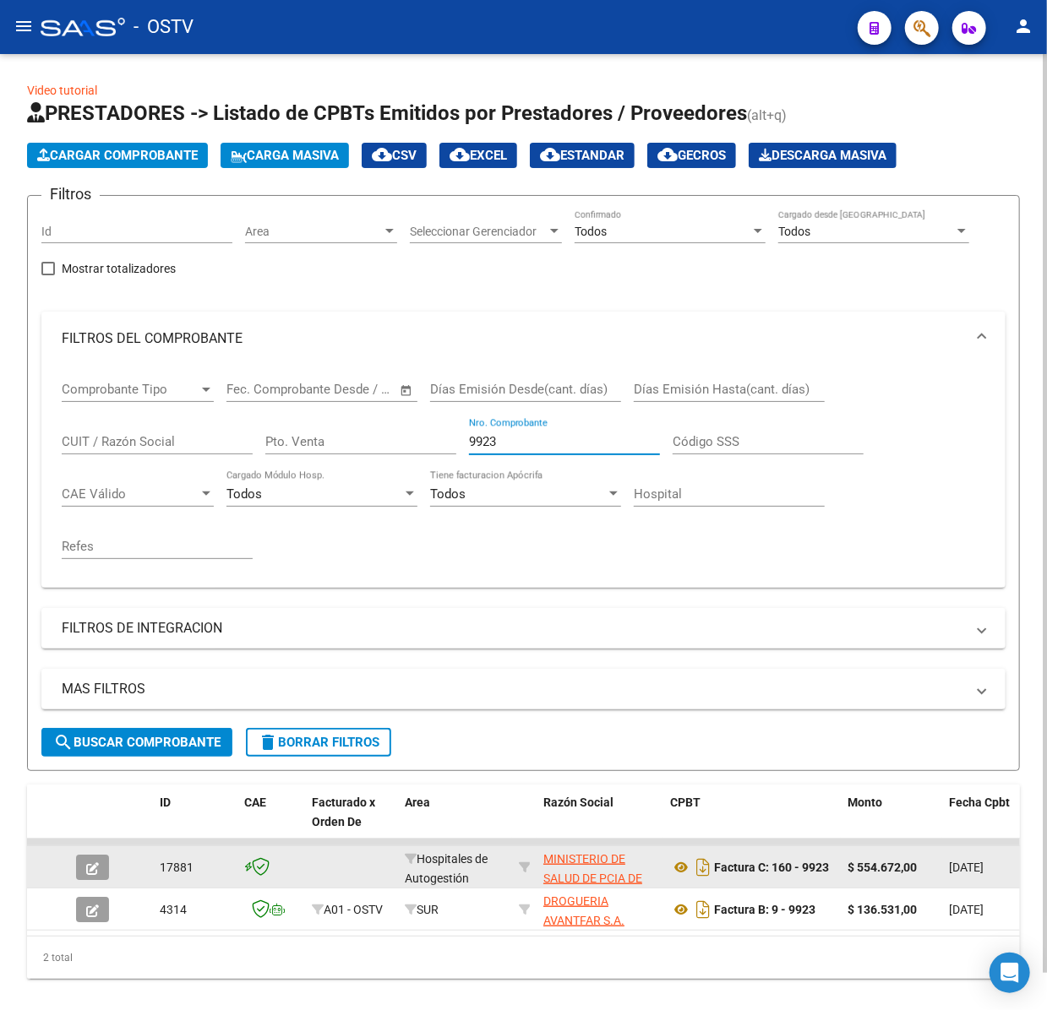
type input "9923"
click at [78, 848] on datatable-body-cell at bounding box center [98, 866] width 59 height 41
click at [93, 862] on icon "button" at bounding box center [92, 868] width 13 height 13
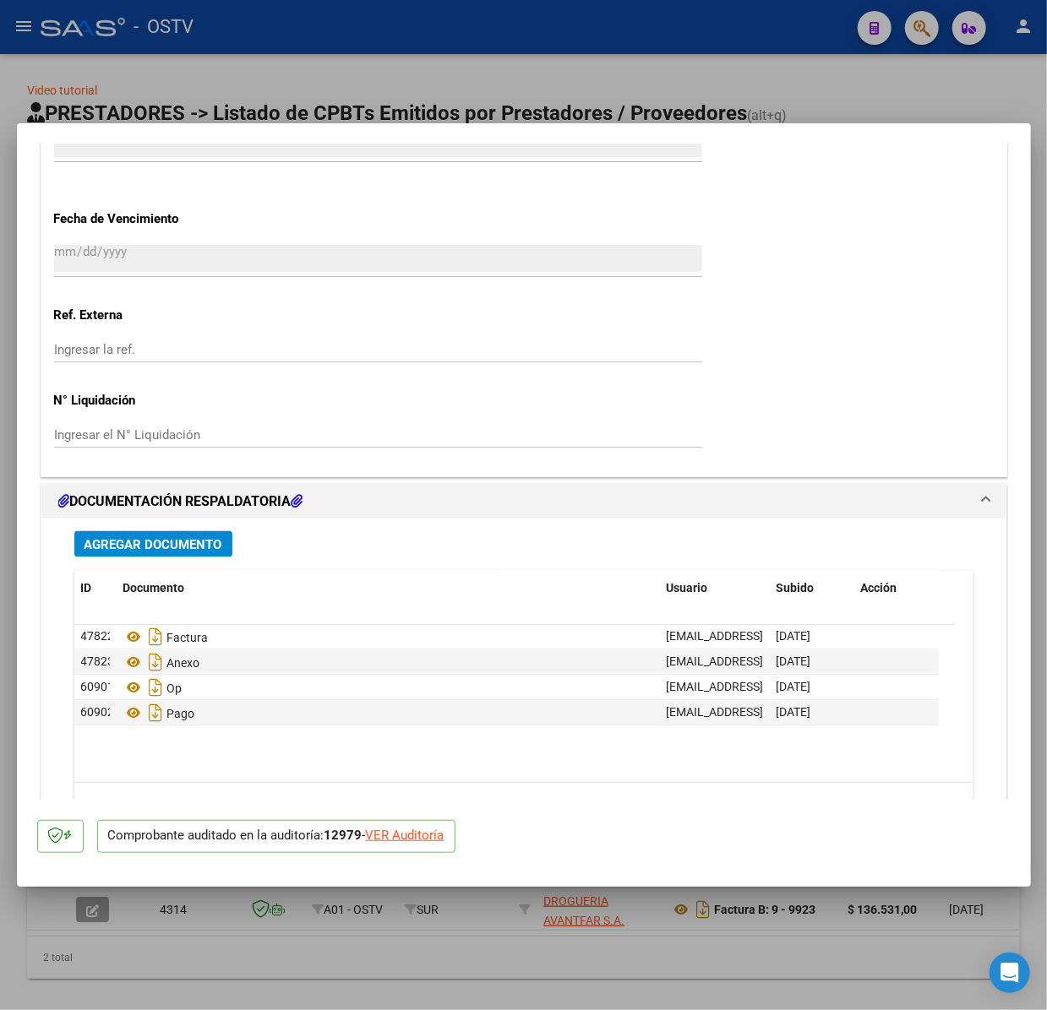
scroll to position [1382, 0]
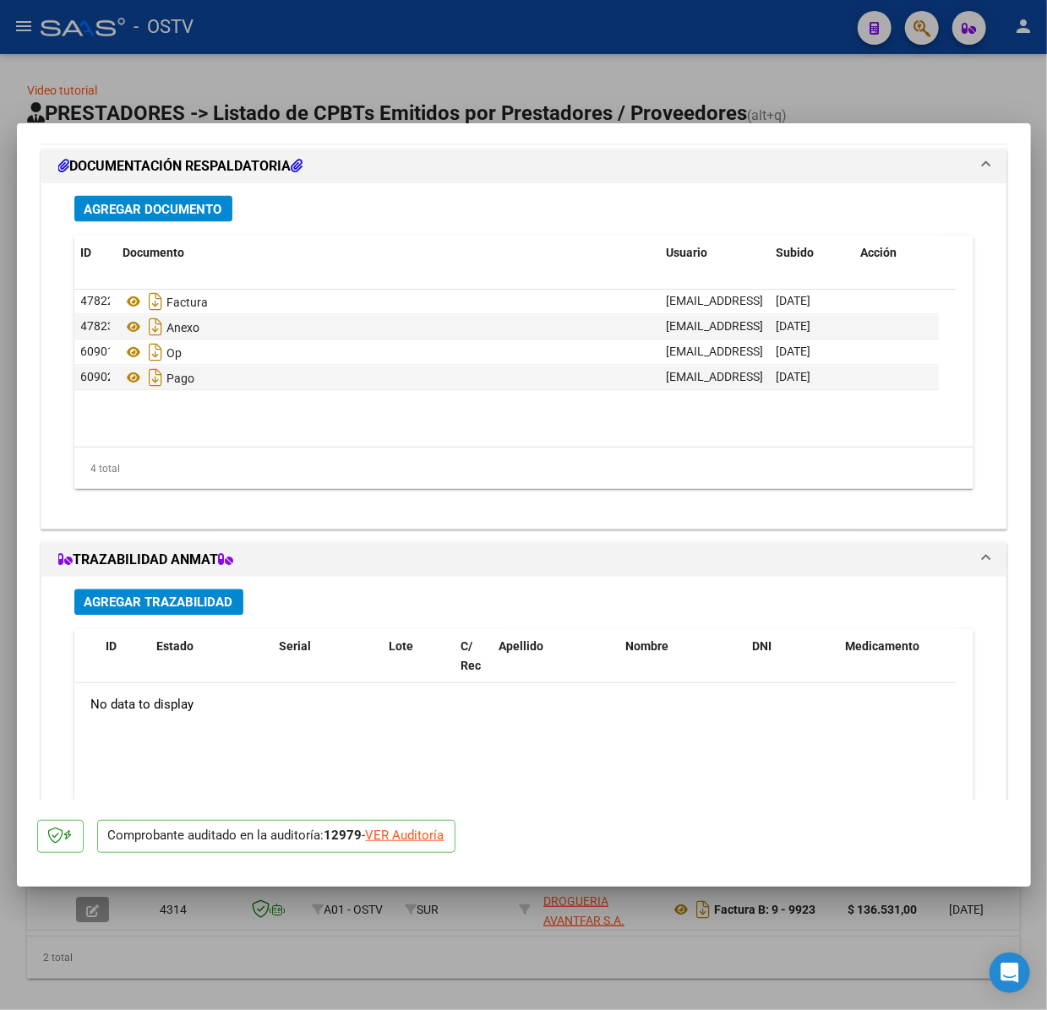
click at [203, 198] on button "Agregar Documento" at bounding box center [153, 209] width 158 height 26
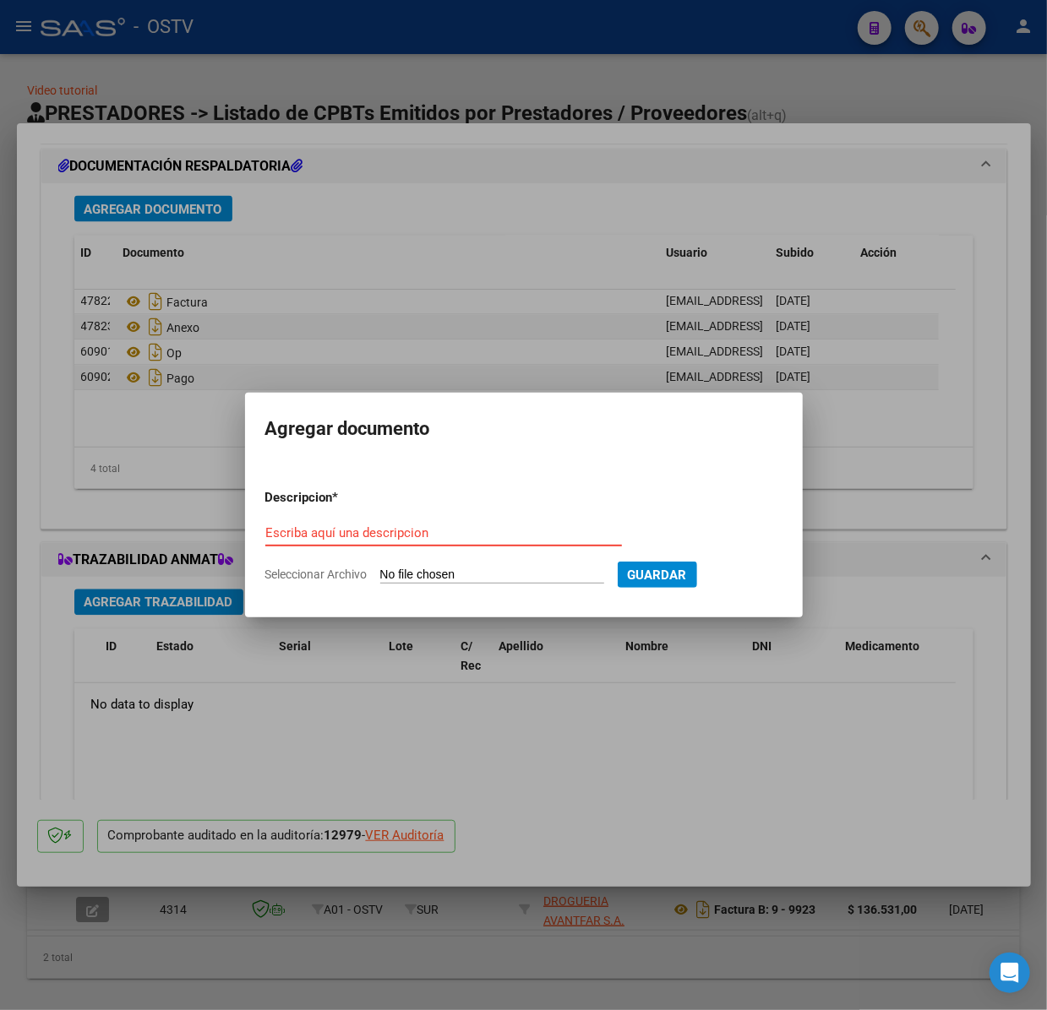
paste input "RECIBO"
type input "RECIBO"
click at [464, 572] on input "Seleccionar Archivo" at bounding box center [492, 576] width 224 height 16
type input "C:\fakepath\RC 2881 OSTV.pdf"
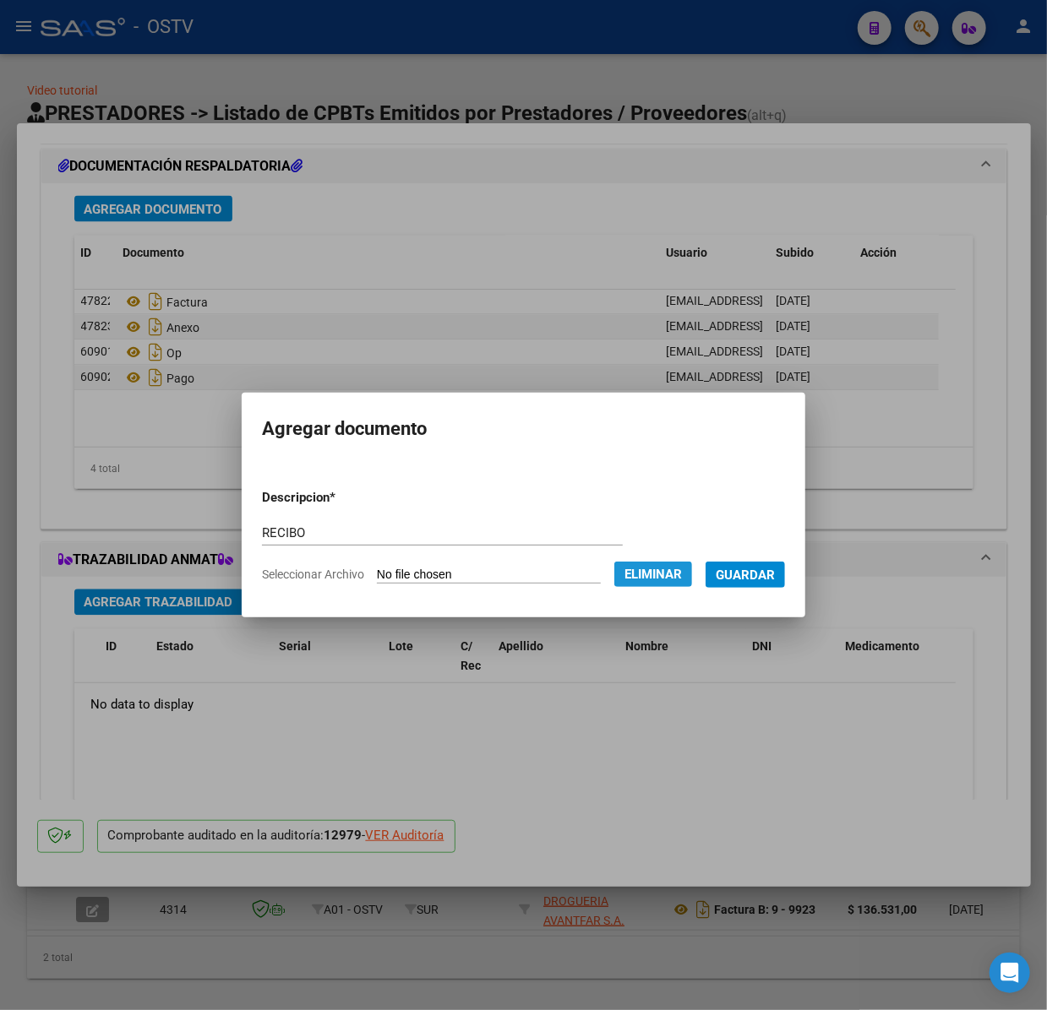
click at [681, 570] on span "Eliminar" at bounding box center [652, 574] width 57 height 15
click at [802, 377] on div at bounding box center [523, 505] width 1047 height 1010
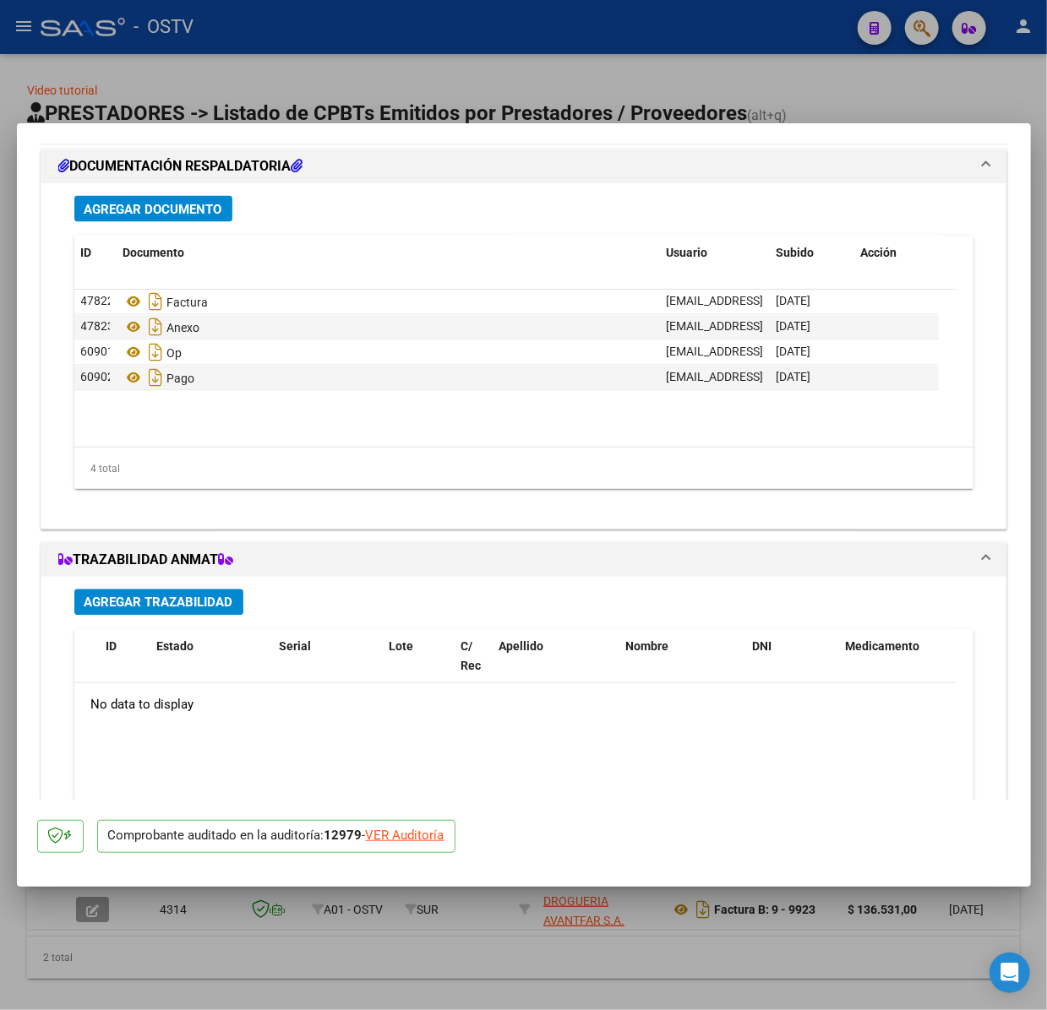
click at [126, 202] on span "Agregar Documento" at bounding box center [153, 209] width 138 height 15
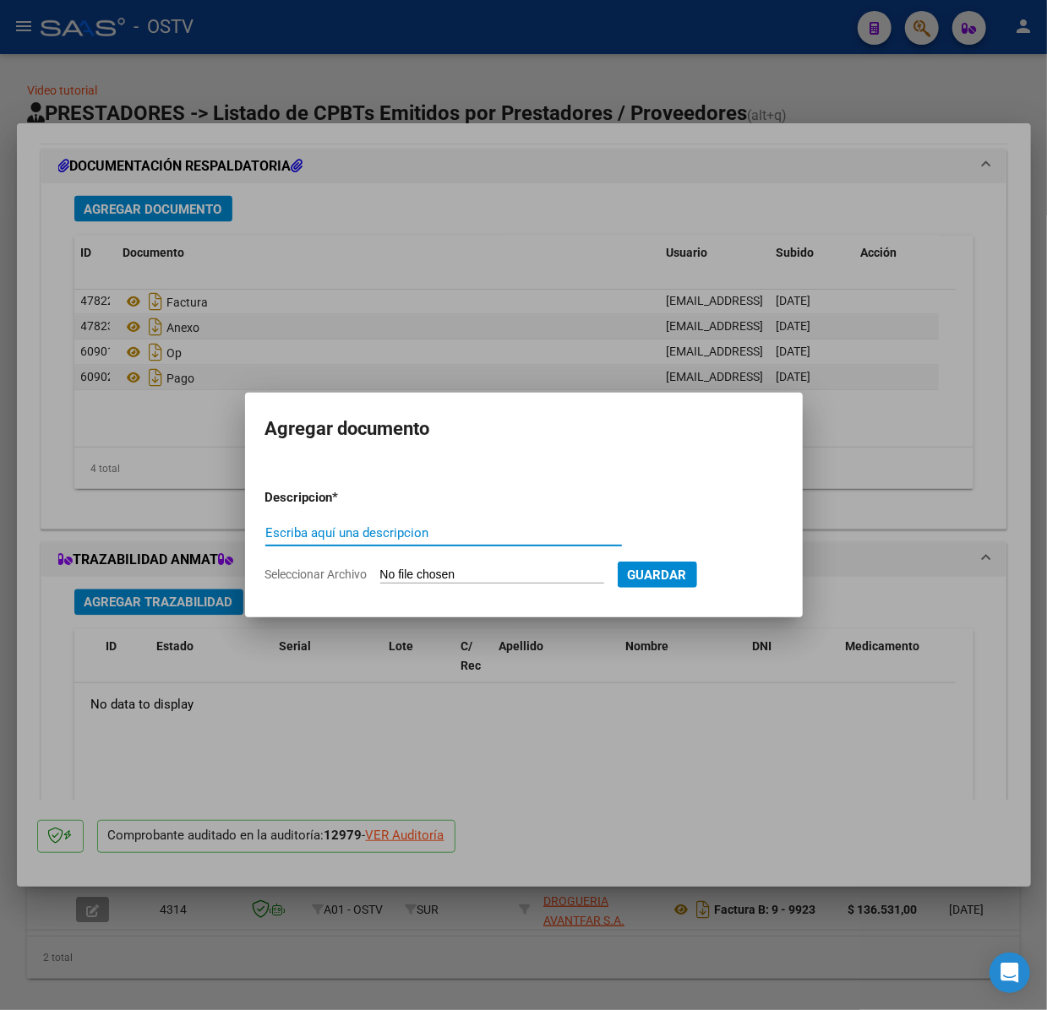
paste input "RECIBO"
type input "RECIBO"
click at [514, 568] on input "Seleccionar Archivo" at bounding box center [492, 576] width 224 height 16
type input "C:\fakepath\RC 2881 OSTV.pdf"
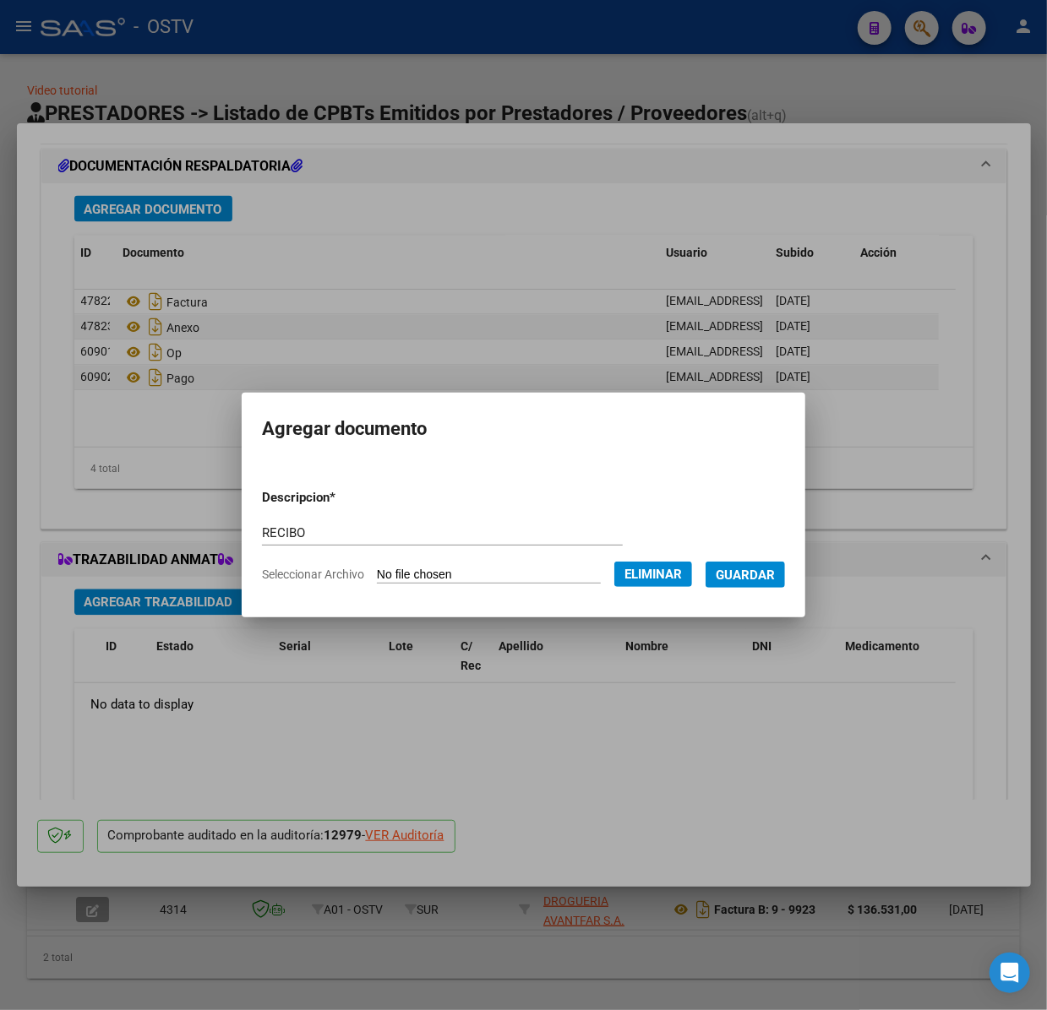
click at [785, 567] on button "Guardar" at bounding box center [744, 575] width 79 height 26
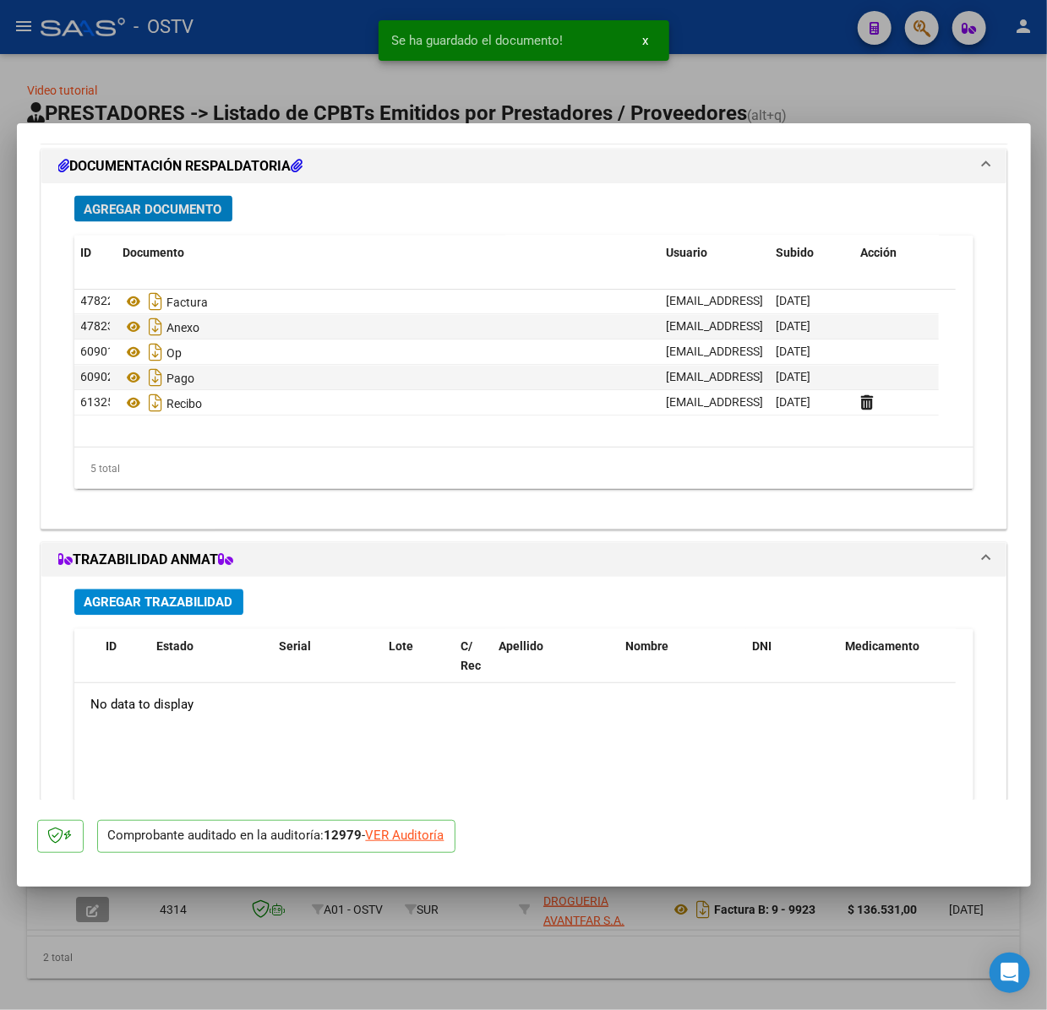
click at [481, 72] on div "Se ha guardado el documento! x" at bounding box center [523, 40] width 331 height 81
click at [239, 73] on div at bounding box center [523, 505] width 1047 height 1010
type input "$ 0,00"
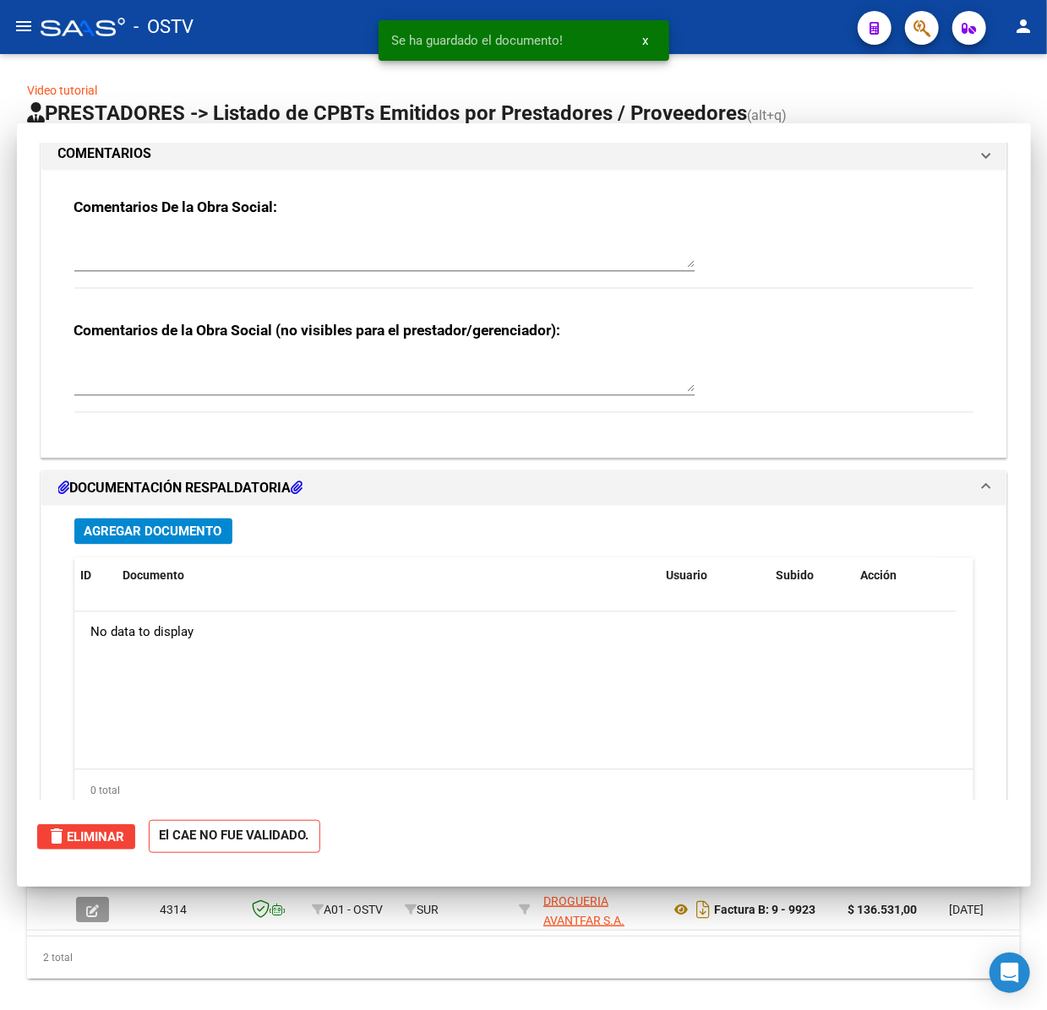
scroll to position [0, 0]
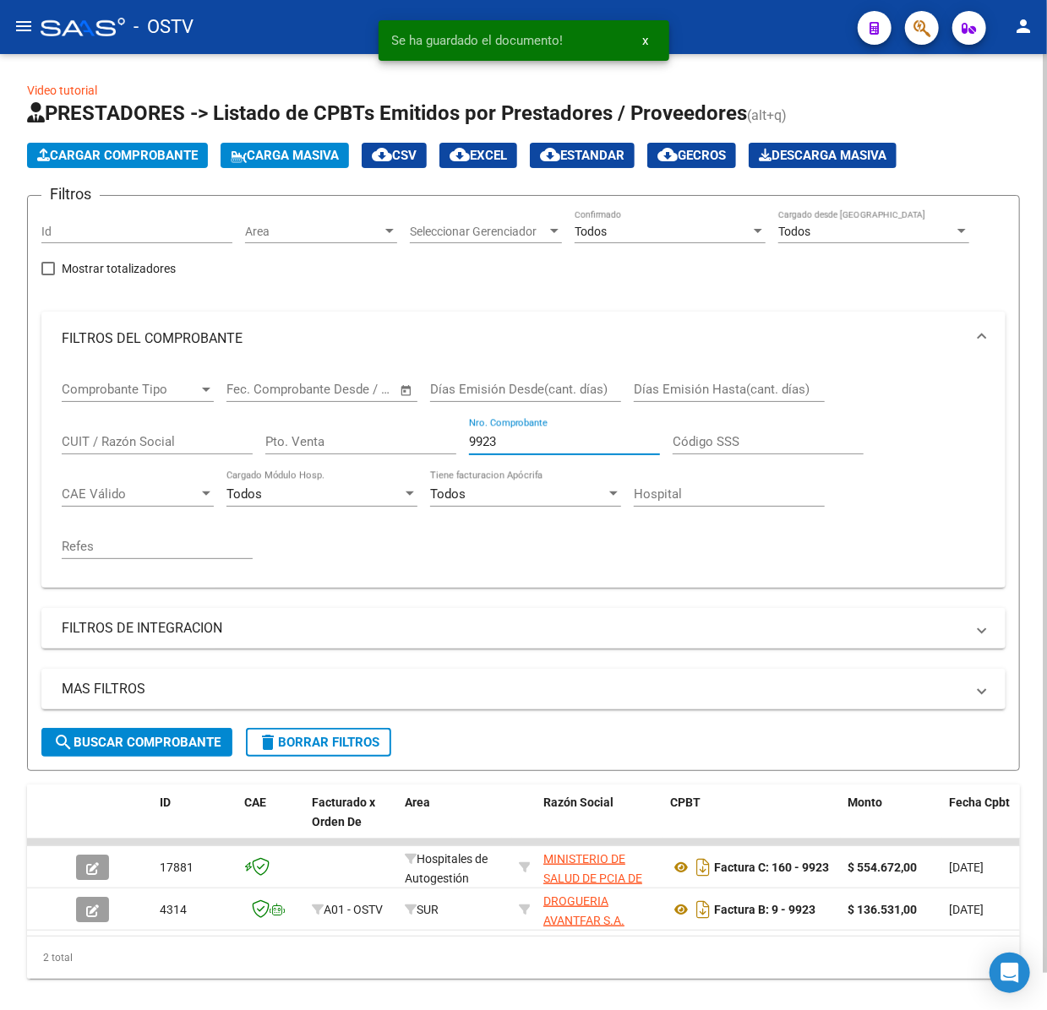
drag, startPoint x: 511, startPoint y: 438, endPoint x: 320, endPoint y: 460, distance: 192.2
click at [320, 460] on div "Comprobante Tipo Comprobante Tipo Fecha inicio – Fecha fin Fec. Comprobante Des…" at bounding box center [523, 470] width 923 height 209
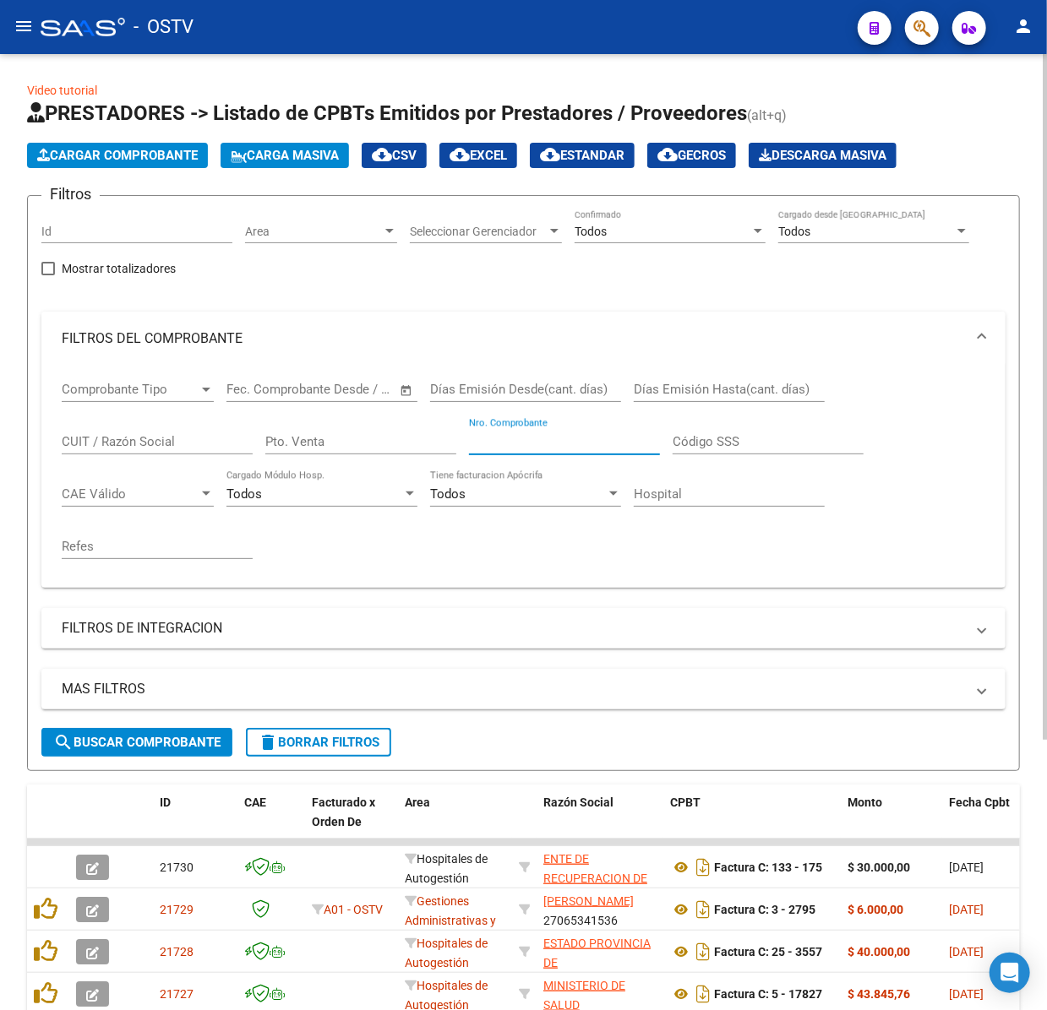
click at [728, 333] on mat-panel-title "FILTROS DEL COMPROBANTE" at bounding box center [513, 338] width 903 height 19
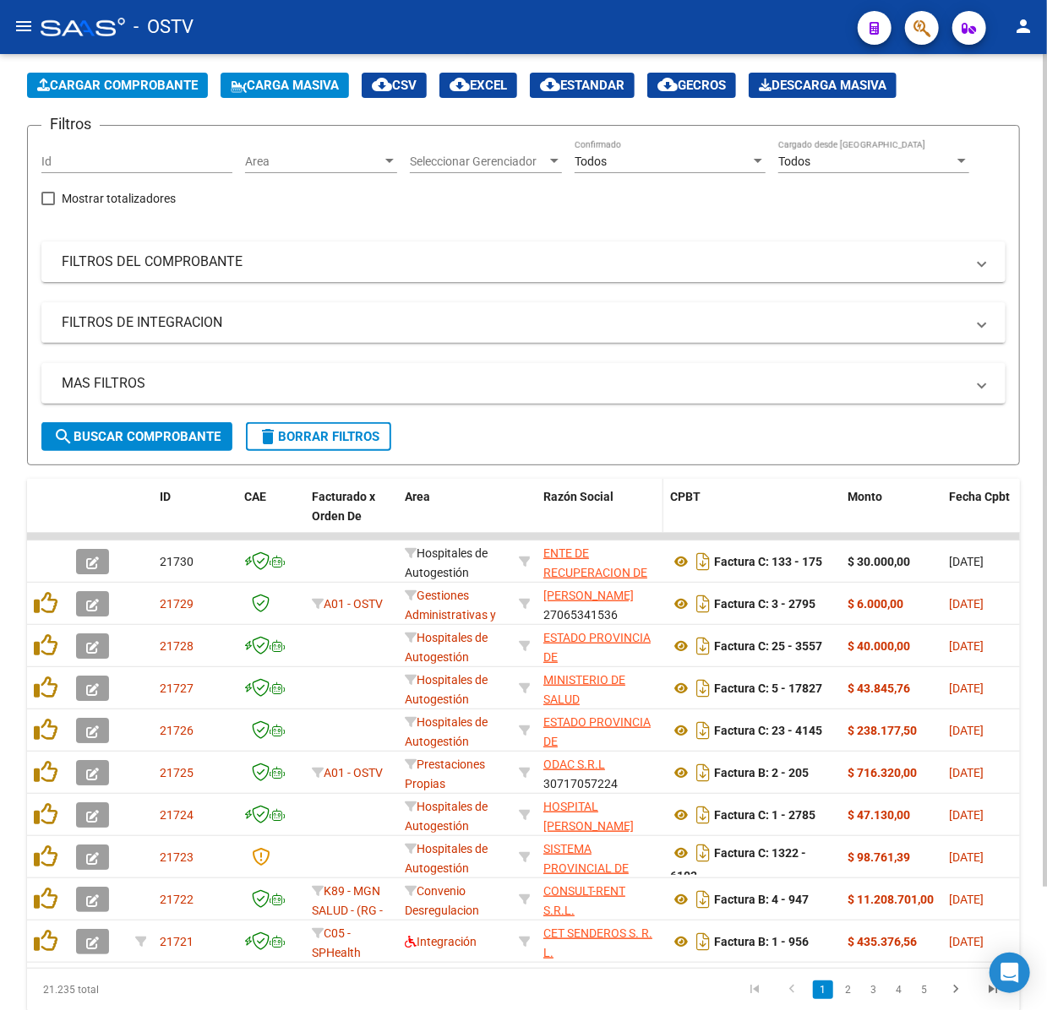
scroll to position [141, 0]
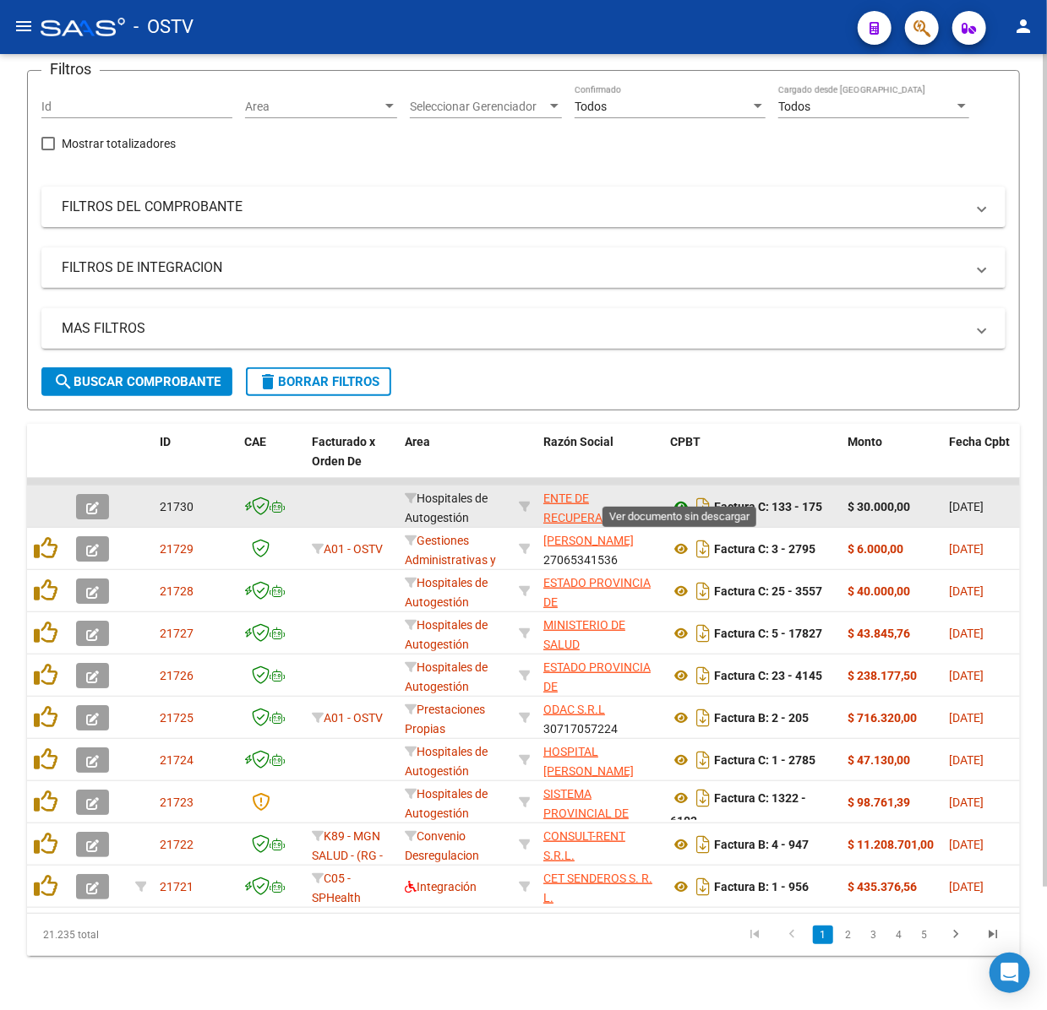
click at [674, 497] on icon at bounding box center [681, 507] width 22 height 20
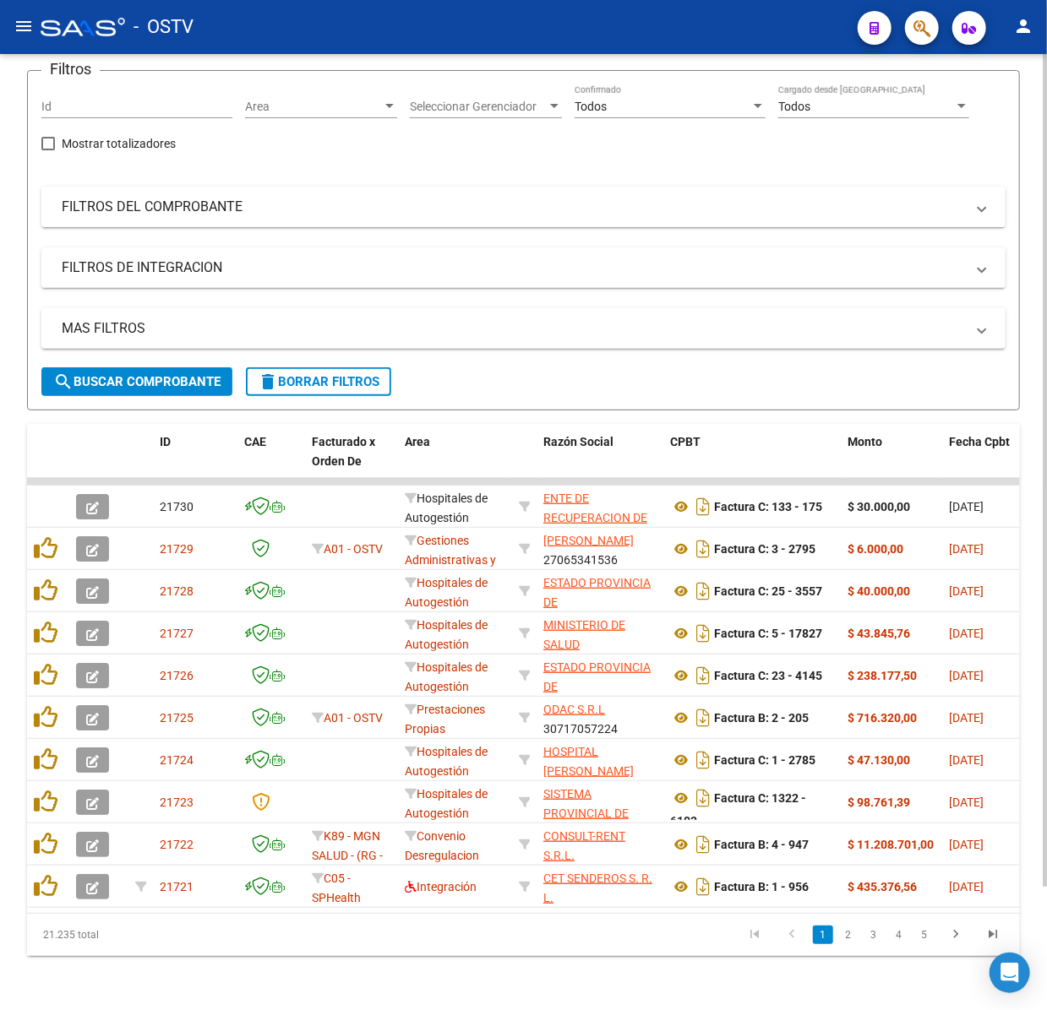
click at [105, 374] on span "search Buscar Comprobante" at bounding box center [136, 381] width 167 height 15
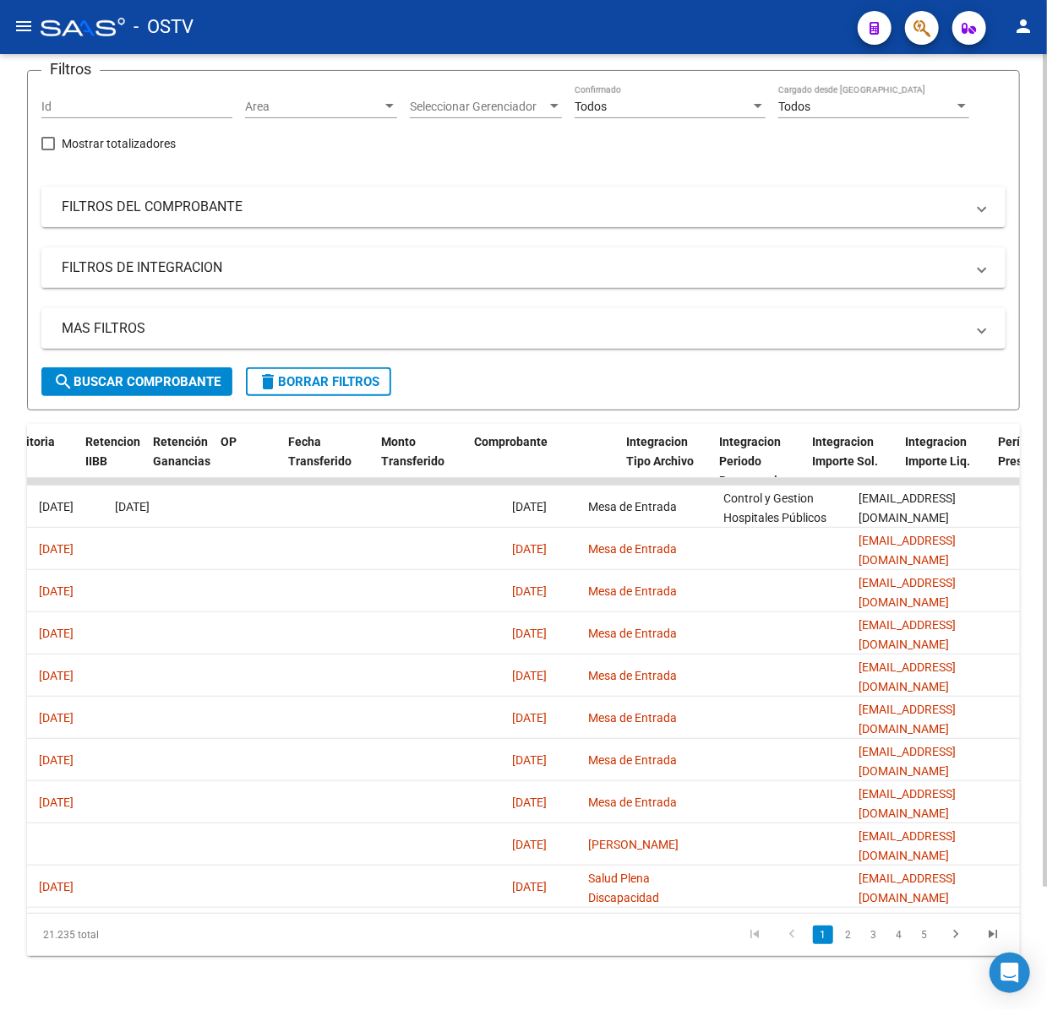
scroll to position [0, 0]
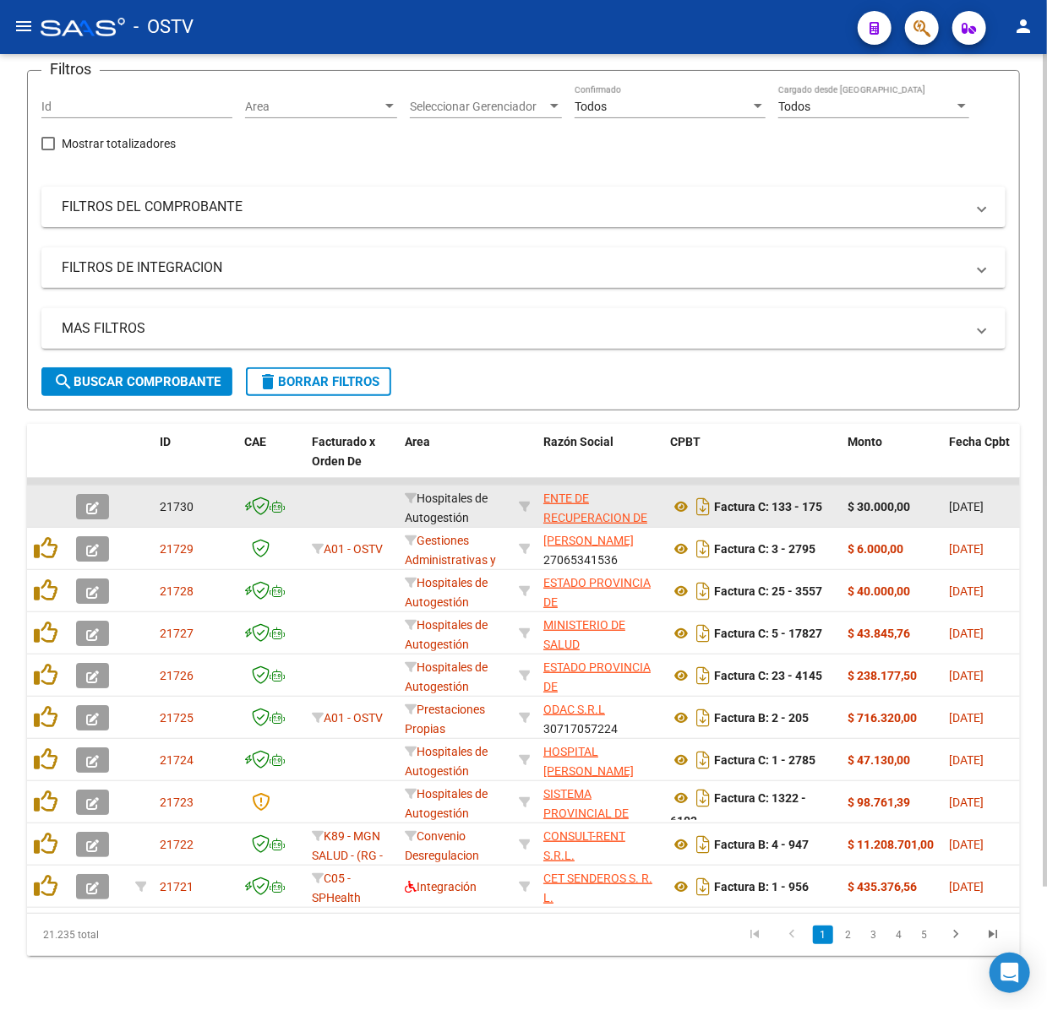
click at [95, 502] on icon "button" at bounding box center [92, 508] width 13 height 13
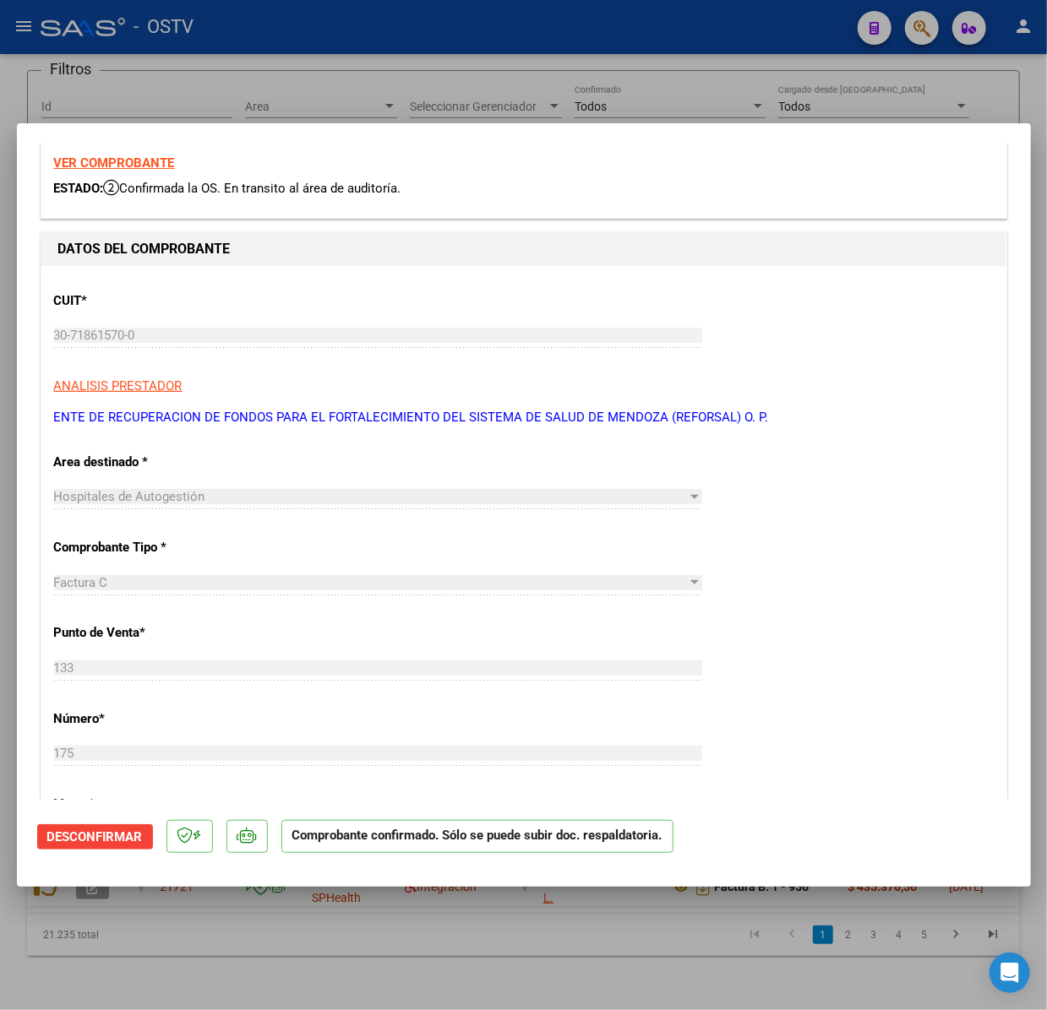
scroll to position [112, 0]
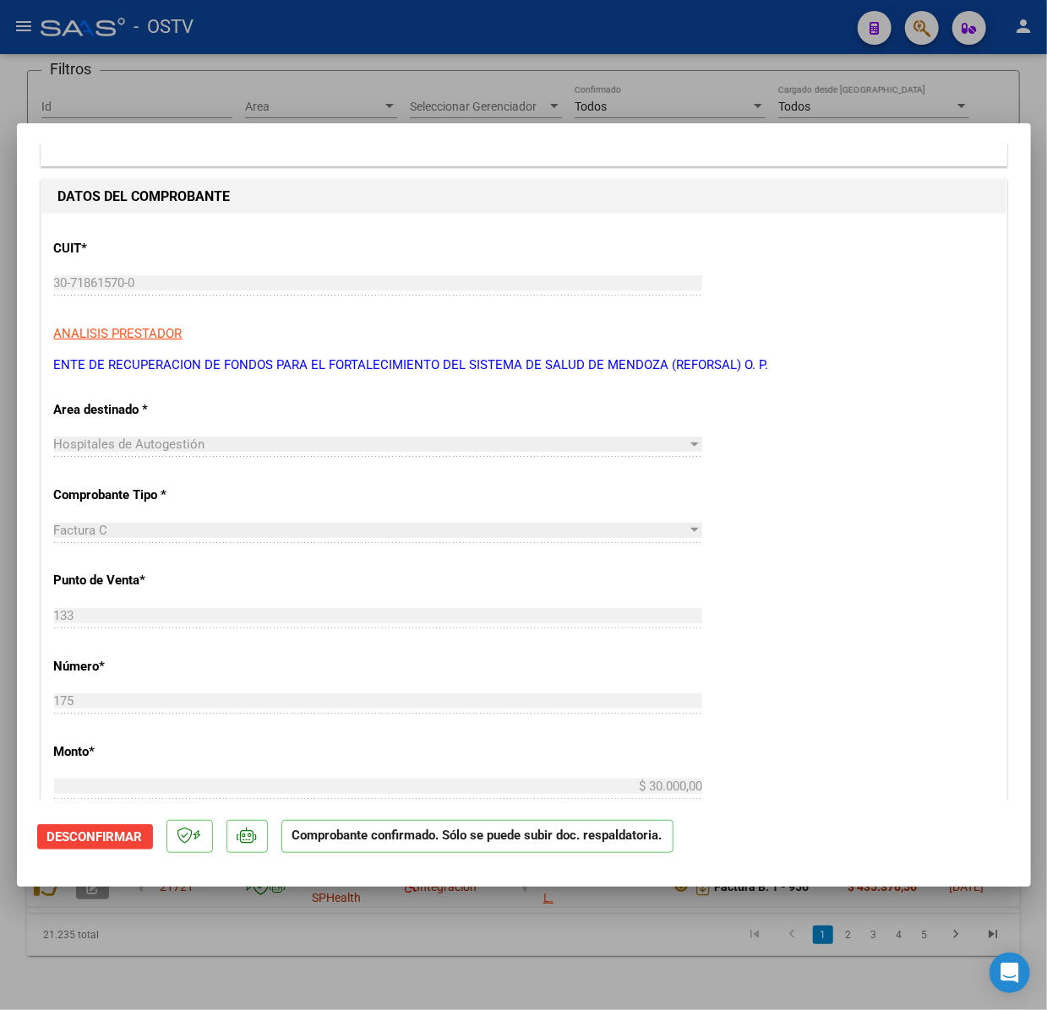
click at [313, 952] on div at bounding box center [523, 505] width 1047 height 1010
type input "$ 0,00"
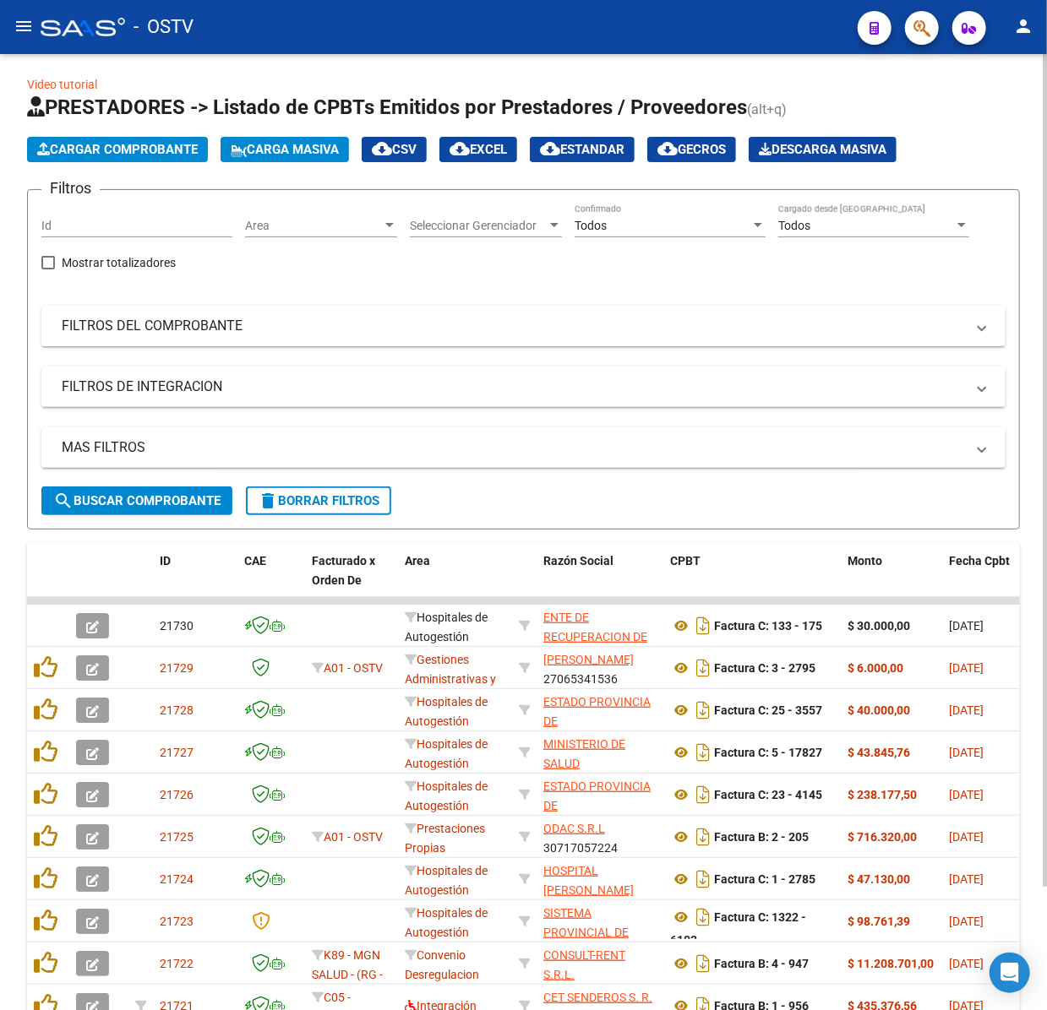
scroll to position [0, 0]
